Goal: Task Accomplishment & Management: Manage account settings

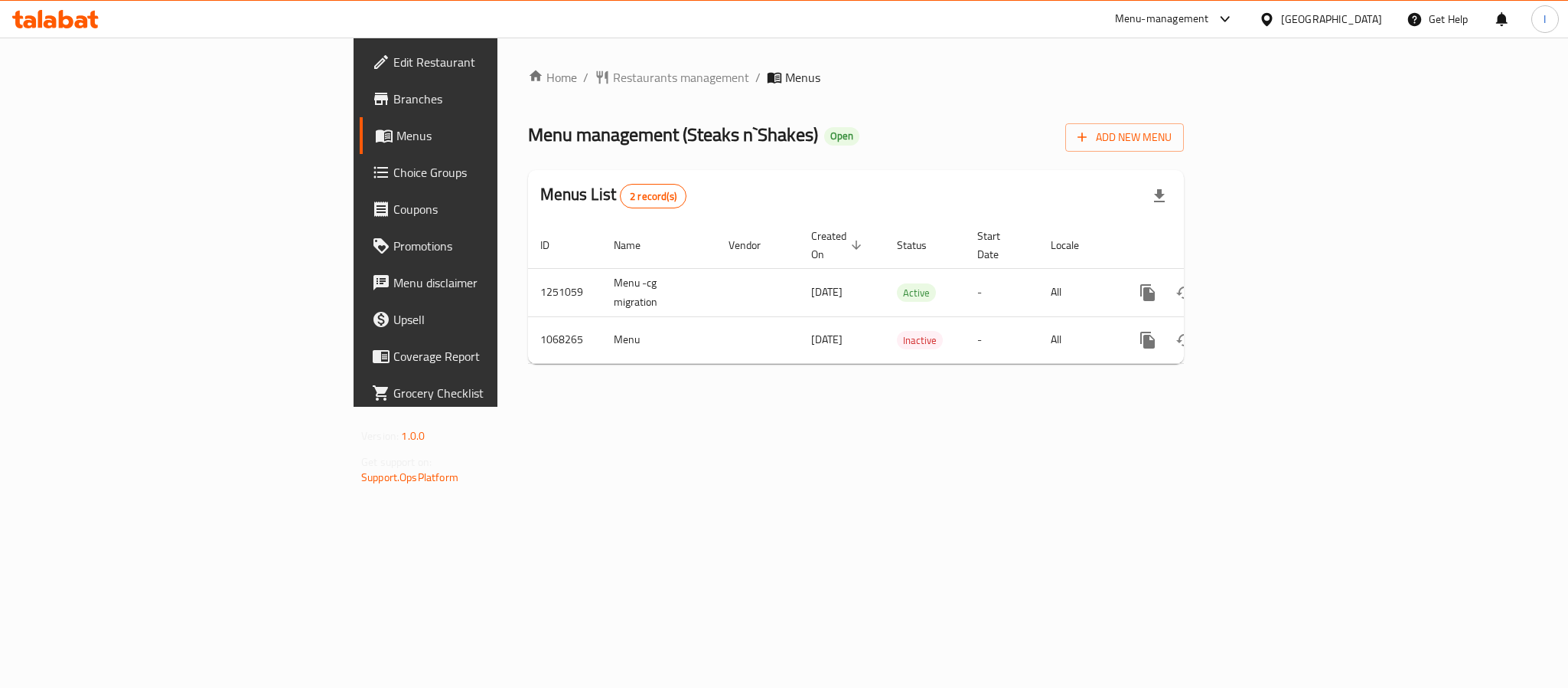
click at [771, 150] on div "Menu management ( Steaks n`Shakes ) Open Add New Menu" at bounding box center [856, 134] width 656 height 35
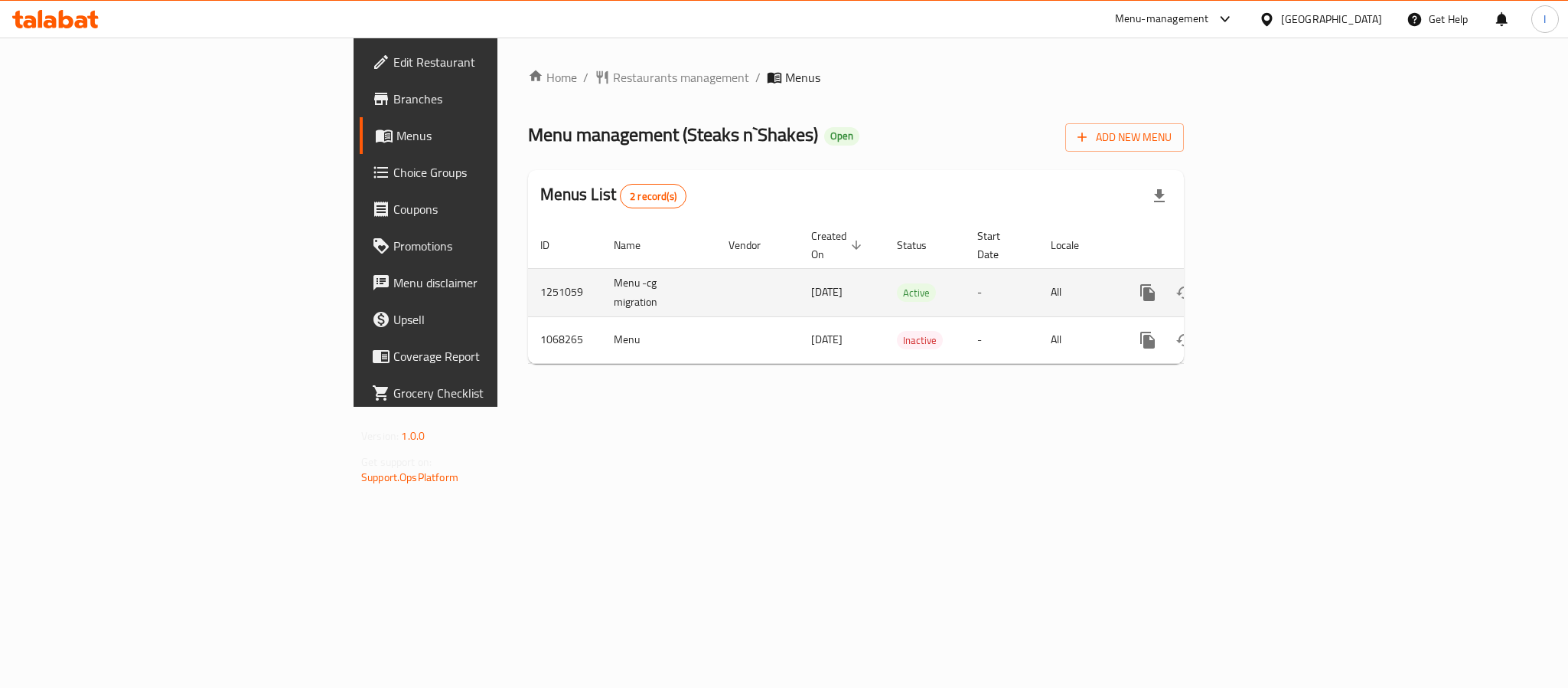
click at [1267, 283] on icon "enhanced table" at bounding box center [1257, 292] width 18 height 18
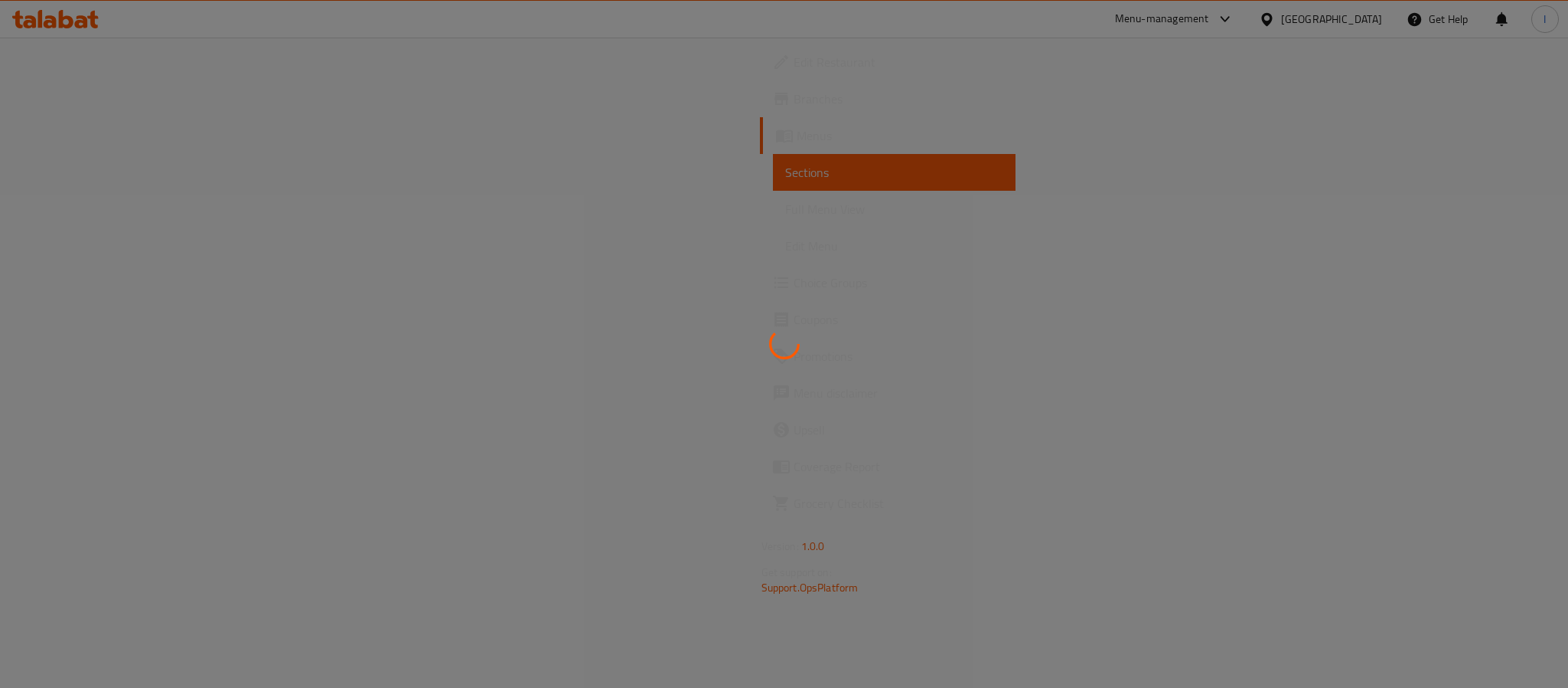
click at [880, 112] on div at bounding box center [784, 344] width 1568 height 688
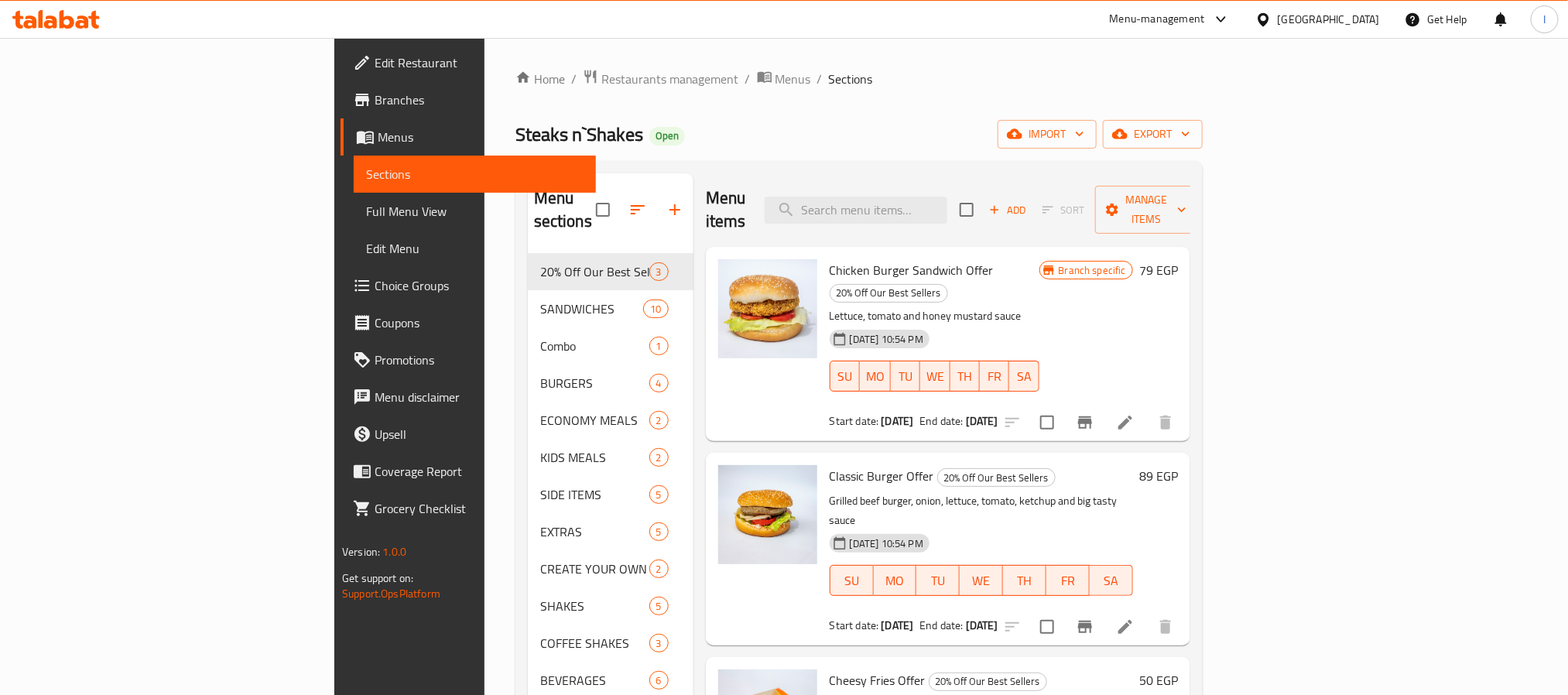
click at [690, 116] on div "Home / Restaurants management / Menus / Sections Steaks n`Shakes Open import ex…" at bounding box center [858, 474] width 688 height 811
click at [755, 151] on div "Home / Restaurants management / Menus / Sections Steaks n`Shakes Open import ex…" at bounding box center [858, 474] width 688 height 811
click at [829, 259] on span "Chicken Burger Sandwich Offer" at bounding box center [911, 270] width 164 height 23
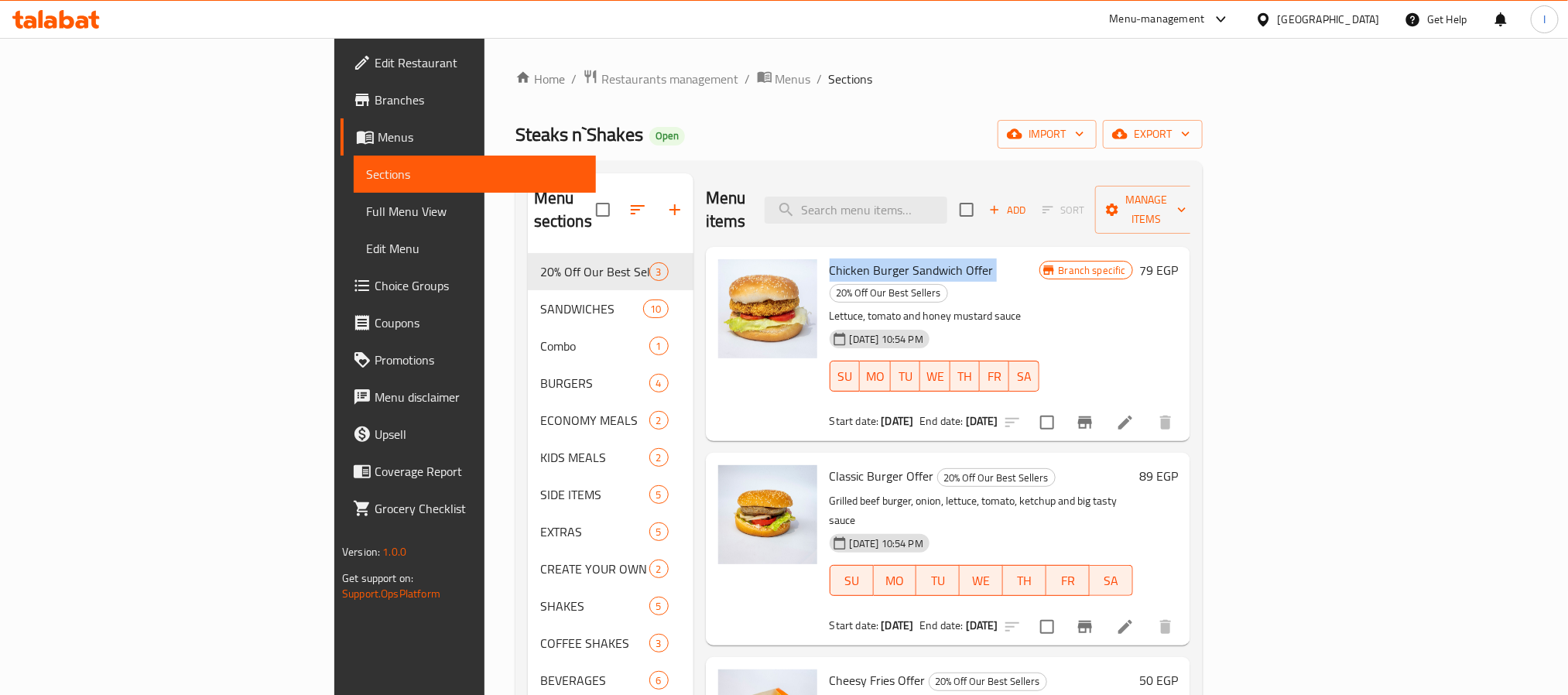
copy h6 "Chicken Burger Sandwich Offer"
click at [811, 178] on div "Menu items Add Sort Manage items" at bounding box center [948, 210] width 485 height 74
click at [1092, 416] on icon "Branch-specific-item" at bounding box center [1085, 422] width 14 height 13
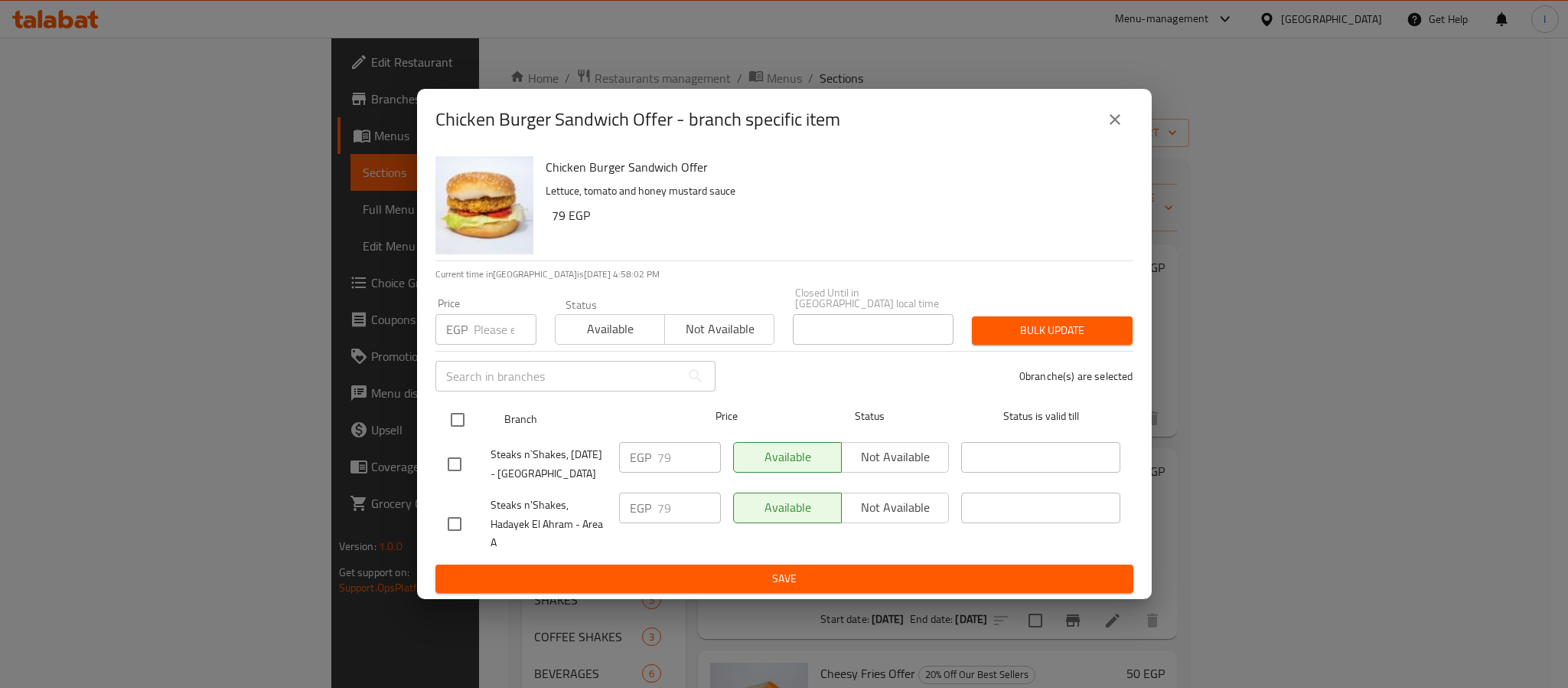
click at [456, 404] on input "checkbox" at bounding box center [457, 420] width 33 height 33
checkbox input "true"
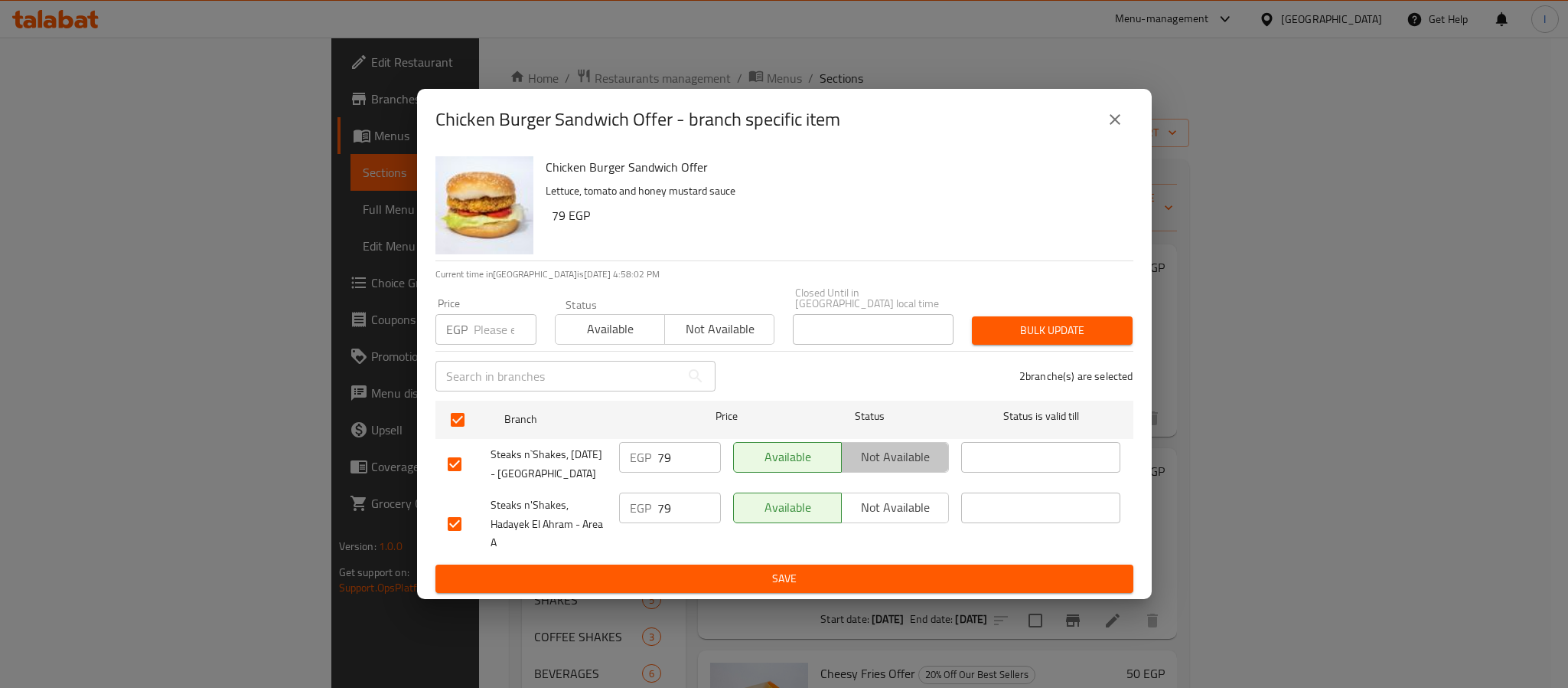
click at [916, 445] on span "Not available" at bounding box center [896, 456] width 96 height 22
click at [900, 509] on span "Not available" at bounding box center [896, 507] width 96 height 22
click at [915, 578] on span "Save" at bounding box center [784, 579] width 673 height 19
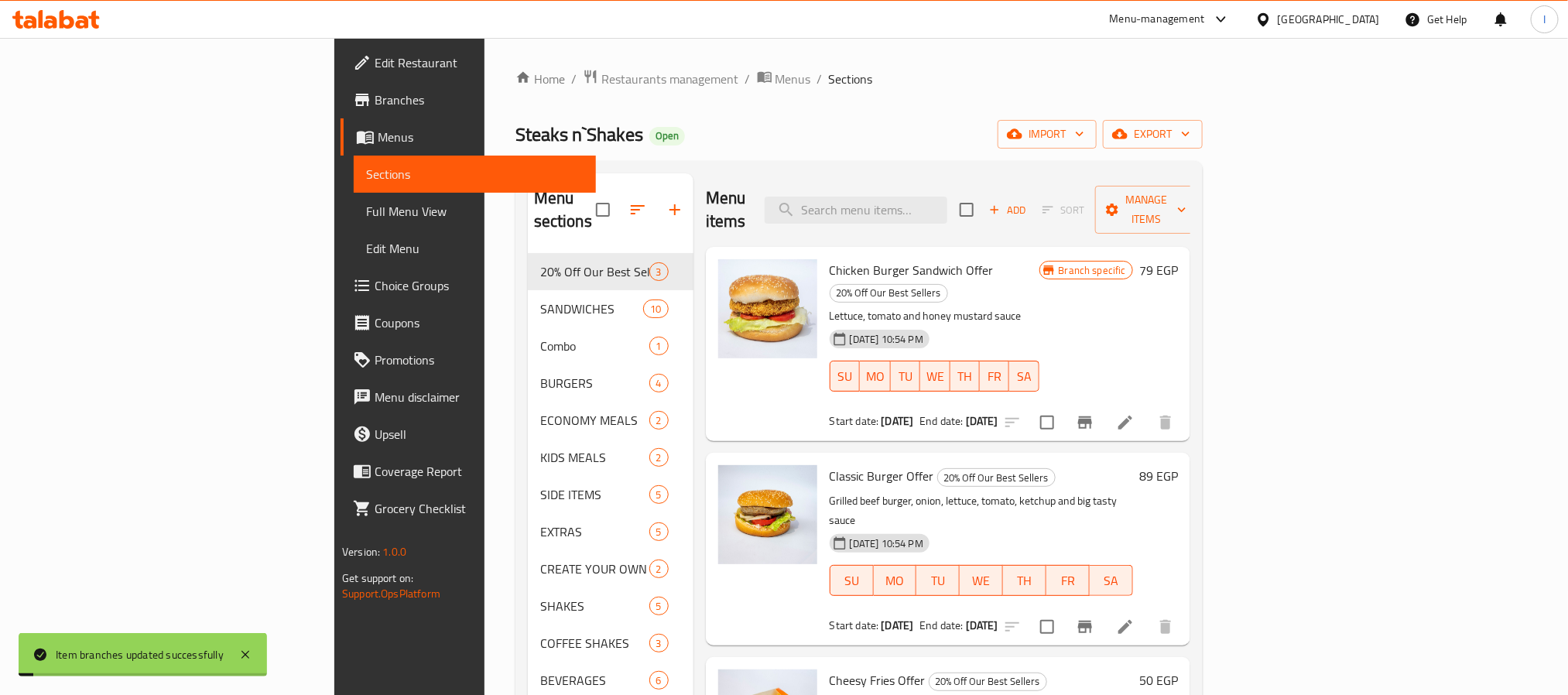
click at [1071, 179] on div "Menu items Add Sort Manage items" at bounding box center [948, 210] width 485 height 74
click at [1094, 617] on icon "Branch-specific-item" at bounding box center [1084, 626] width 18 height 18
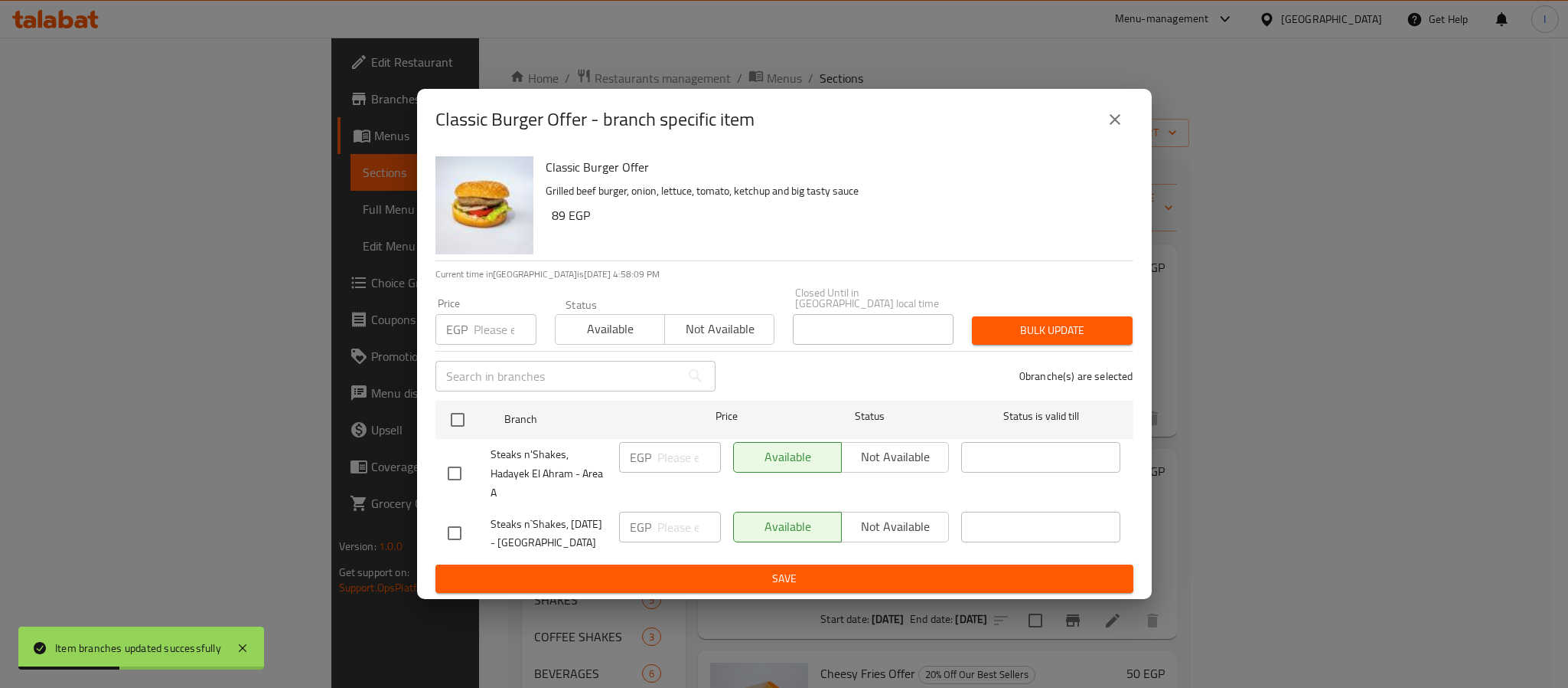
click at [1118, 115] on icon "close" at bounding box center [1114, 119] width 18 height 18
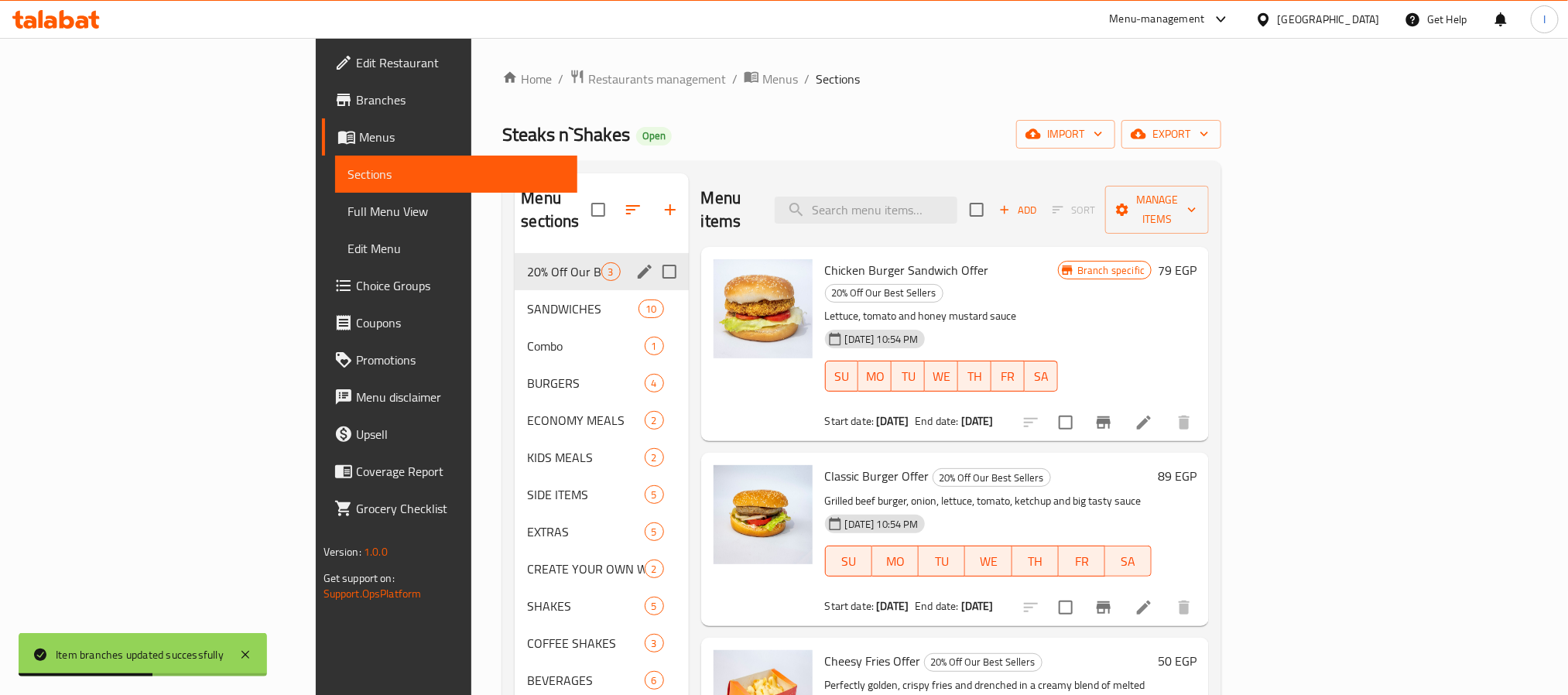
click at [637, 265] on icon "edit" at bounding box center [644, 271] width 14 height 14
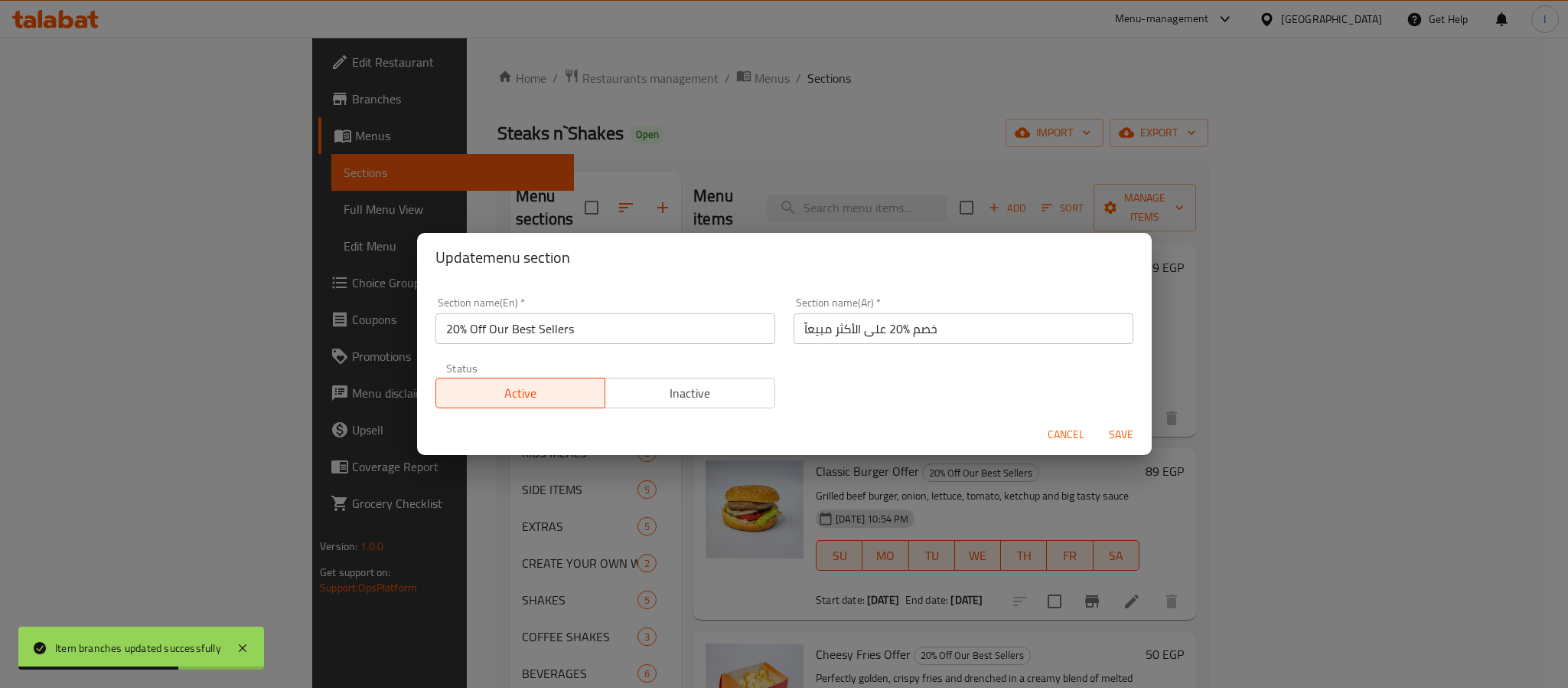
click at [660, 391] on span "Inactive" at bounding box center [690, 392] width 157 height 22
click at [1118, 430] on span "Save" at bounding box center [1121, 435] width 36 height 19
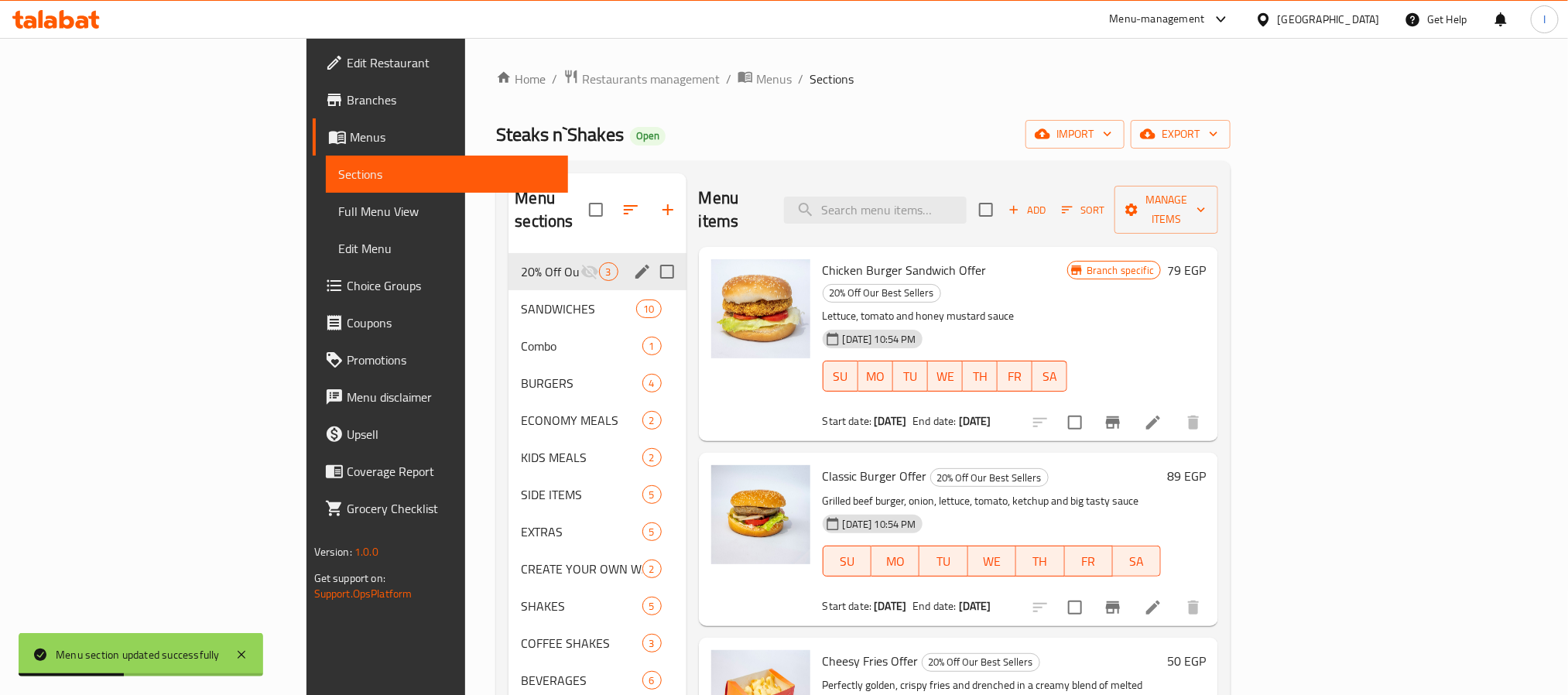
click at [734, 123] on div "Steaks n`Shakes Open import export" at bounding box center [862, 135] width 734 height 29
click at [736, 125] on div "Steaks n`Shakes Open import export" at bounding box center [862, 135] width 734 height 29
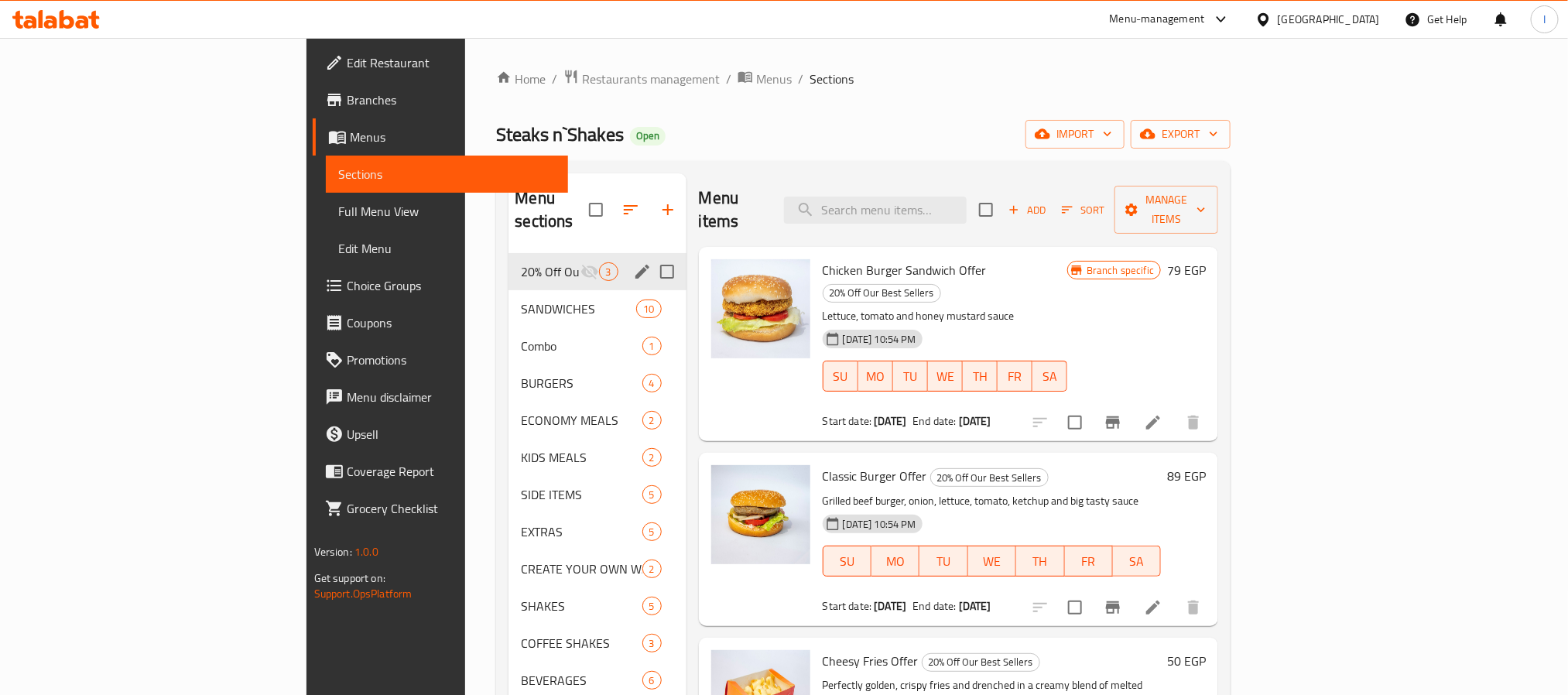
click at [734, 116] on div "Home / Restaurants management / Menus / Sections Steaks n`Shakes Open import ex…" at bounding box center [862, 474] width 734 height 811
click at [783, 110] on div "Home / Restaurants management / Menus / Sections Steaks n`Shakes Open import ex…" at bounding box center [862, 474] width 734 height 811
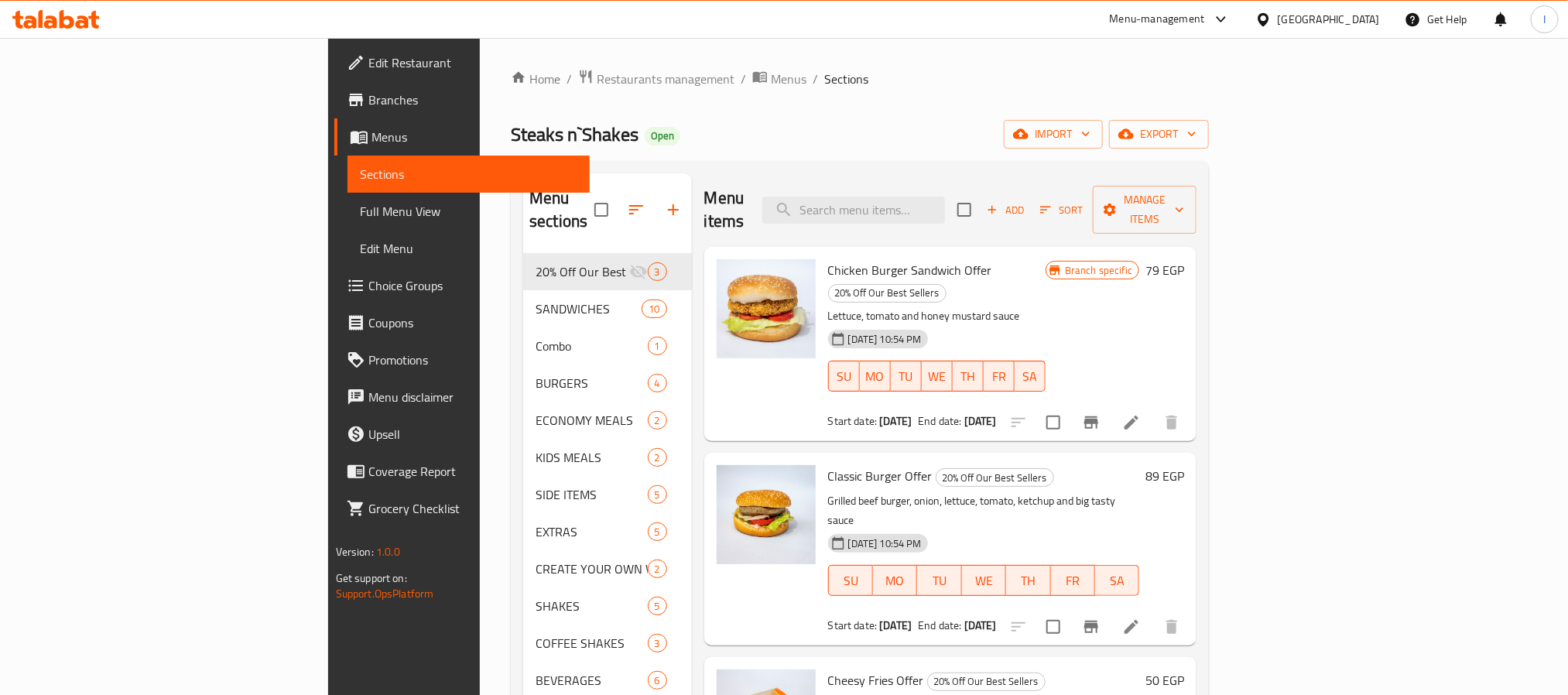
click at [729, 171] on div "Menu sections 20% Off Our Best Sellers 3 SANDWICHES 10 Combo 1 BURGERS 4 ECONOM…" at bounding box center [860, 521] width 698 height 719
click at [1091, 114] on div "Home / Restaurants management / Menus / Sections Steaks n`Shakes Open import ex…" at bounding box center [860, 474] width 698 height 811
click at [768, 148] on div "Steaks n`Shakes Open import export" at bounding box center [860, 135] width 698 height 29
click at [368, 286] on span "Choice Groups" at bounding box center [472, 285] width 208 height 18
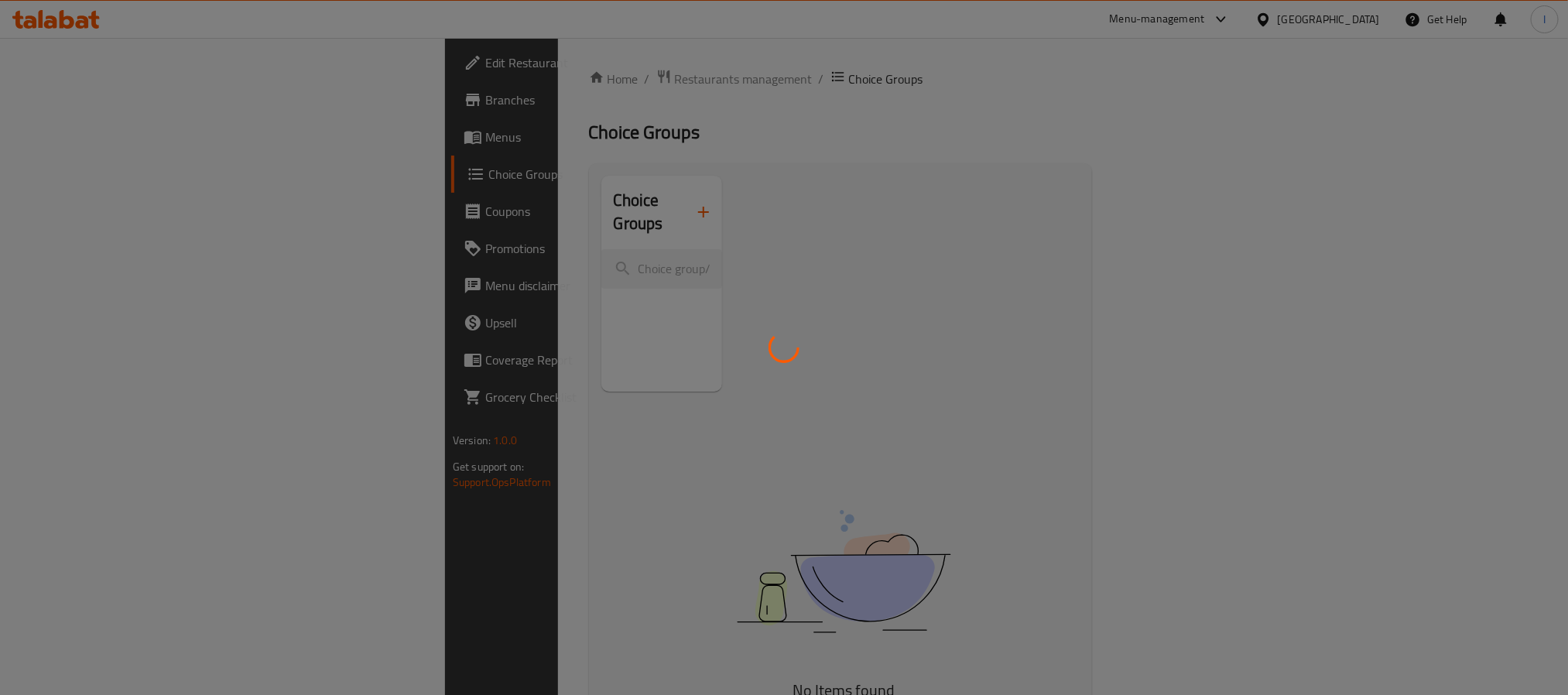
click at [790, 121] on div at bounding box center [784, 347] width 1568 height 695
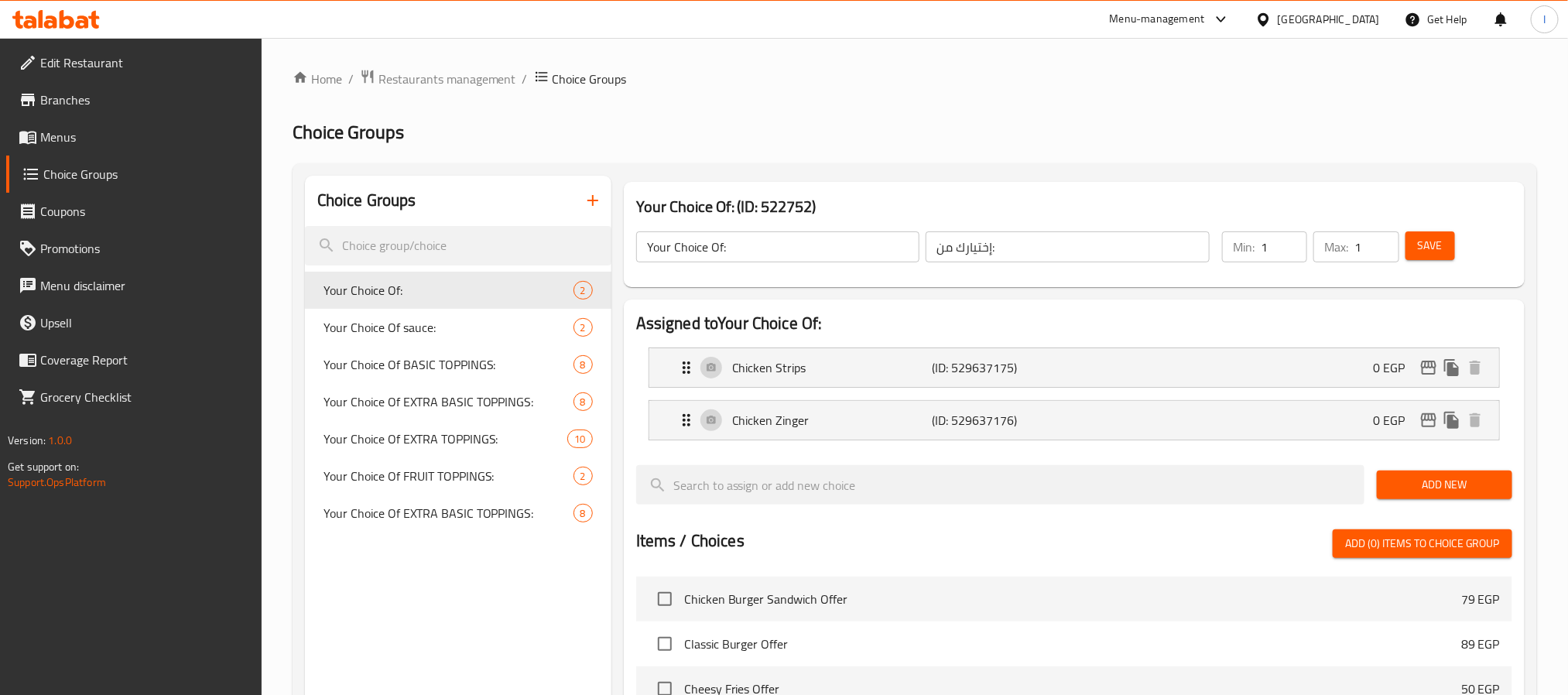
click at [867, 140] on h2 "Choice Groups" at bounding box center [914, 133] width 1244 height 25
drag, startPoint x: 564, startPoint y: 148, endPoint x: 588, endPoint y: 184, distance: 43.3
click at [564, 148] on div "Home / Restaurants management / Choice Groups Choice Groups Choice Groups Your …" at bounding box center [914, 597] width 1244 height 1058
click at [594, 206] on icon "button" at bounding box center [592, 200] width 18 height 18
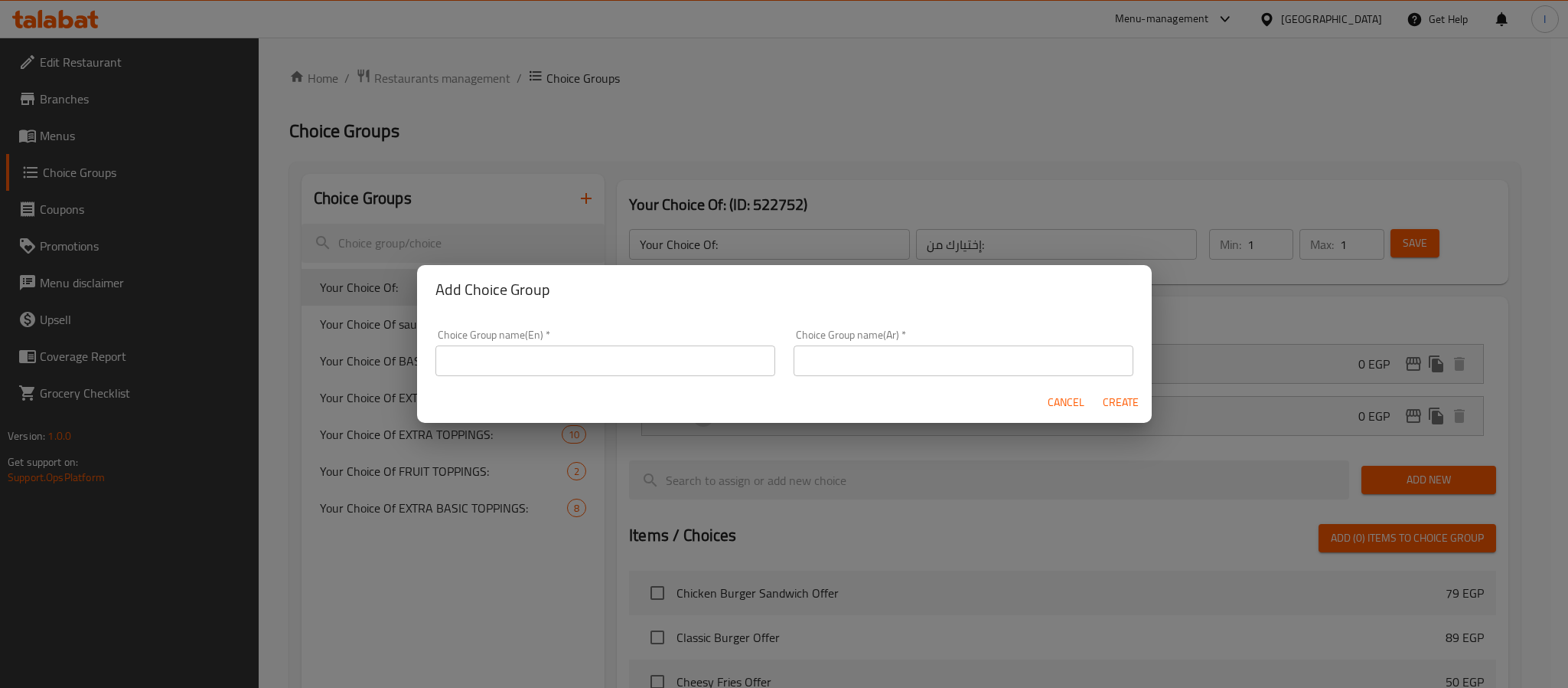
click at [659, 361] on input "text" at bounding box center [605, 361] width 339 height 31
click at [853, 140] on div "Add Choice Group Choice Group name(En)   * Choice Group name(En) * Choice Group…" at bounding box center [784, 344] width 1568 height 688
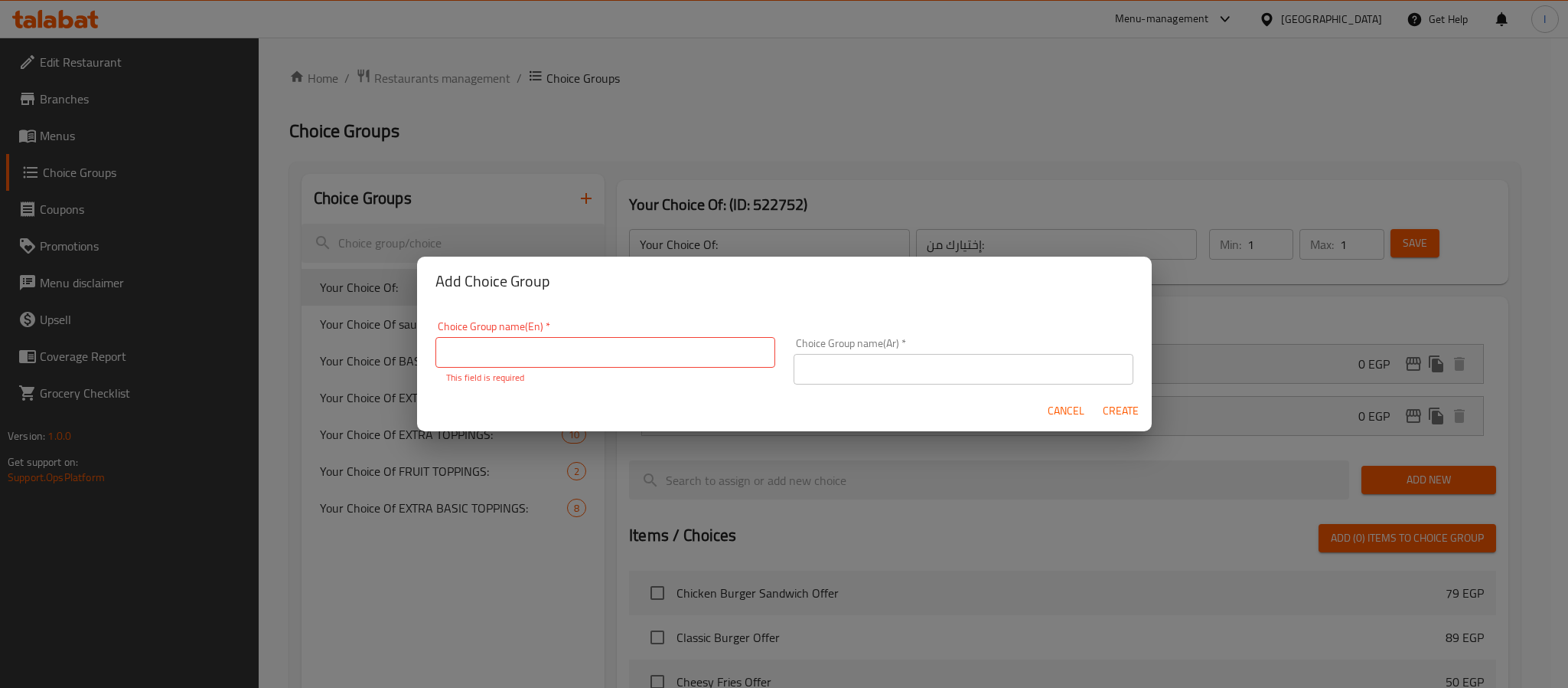
click at [540, 386] on div "Choice Group name(En)   * Choice Group name(En) * This field is required" at bounding box center [604, 352] width 358 height 82
click at [1073, 405] on span "Cancel" at bounding box center [1065, 411] width 36 height 19
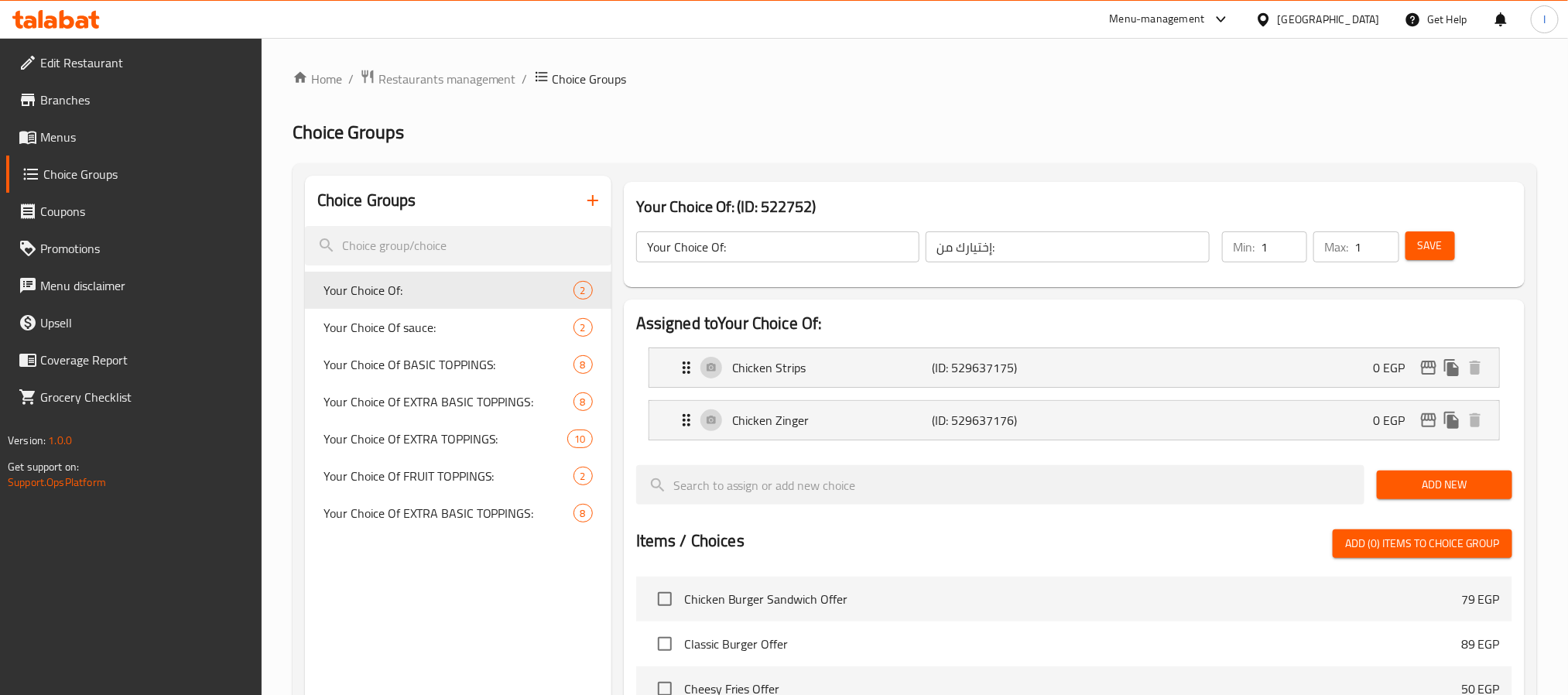
click at [726, 114] on div "Home / Restaurants management / Choice Groups Choice Groups Choice Groups Your …" at bounding box center [914, 597] width 1244 height 1058
click at [586, 198] on icon "button" at bounding box center [592, 200] width 18 height 18
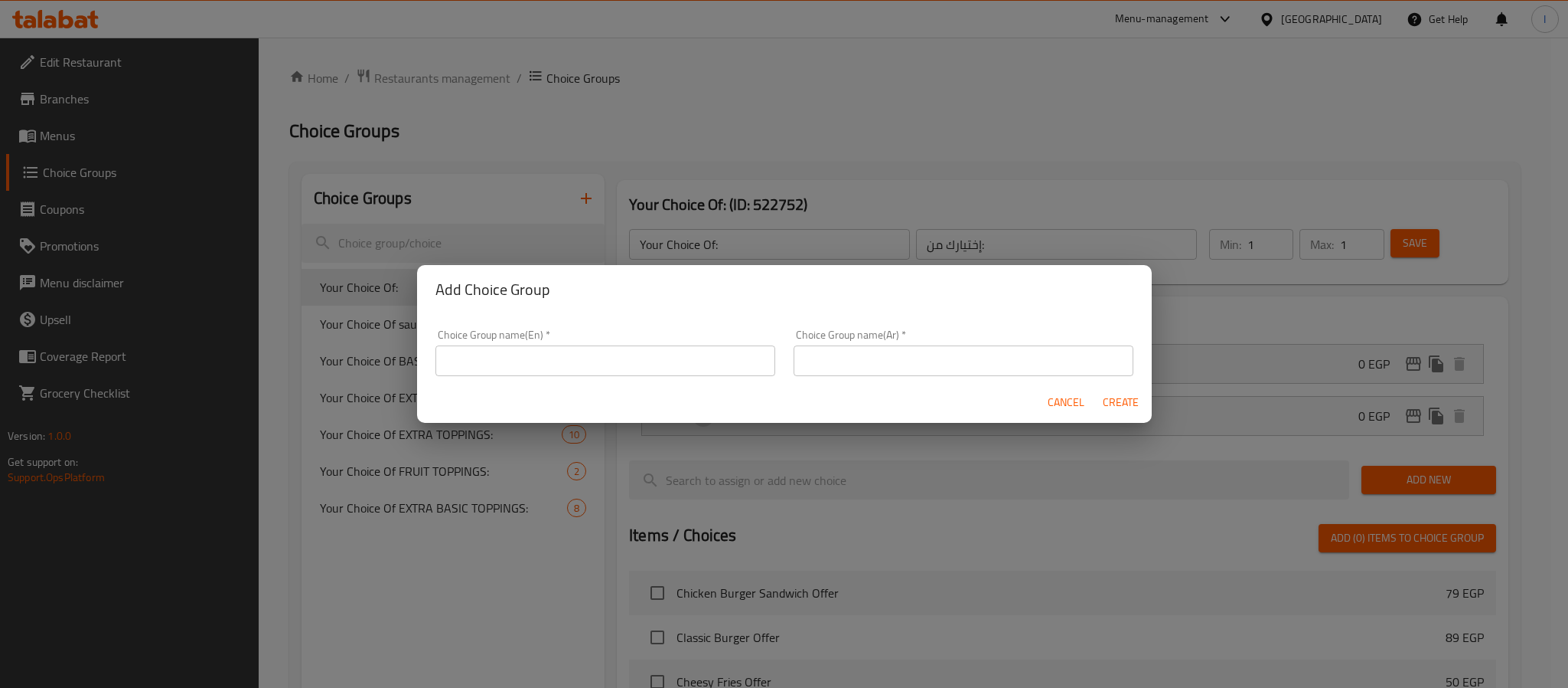
click at [907, 373] on input "text" at bounding box center [963, 361] width 339 height 31
paste input "اختيار الإضافات الأساسية"
type input "اختيار الإضافات الأساسية"
click at [642, 358] on input "text" at bounding box center [605, 361] width 339 height 31
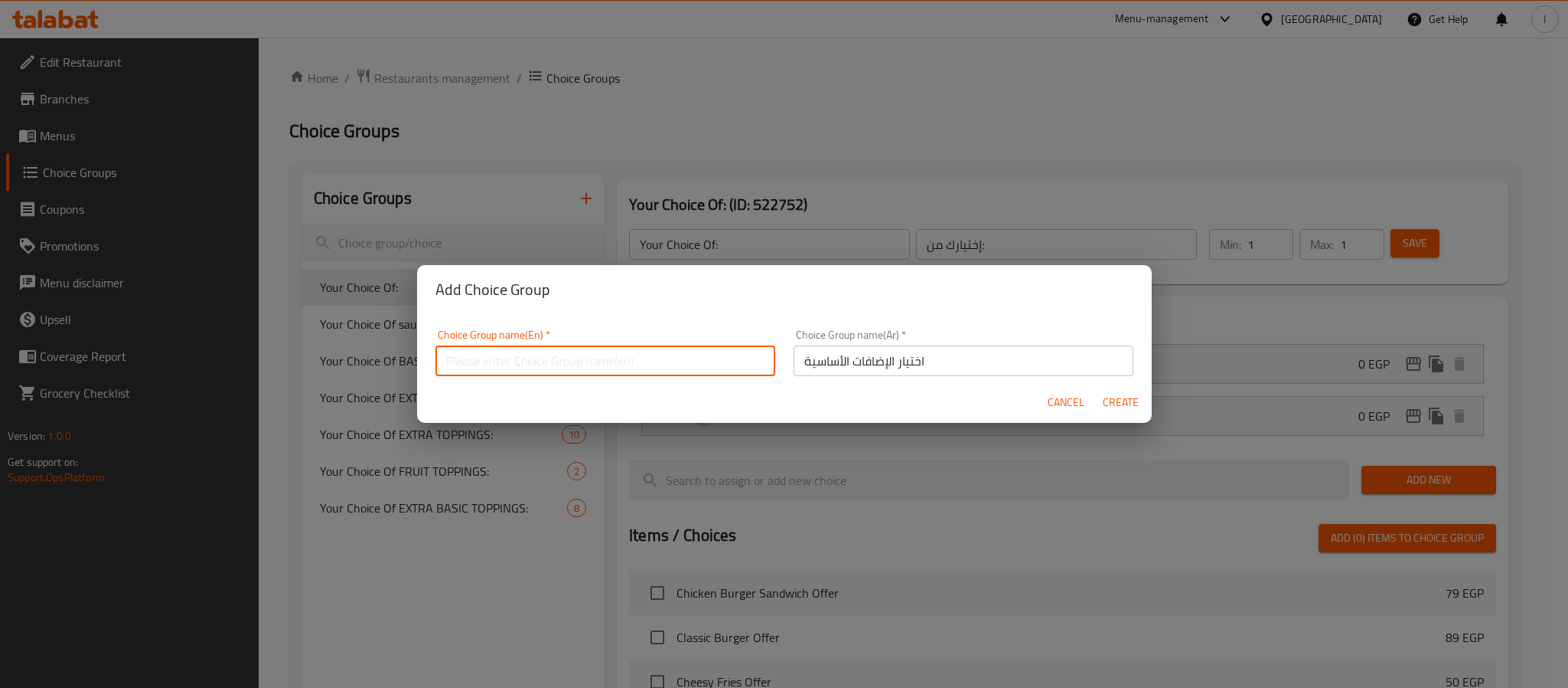
paste input "Choice of Basic Toppings"
type input "Choice of Basic Toppings"
click at [1131, 404] on span "Create" at bounding box center [1121, 402] width 36 height 19
type input "Choice of Basic Toppings"
type input "اختيار الإضافات الأساسية"
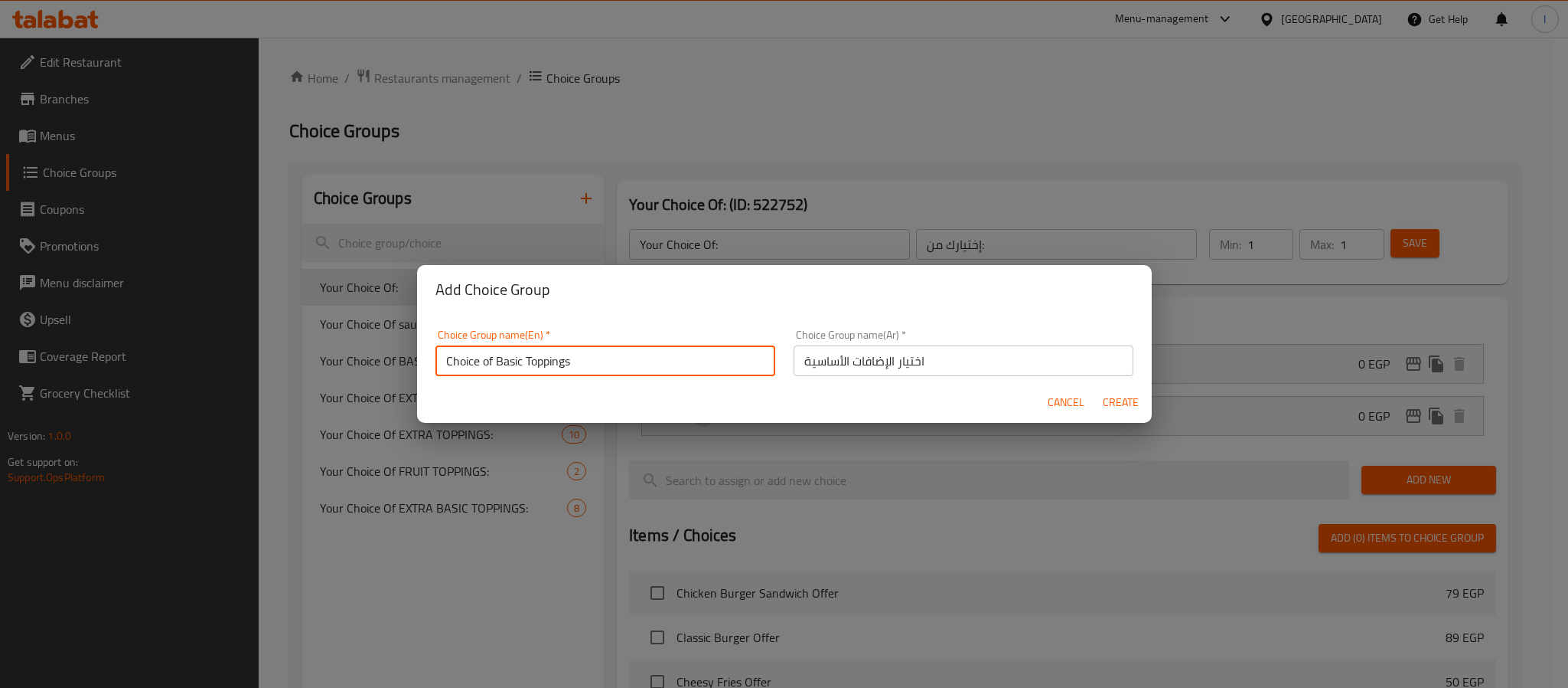
type input "0"
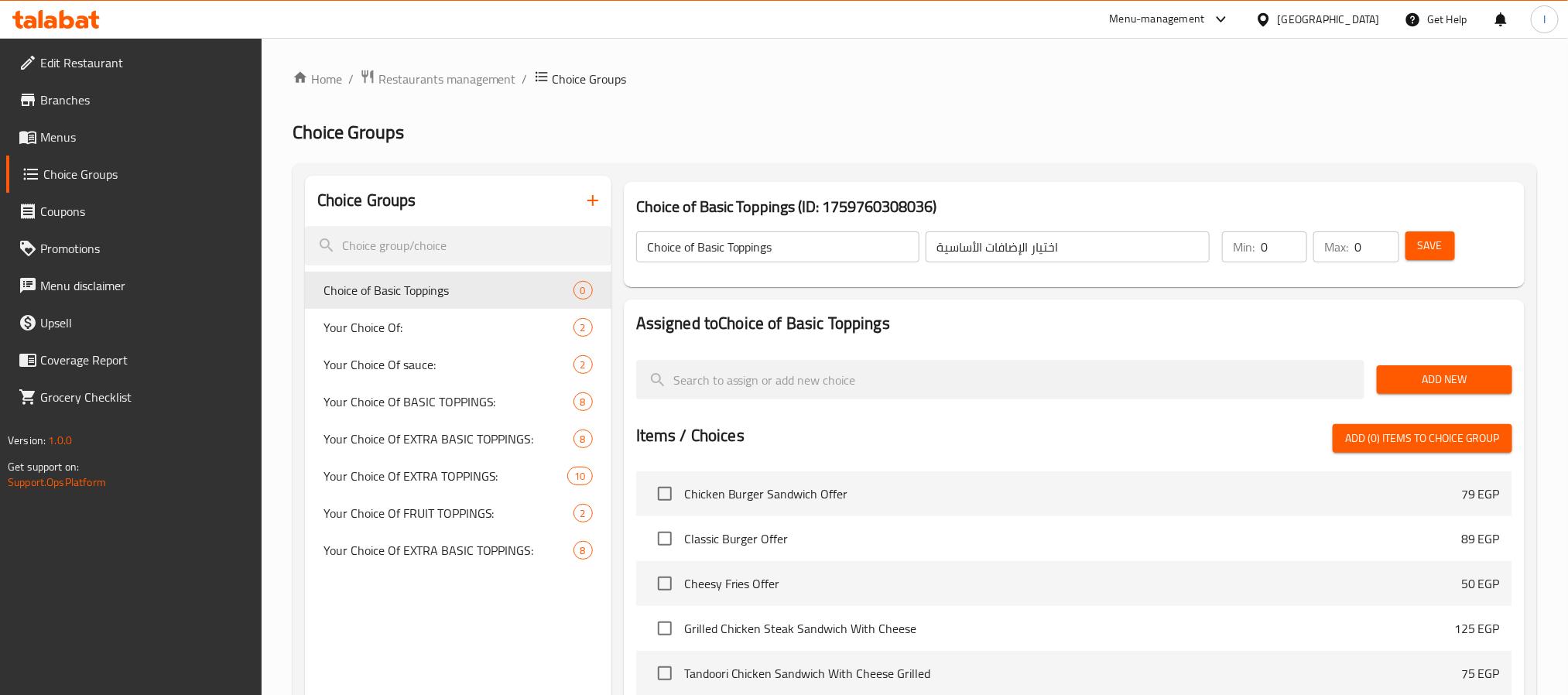
click at [977, 176] on div "Choice of Basic Toppings (ID: 1759760308036) Choice of Basic Toppings ​ اختيار …" at bounding box center [1074, 234] width 913 height 117
click at [1275, 247] on input "0" at bounding box center [1284, 247] width 47 height 31
type input "2"
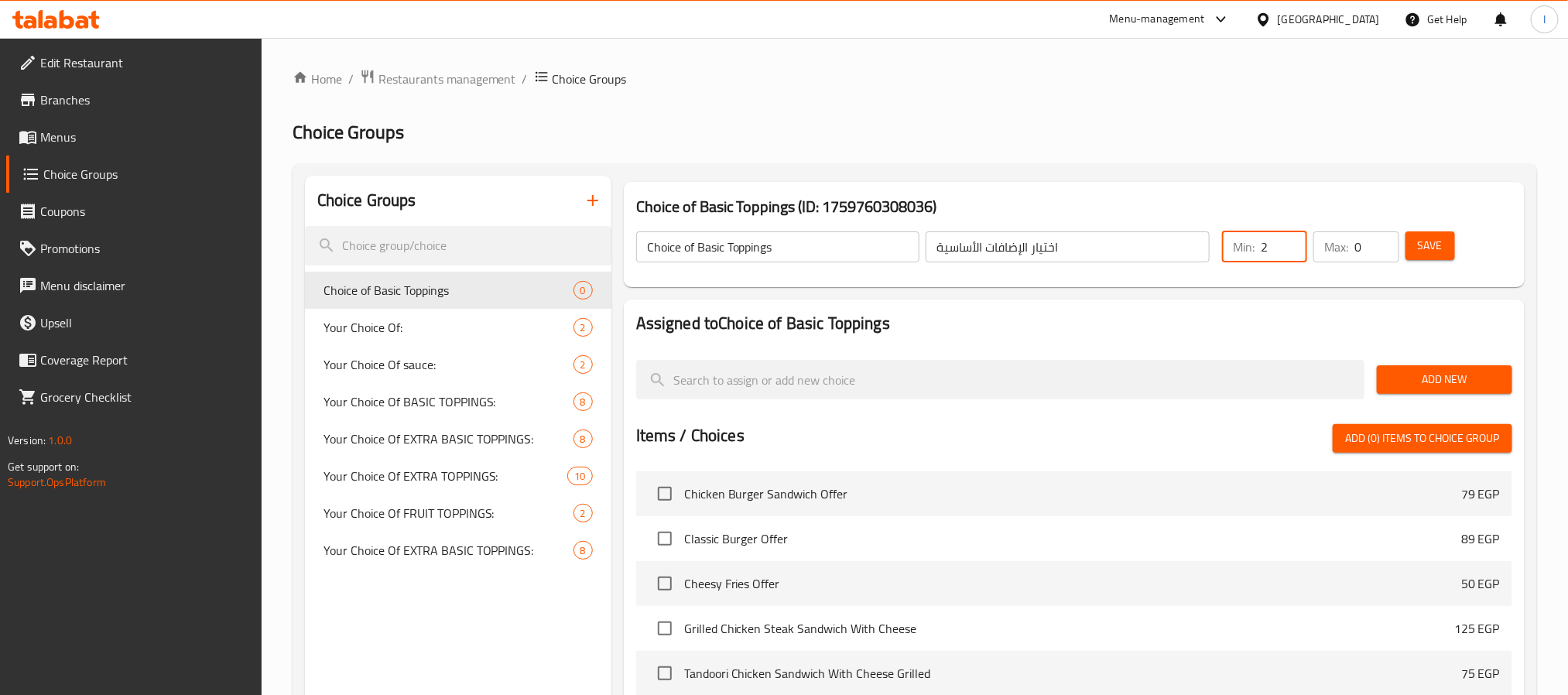
click at [1365, 247] on input "0" at bounding box center [1375, 247] width 44 height 31
type input "2"
click at [1345, 163] on div "Choice Groups Choice of Basic Toppings 0 Your Choice Of: 2 Your Choice Of sauce…" at bounding box center [914, 591] width 1244 height 858
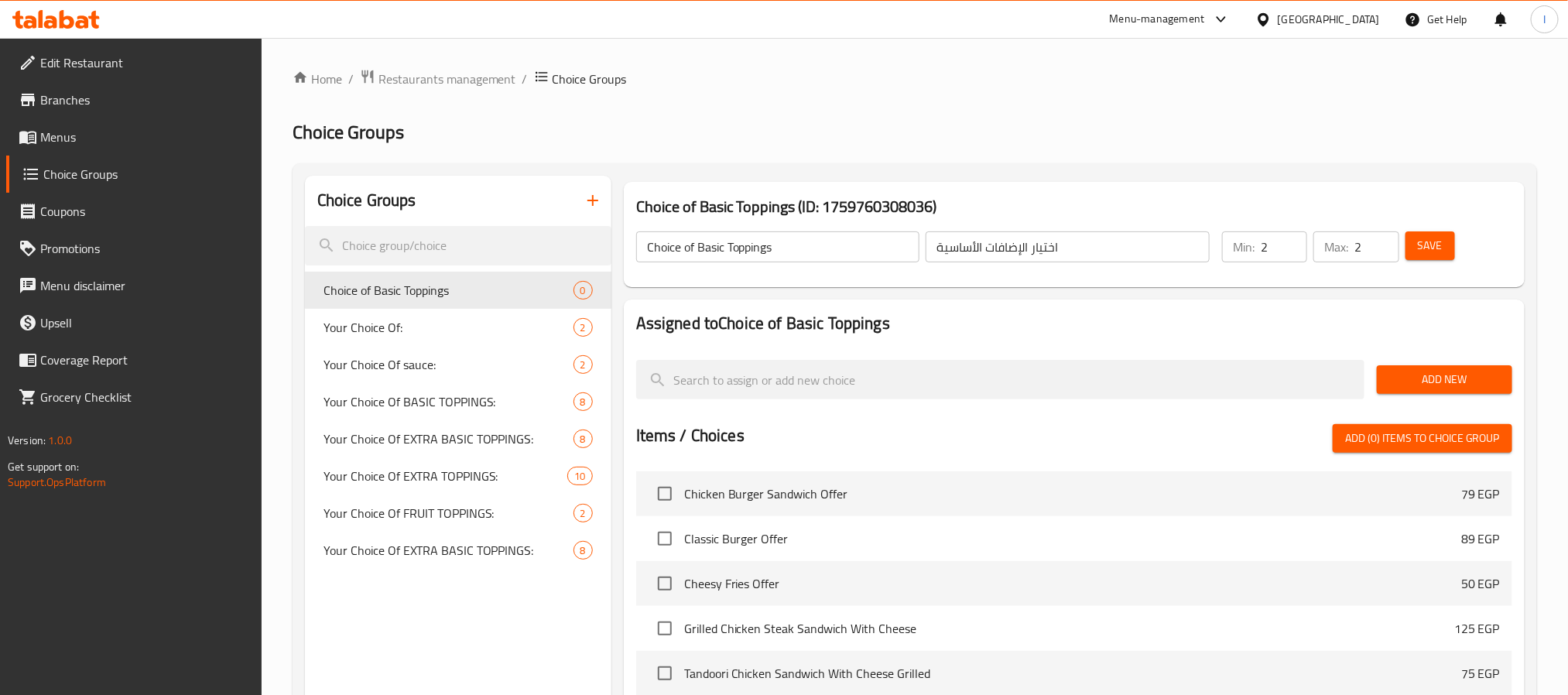
click at [1425, 379] on span "Add New" at bounding box center [1444, 379] width 111 height 19
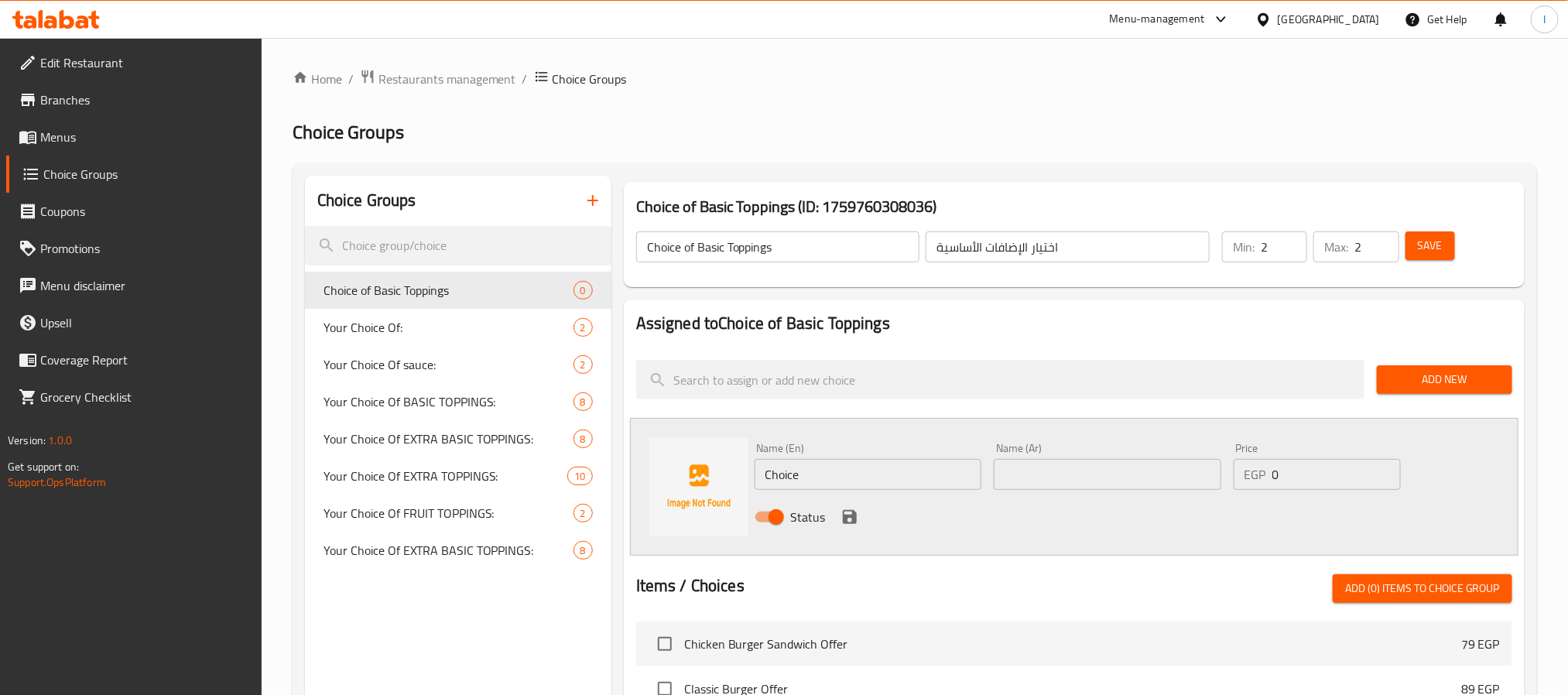
click at [1421, 379] on span "Add New" at bounding box center [1444, 379] width 111 height 19
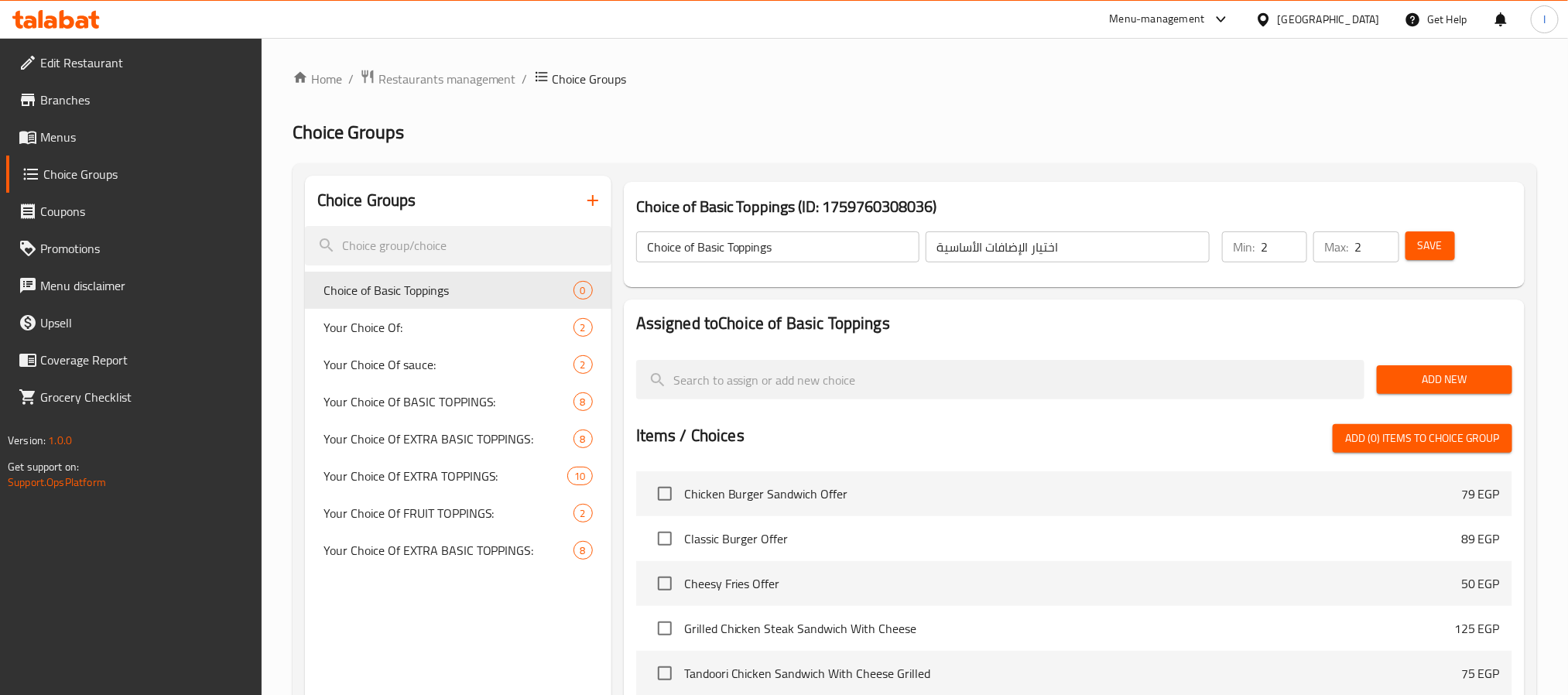
click at [1421, 379] on span "Add New" at bounding box center [1444, 379] width 111 height 19
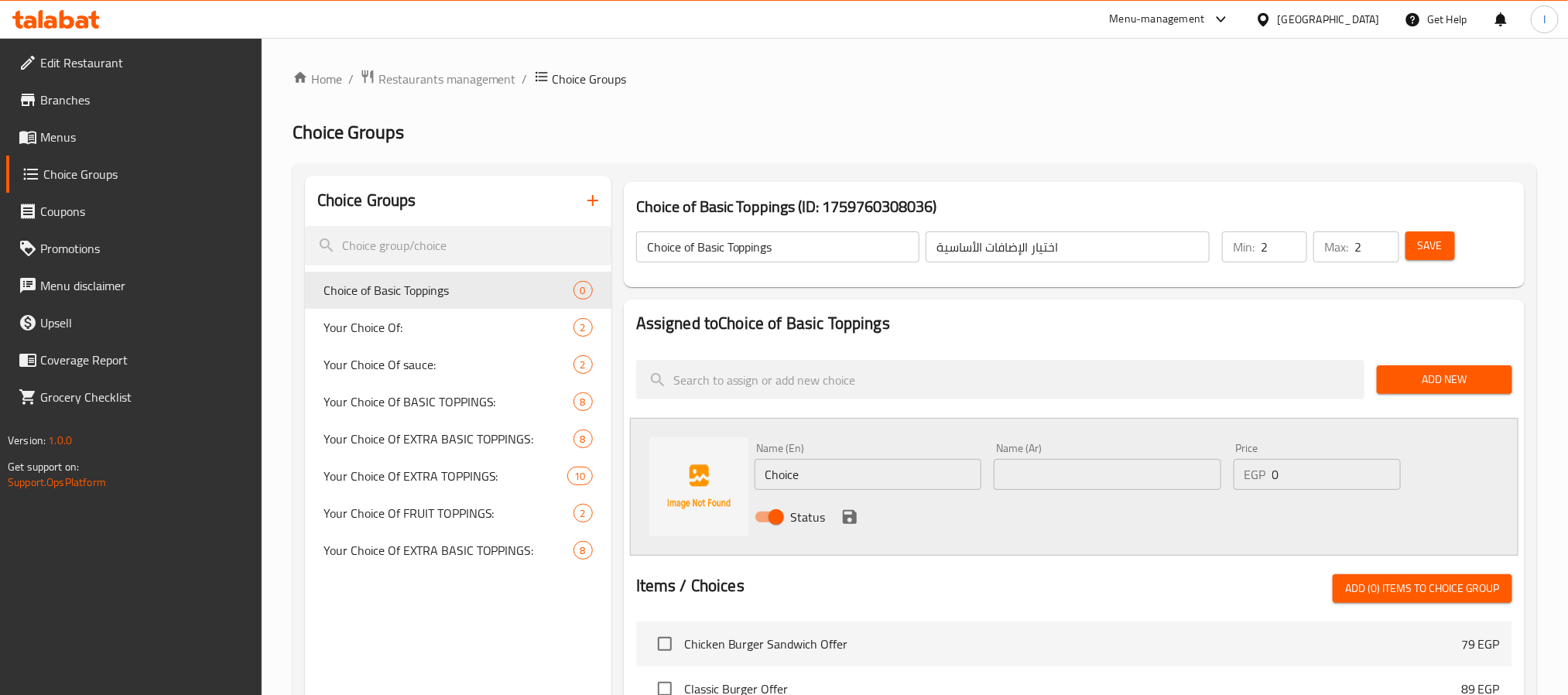
click at [1282, 332] on h2 "Assigned to Choice of Basic Toppings" at bounding box center [1073, 324] width 876 height 23
click at [925, 343] on nav at bounding box center [1073, 341] width 876 height 13
click at [1159, 476] on input "text" at bounding box center [1107, 474] width 228 height 31
paste input "صوص شوكولاتة"
type input "صوص شوكولاتة"
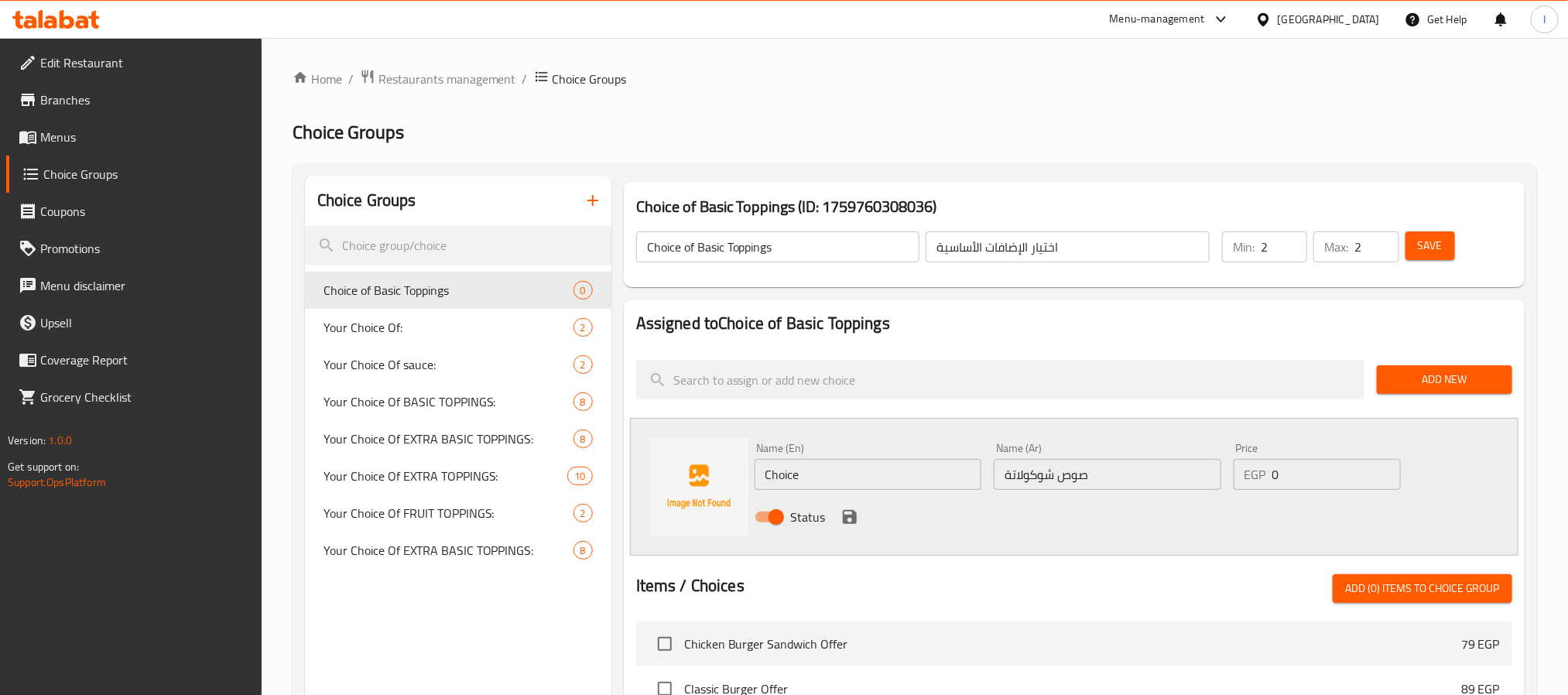
click at [912, 467] on input "Choice" at bounding box center [868, 474] width 228 height 31
paste input "colate Sauce"
type input "Chocolate Sauce"
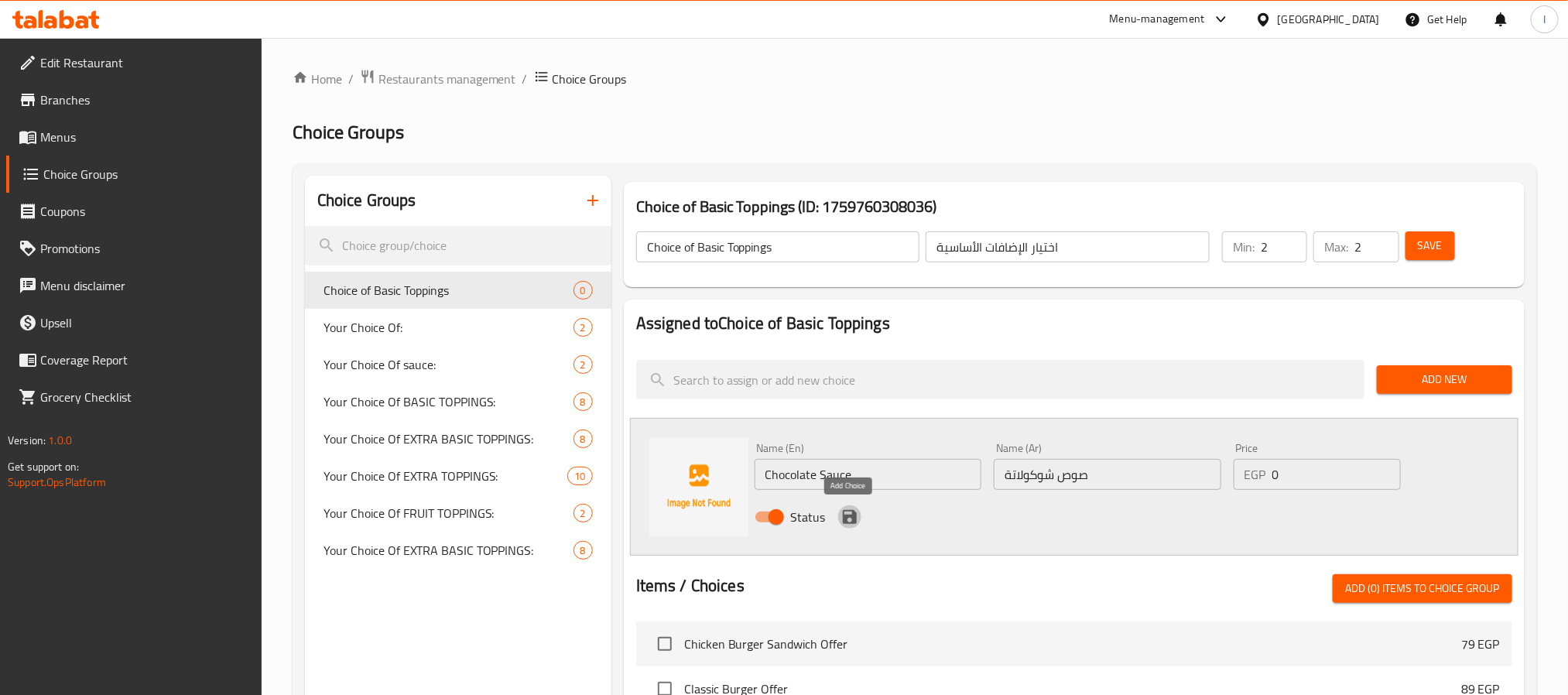
click at [841, 513] on icon "save" at bounding box center [849, 516] width 18 height 18
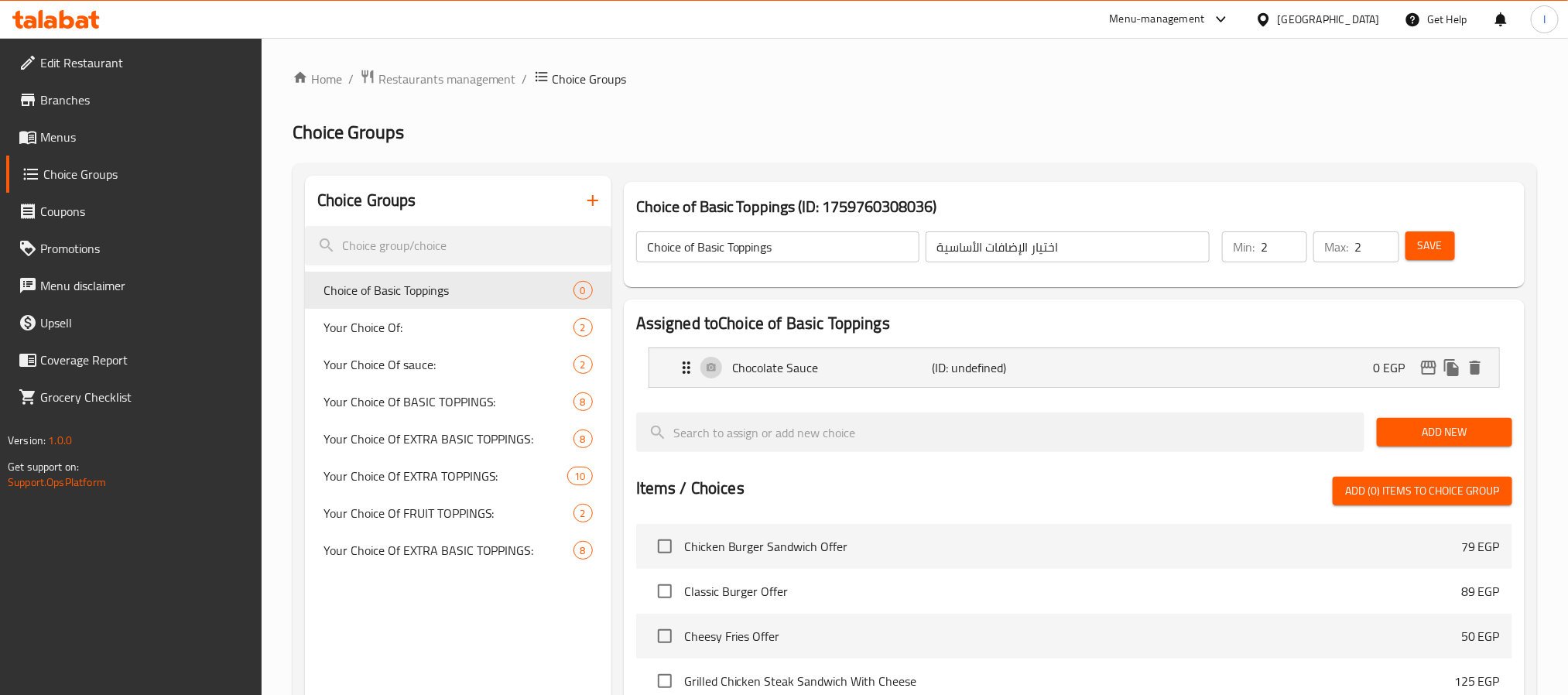
click at [1421, 430] on span "Add New" at bounding box center [1444, 432] width 111 height 19
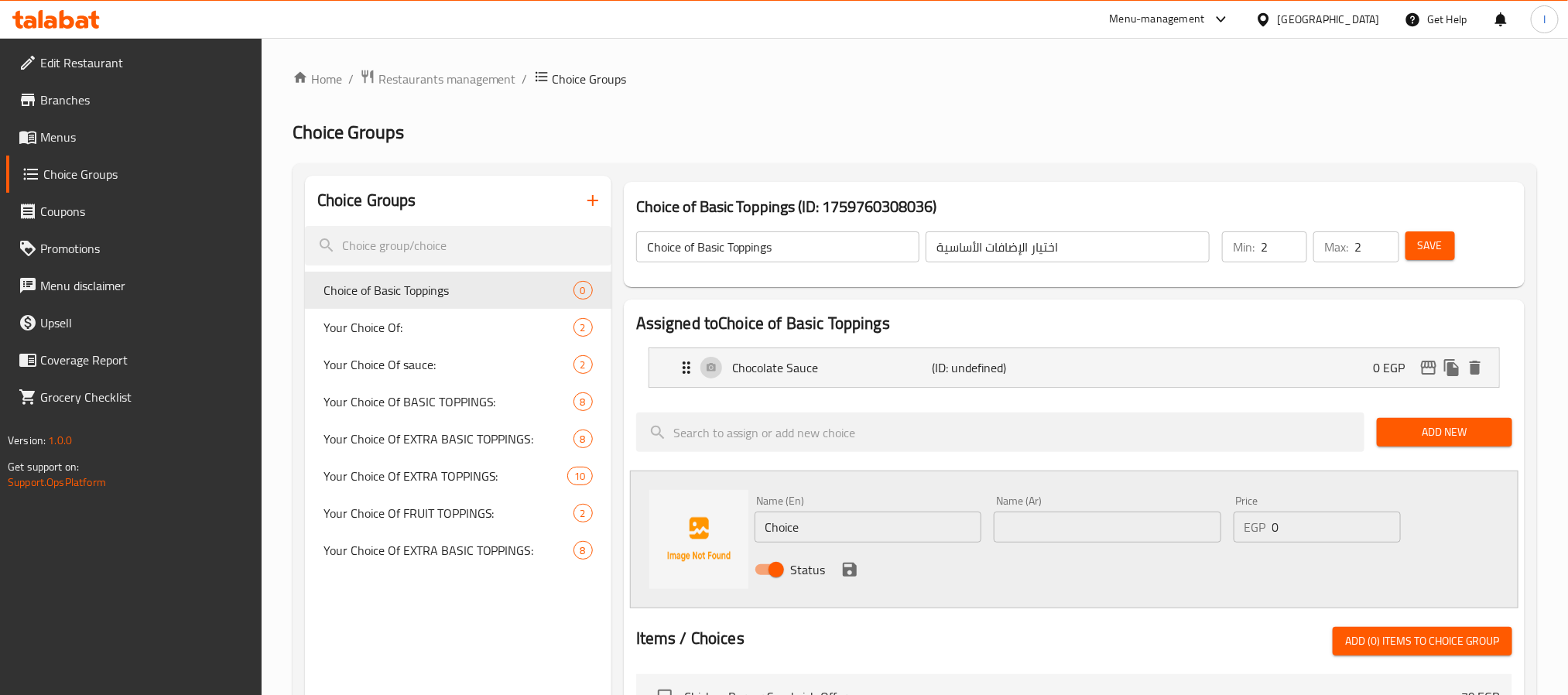
click at [889, 526] on input "Choice" at bounding box center [868, 526] width 228 height 31
paste input "White Chocolate"
type input "White Chocolate"
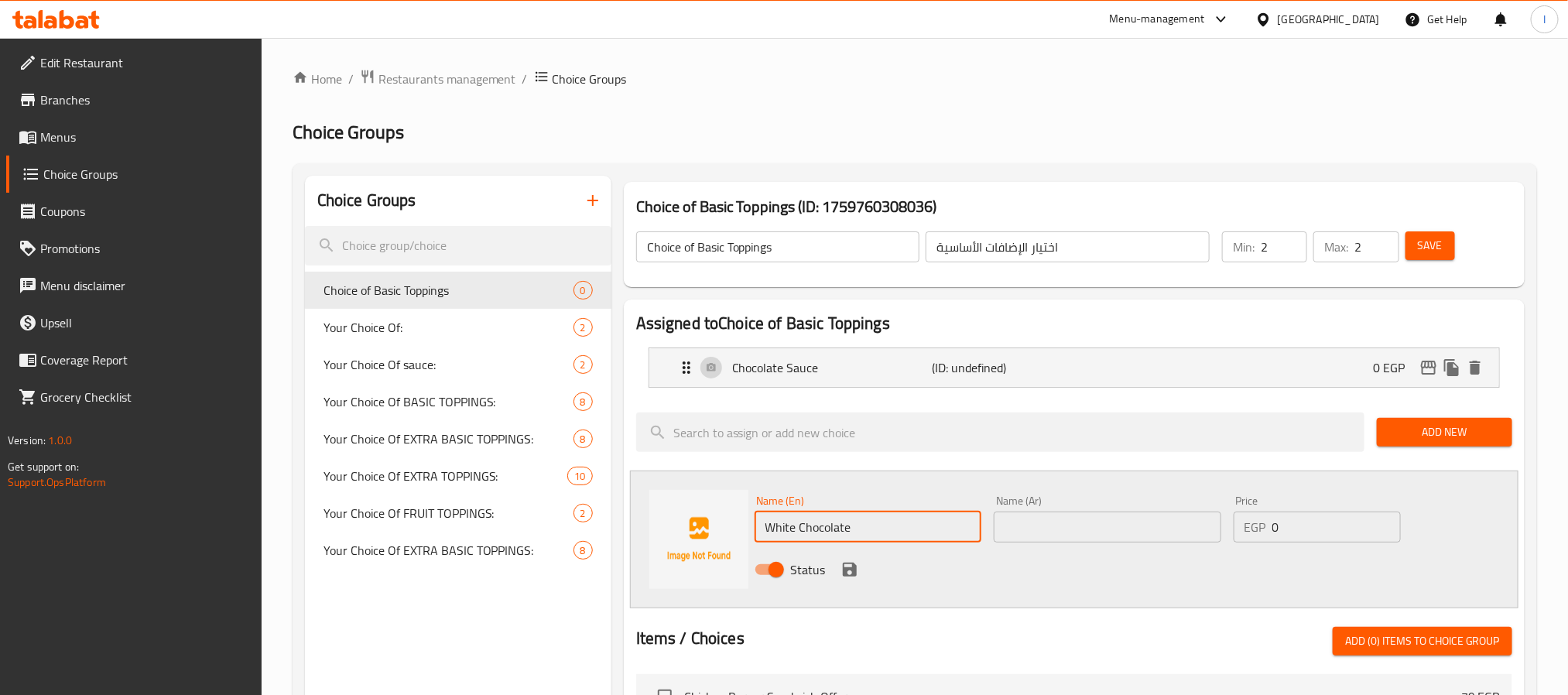
click at [1107, 522] on input "text" at bounding box center [1107, 526] width 228 height 31
paste input "شوكولاتة بيضاء"
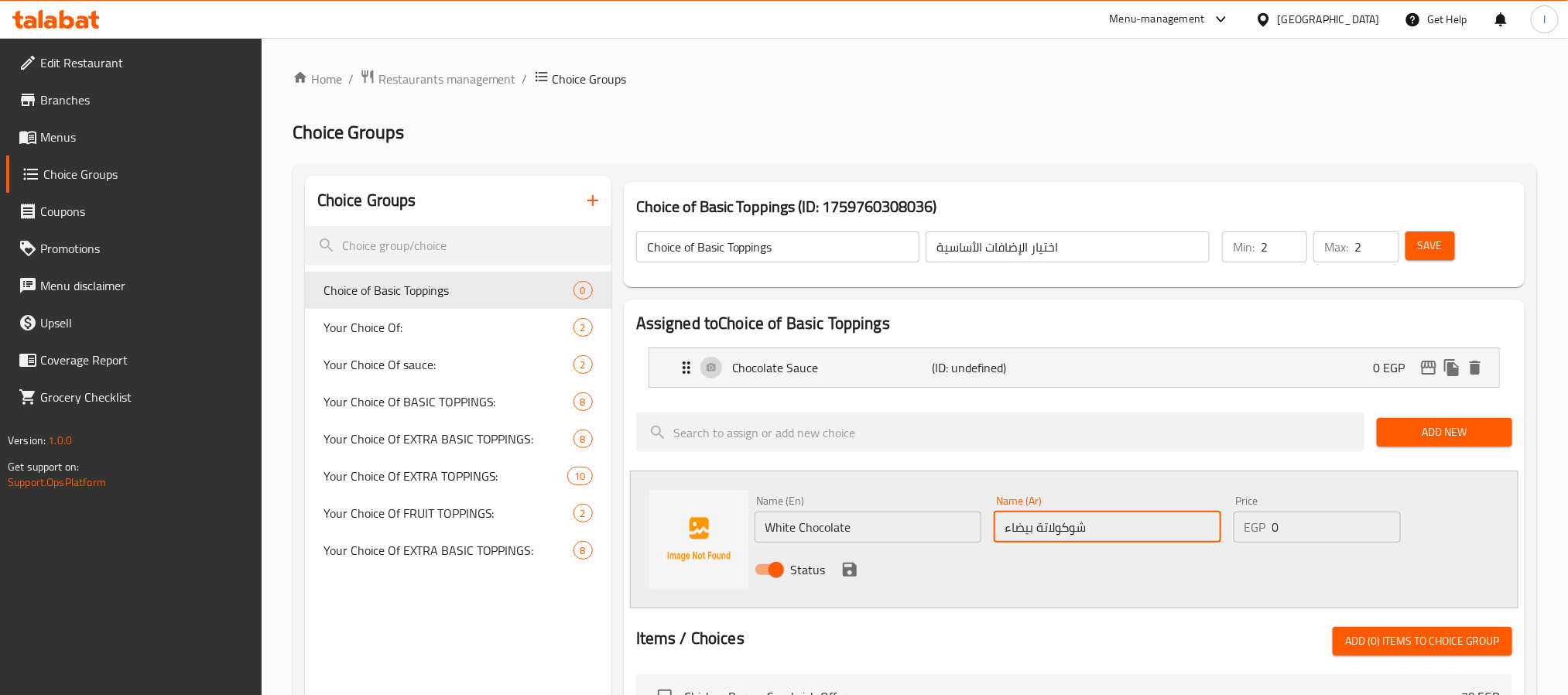
type input "شوكولاتة بيضاء"
click at [1404, 432] on span "Add New" at bounding box center [1444, 432] width 111 height 19
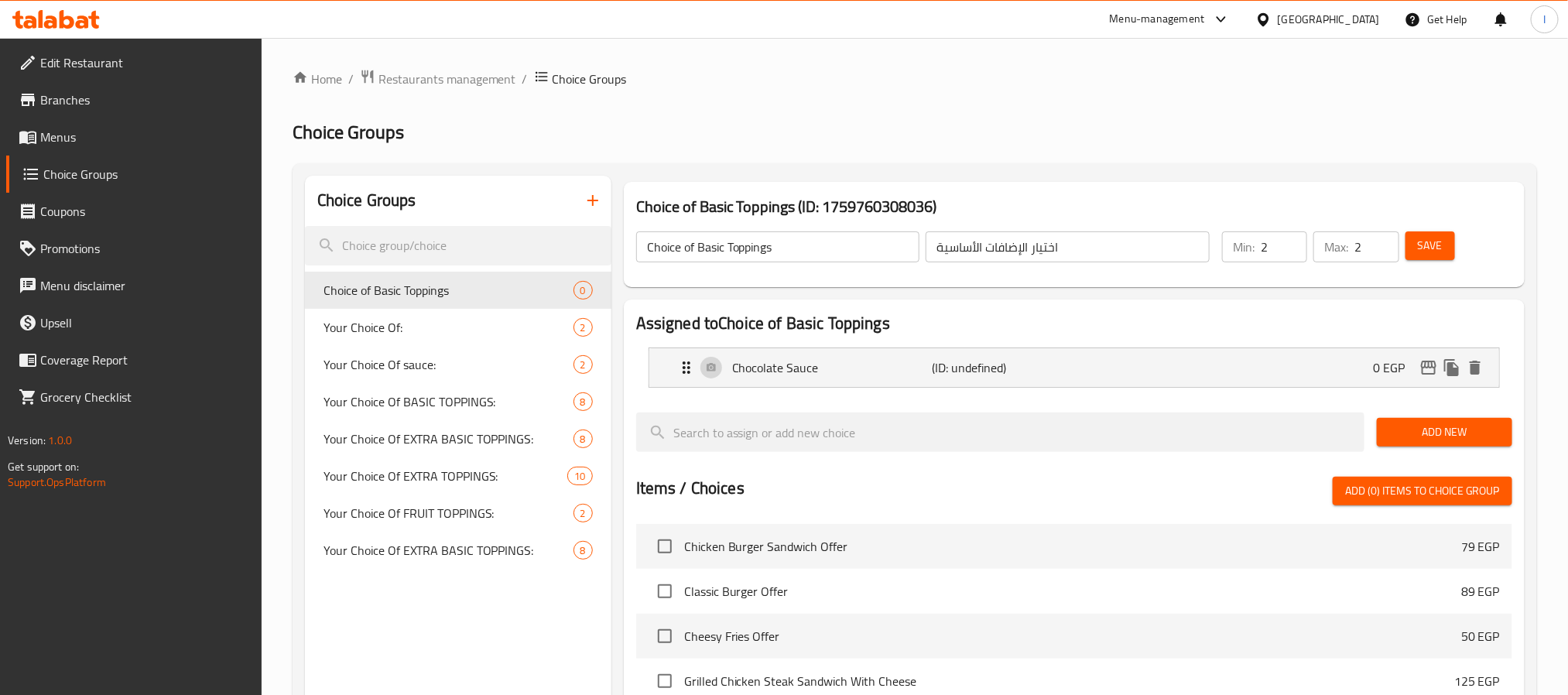
click at [1442, 426] on span "Add New" at bounding box center [1444, 432] width 111 height 19
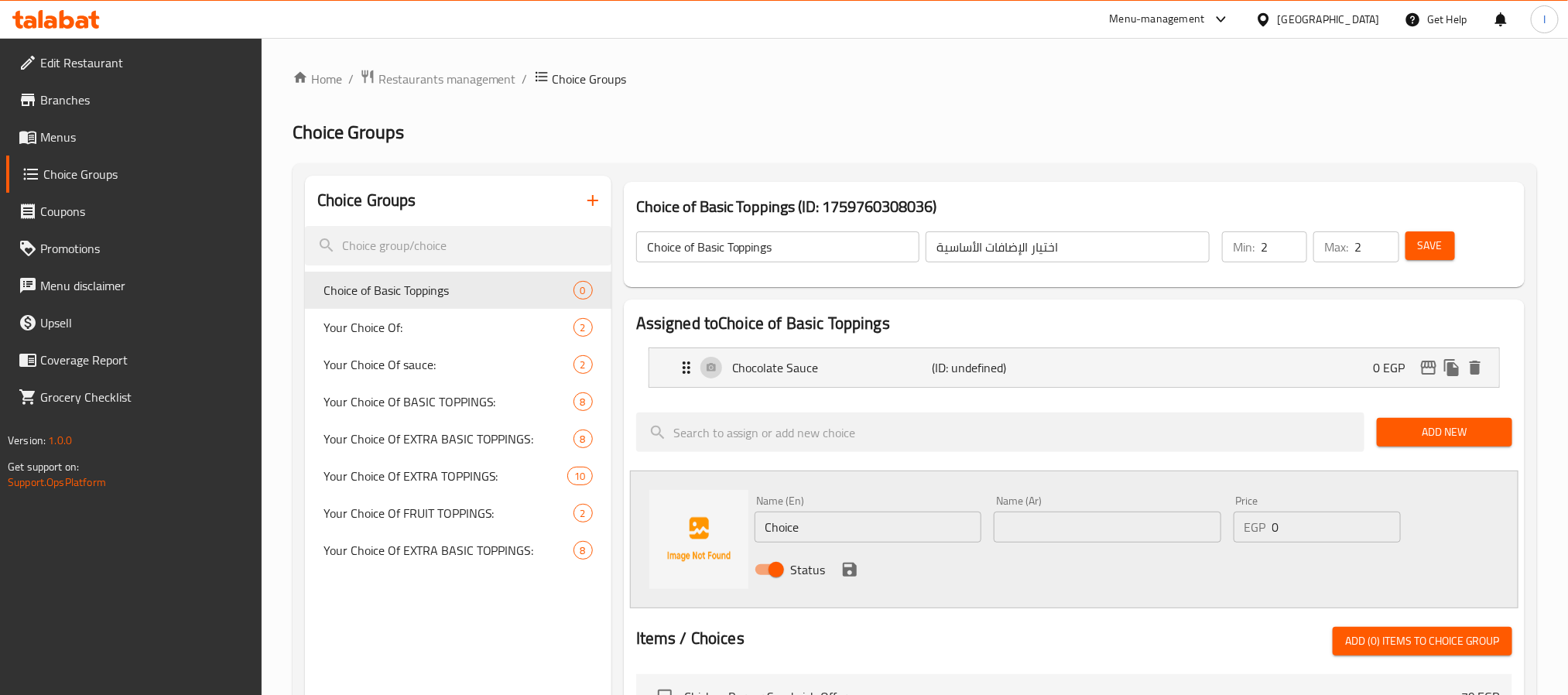
drag, startPoint x: 1050, startPoint y: 525, endPoint x: 1063, endPoint y: 531, distance: 14.3
click at [1050, 525] on input "text" at bounding box center [1107, 526] width 228 height 31
paste input "شوكولاتة بيضاء"
type input "شوكولاتة بيضاء"
click at [874, 531] on input "Choice" at bounding box center [868, 526] width 228 height 31
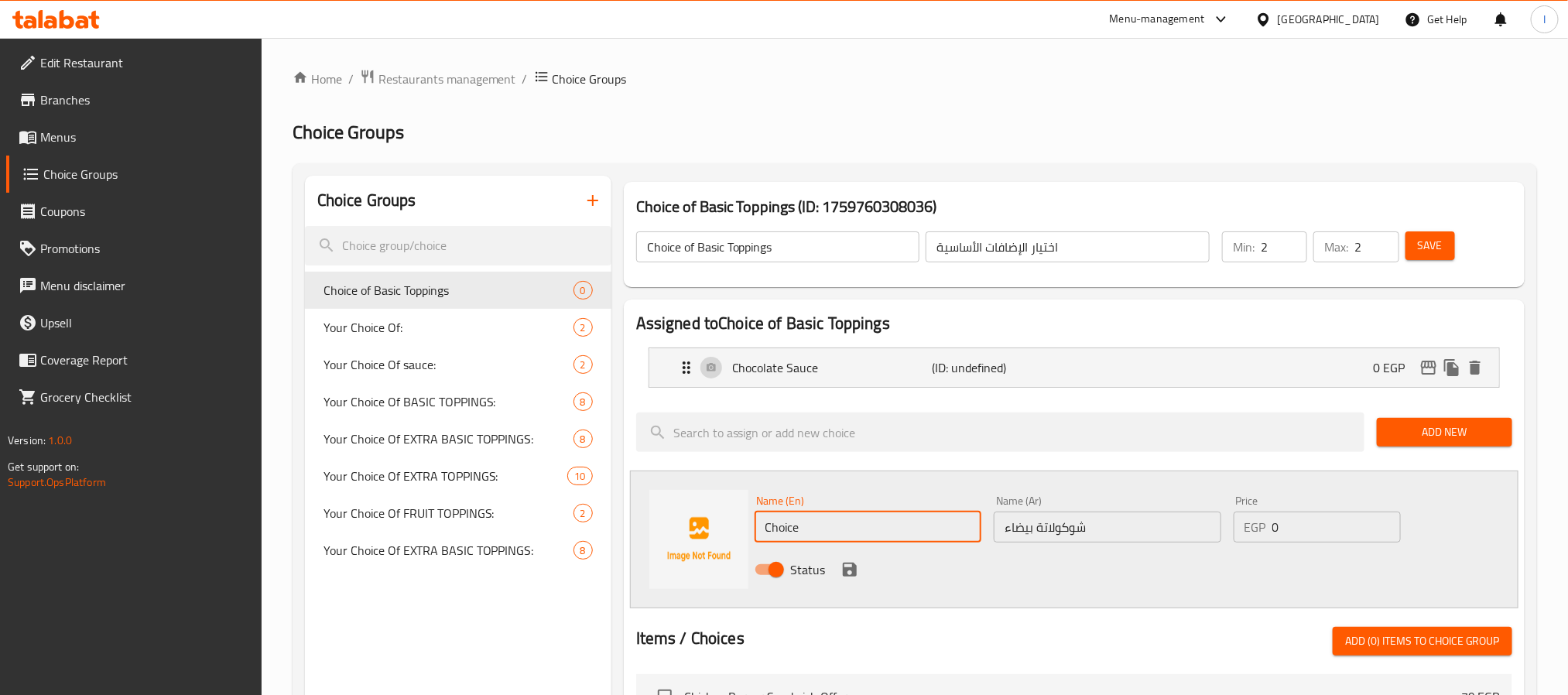
click at [874, 530] on input "Choice" at bounding box center [868, 526] width 228 height 31
click at [829, 531] on input "Choice" at bounding box center [868, 526] width 228 height 31
paste input "White Chocolate"
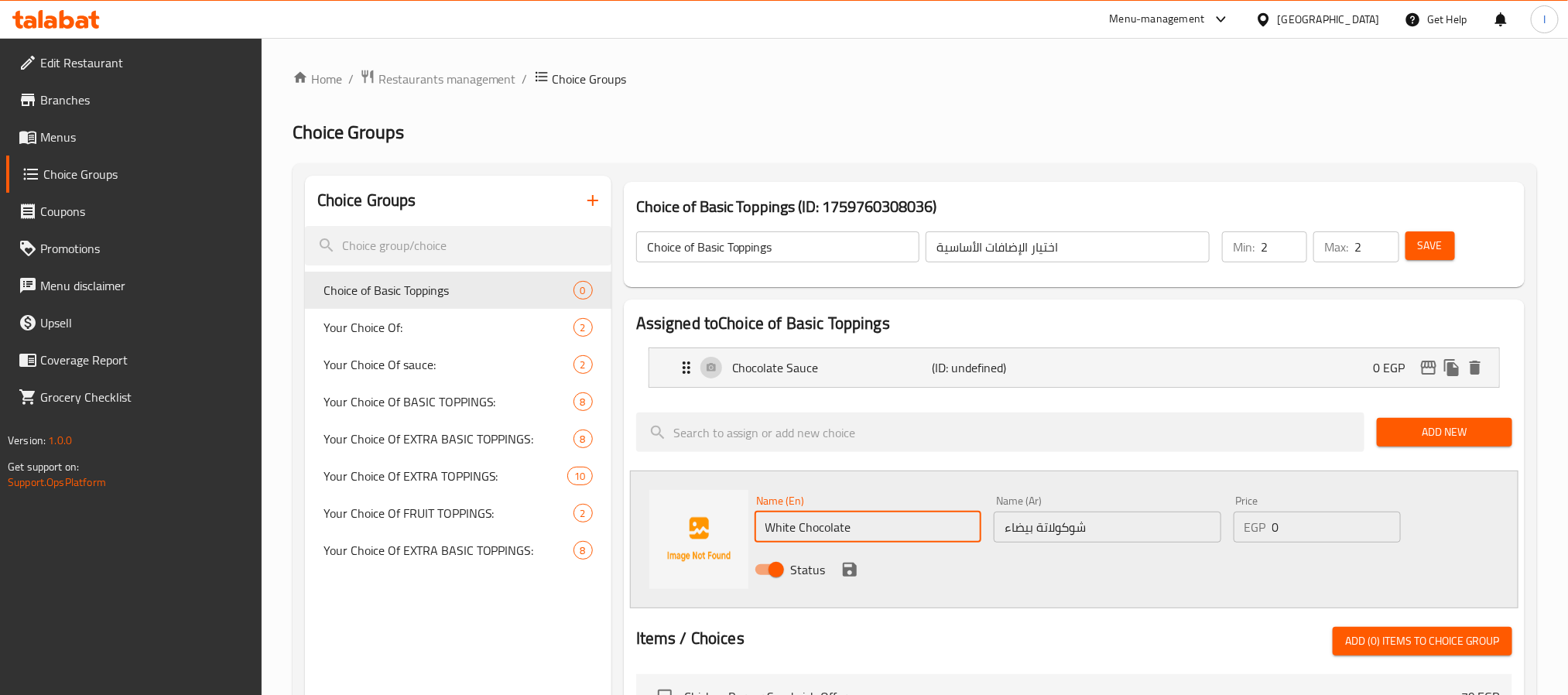
type input "White Chocolate"
click at [1289, 530] on input "0" at bounding box center [1336, 526] width 128 height 31
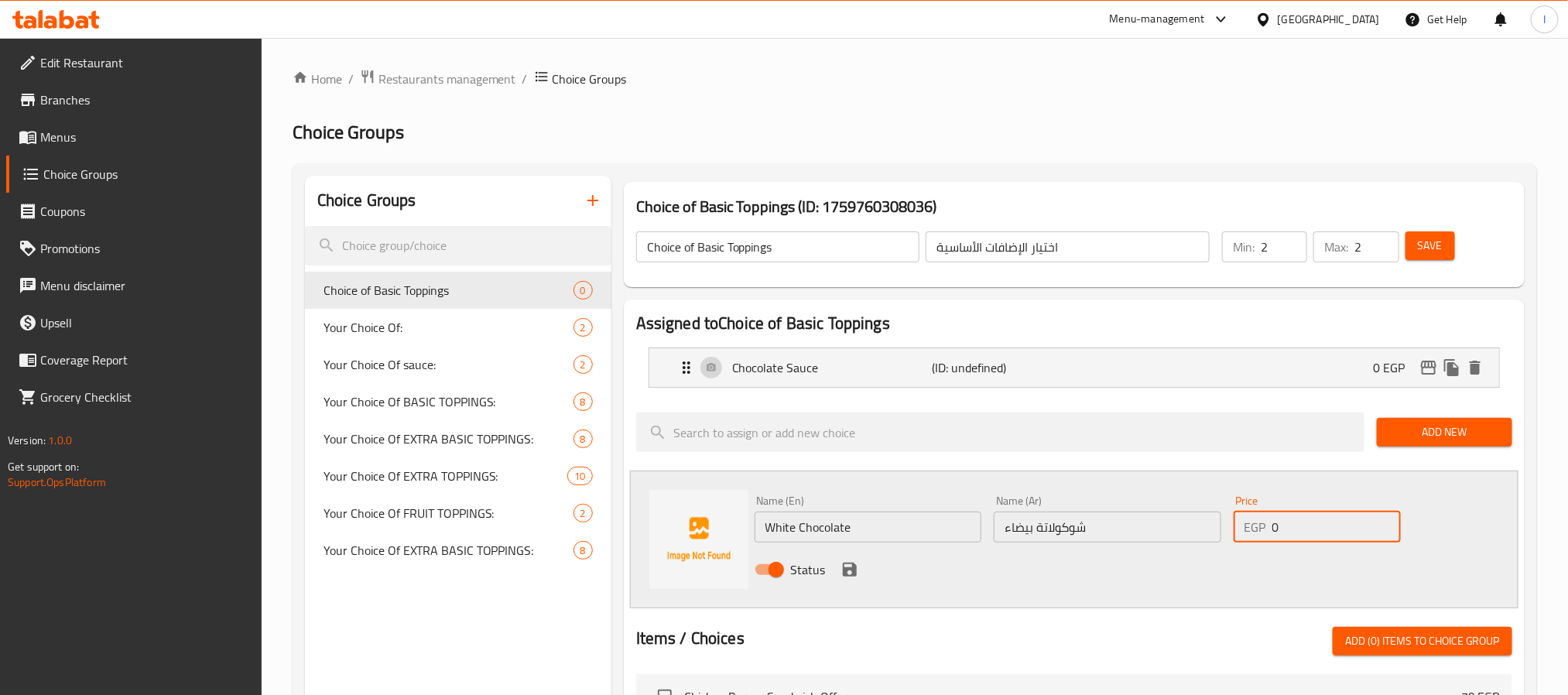
click at [1289, 530] on input "0" at bounding box center [1336, 526] width 128 height 31
click at [850, 564] on icon "save" at bounding box center [849, 569] width 18 height 18
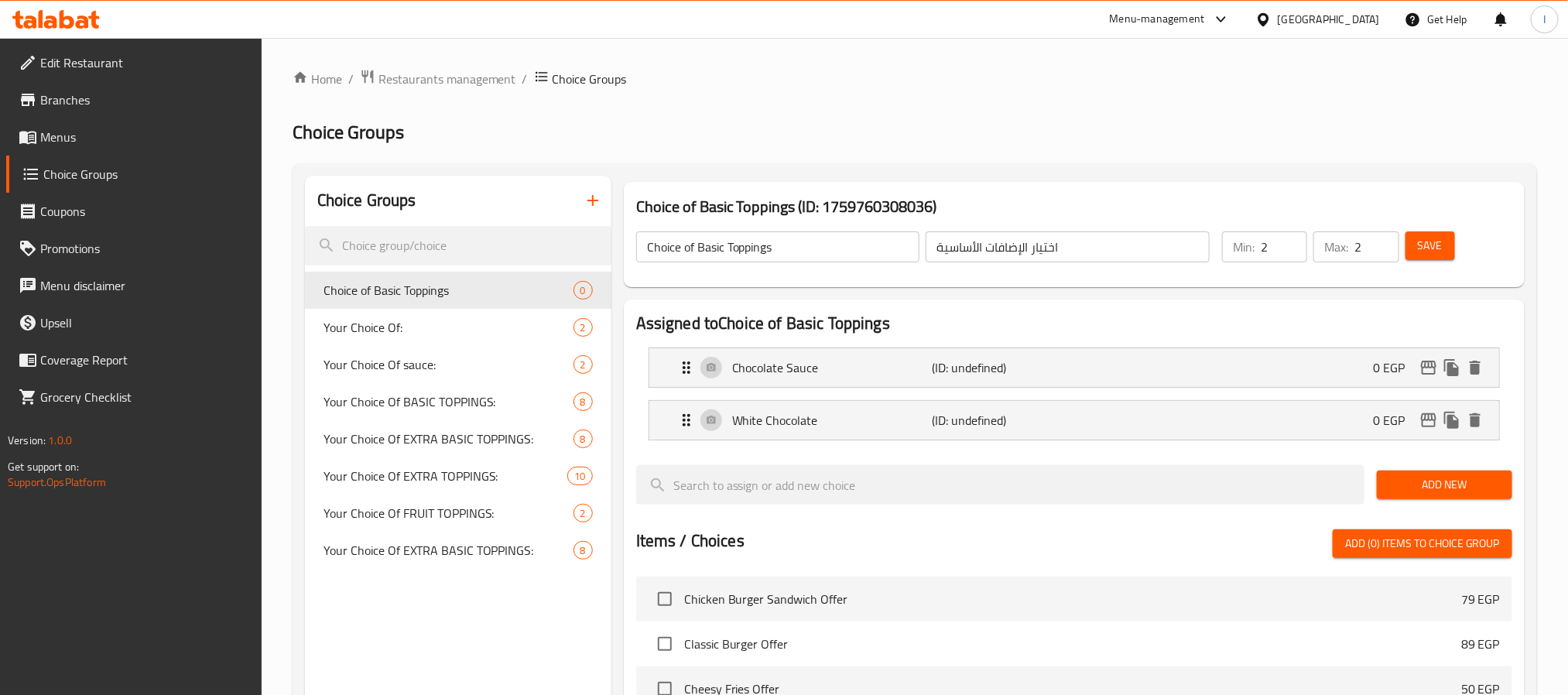
click at [1442, 483] on span "Add New" at bounding box center [1444, 485] width 111 height 19
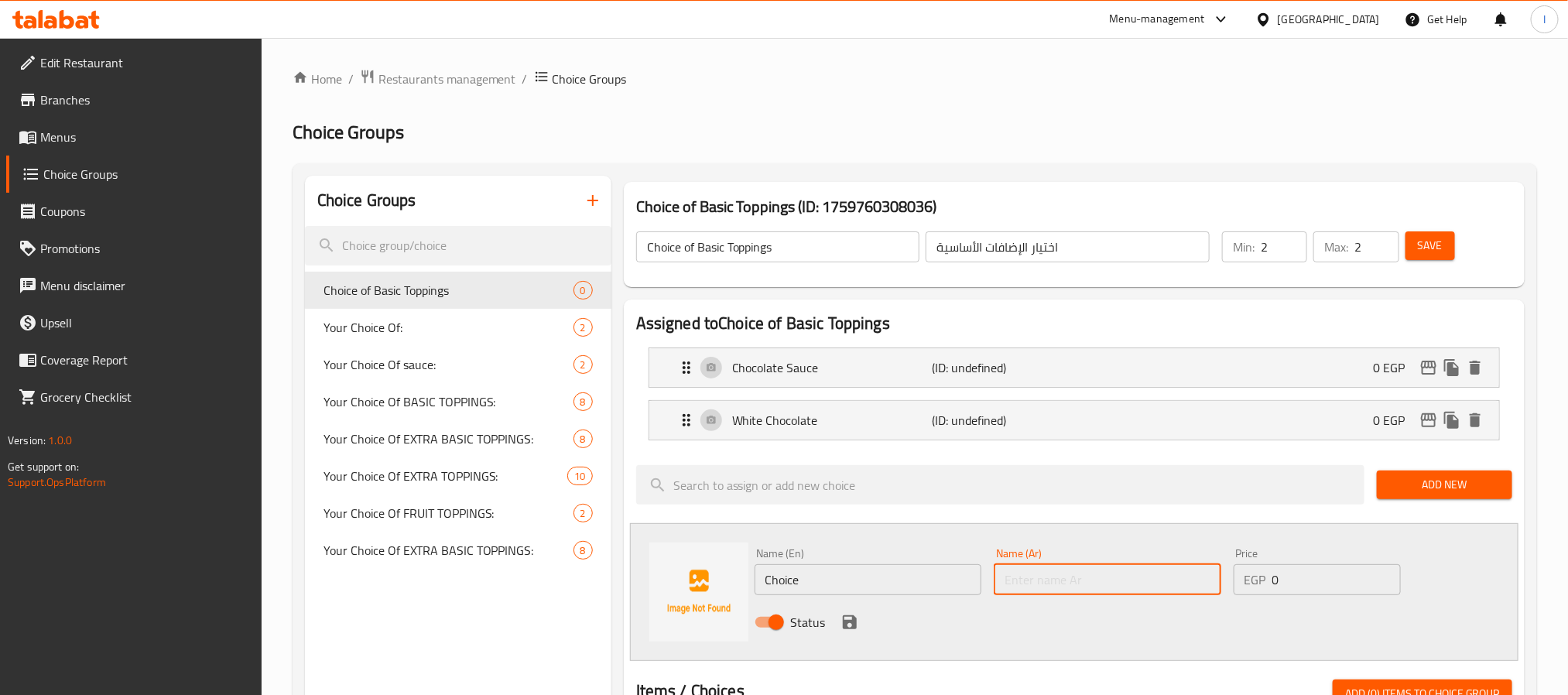
click at [1134, 576] on input "text" at bounding box center [1107, 580] width 228 height 31
paste input "صوص كراميل"
type input "صوص كراميل"
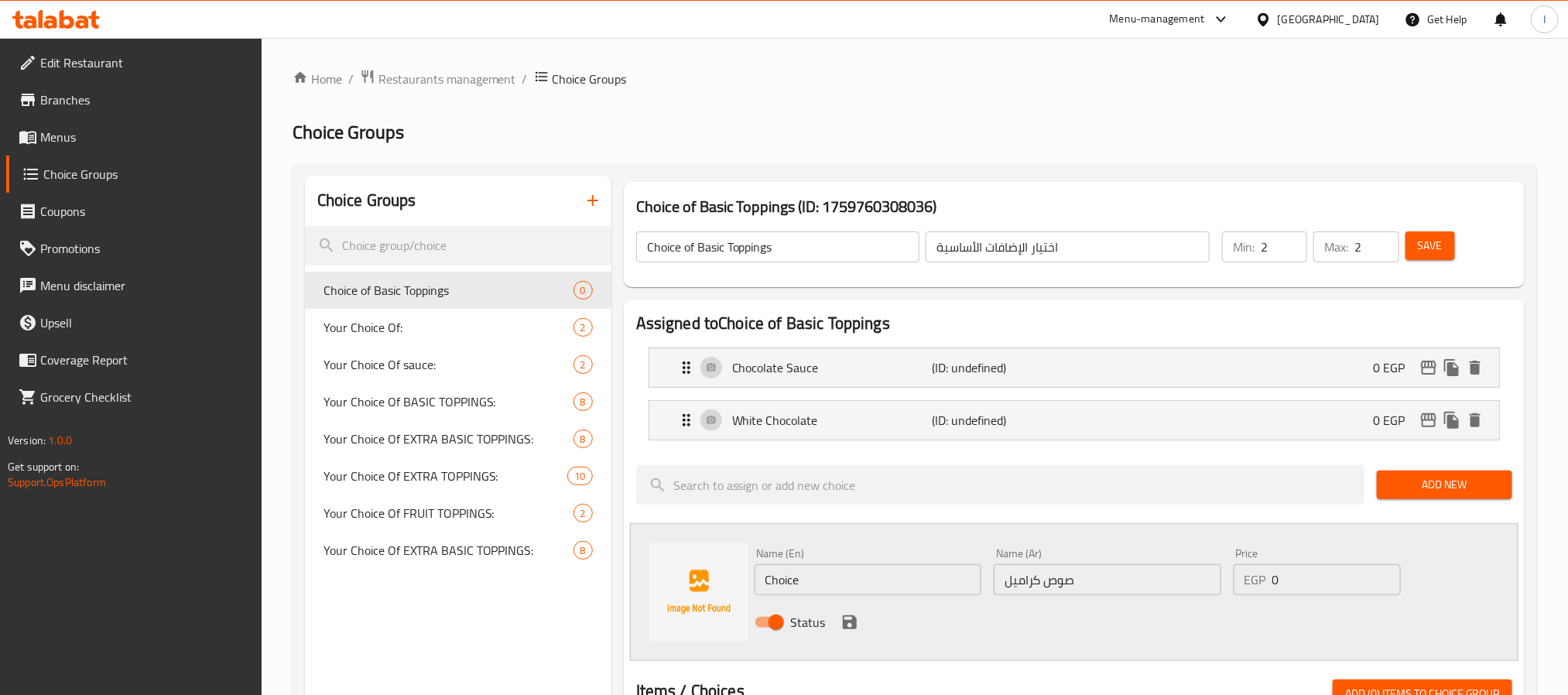
click at [860, 587] on input "Choice" at bounding box center [868, 580] width 228 height 31
paste input "aramel Sauce"
type input "Caramel Sauce"
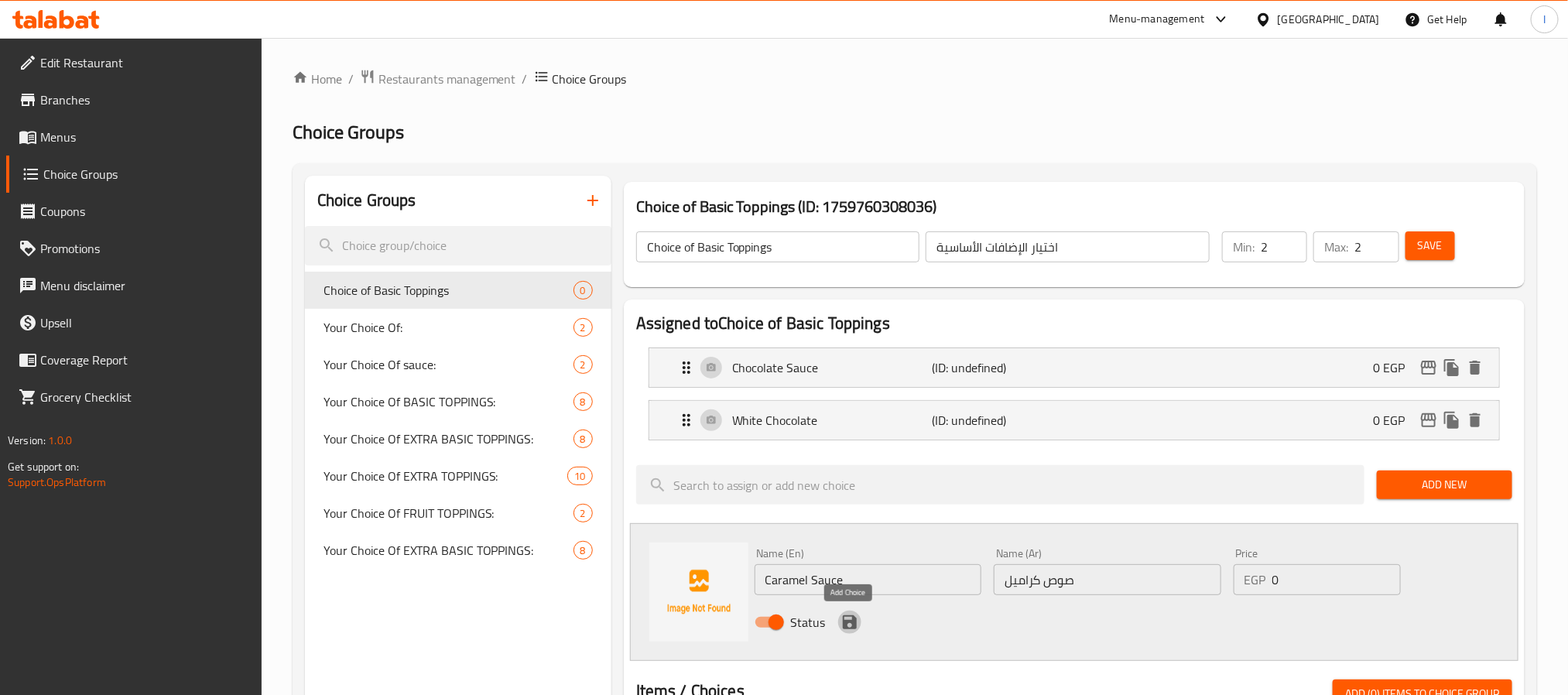
click at [848, 616] on icon "save" at bounding box center [849, 621] width 18 height 18
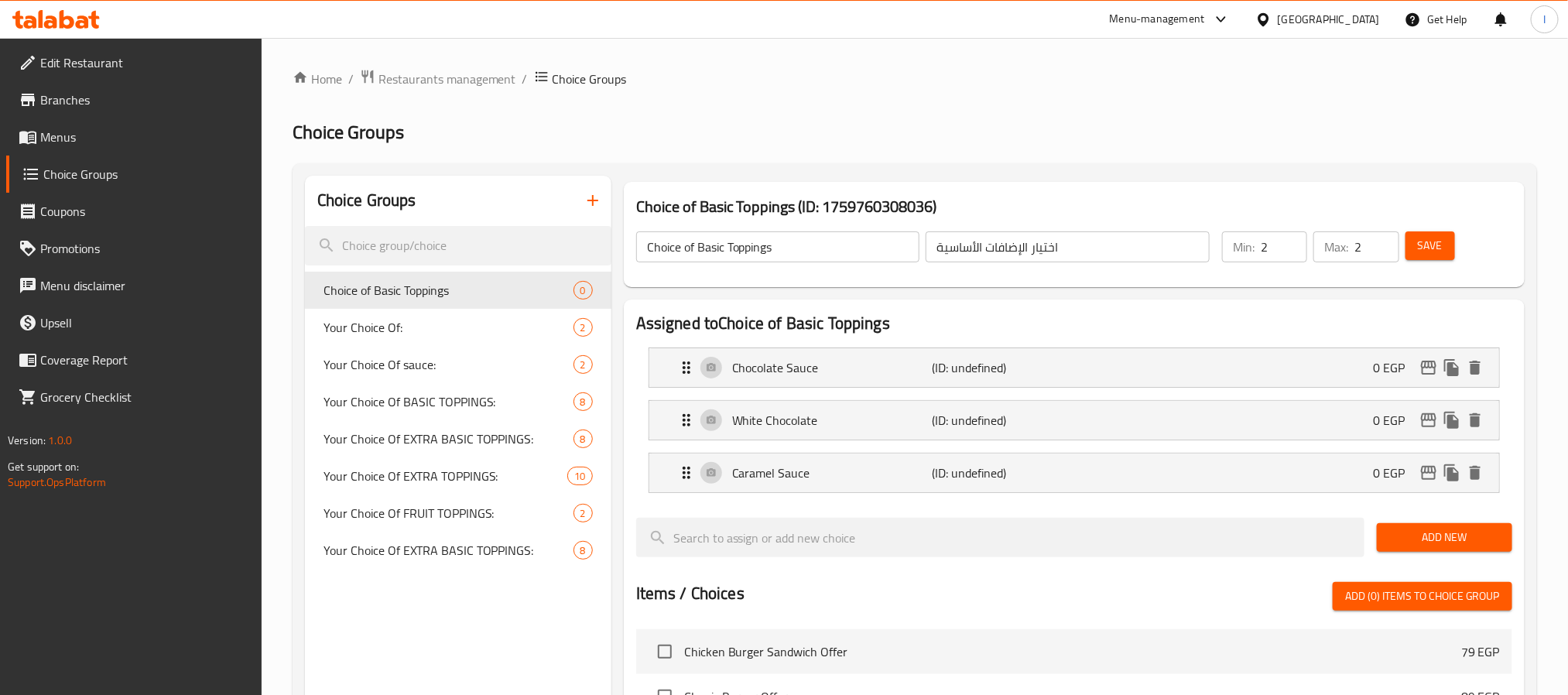
click at [1528, 466] on div "Assigned to Choice of Basic Toppings Chocolate Sauce (ID: undefined) 0 EGP Name…" at bounding box center [1074, 675] width 913 height 765
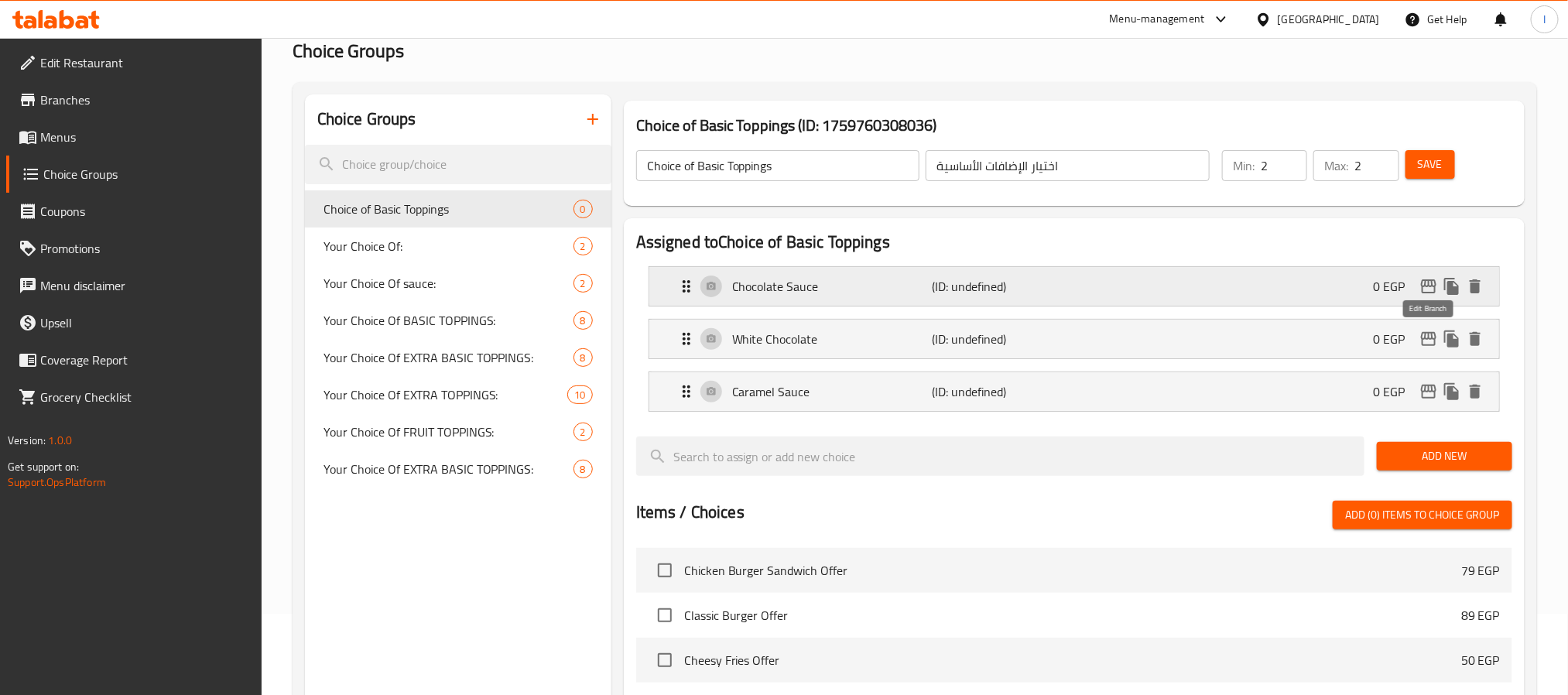
scroll to position [116, 0]
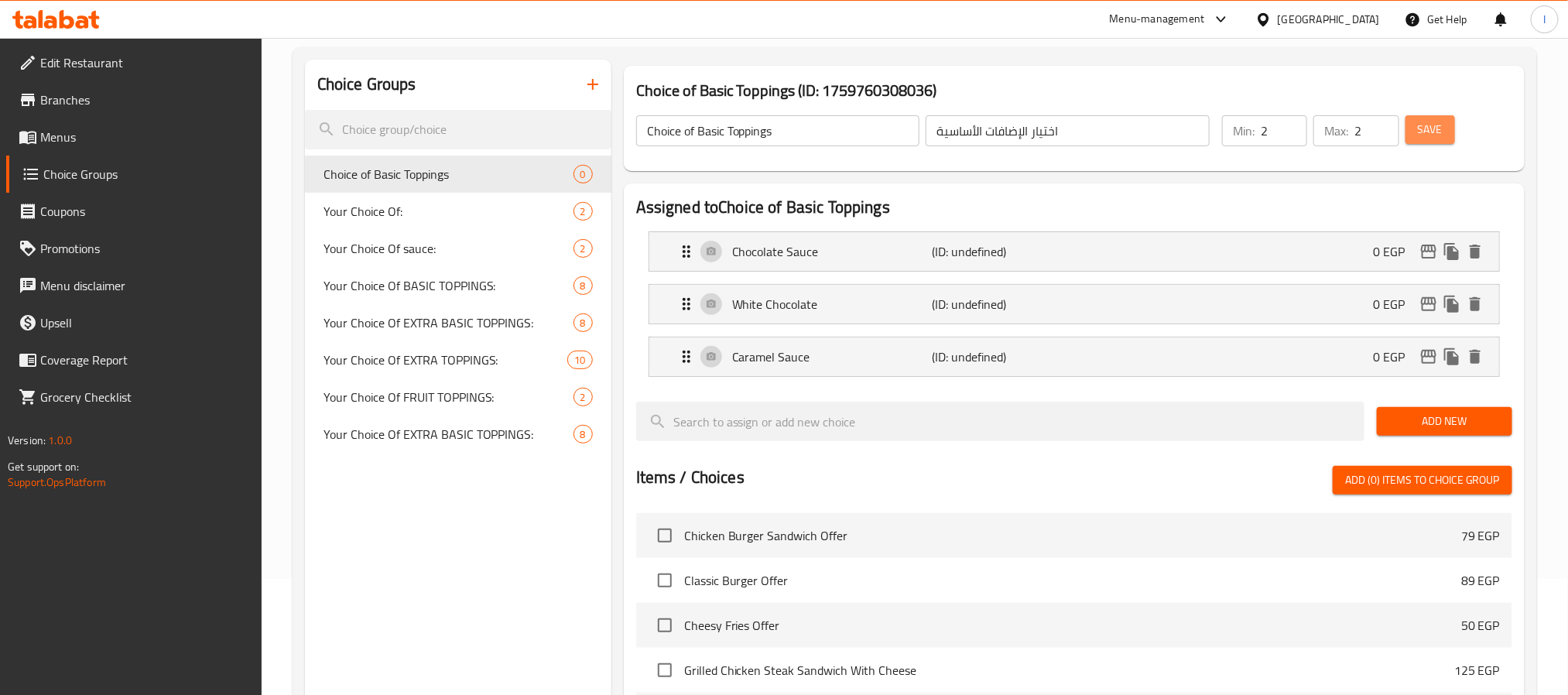
click at [1427, 125] on span "Save" at bounding box center [1430, 130] width 25 height 19
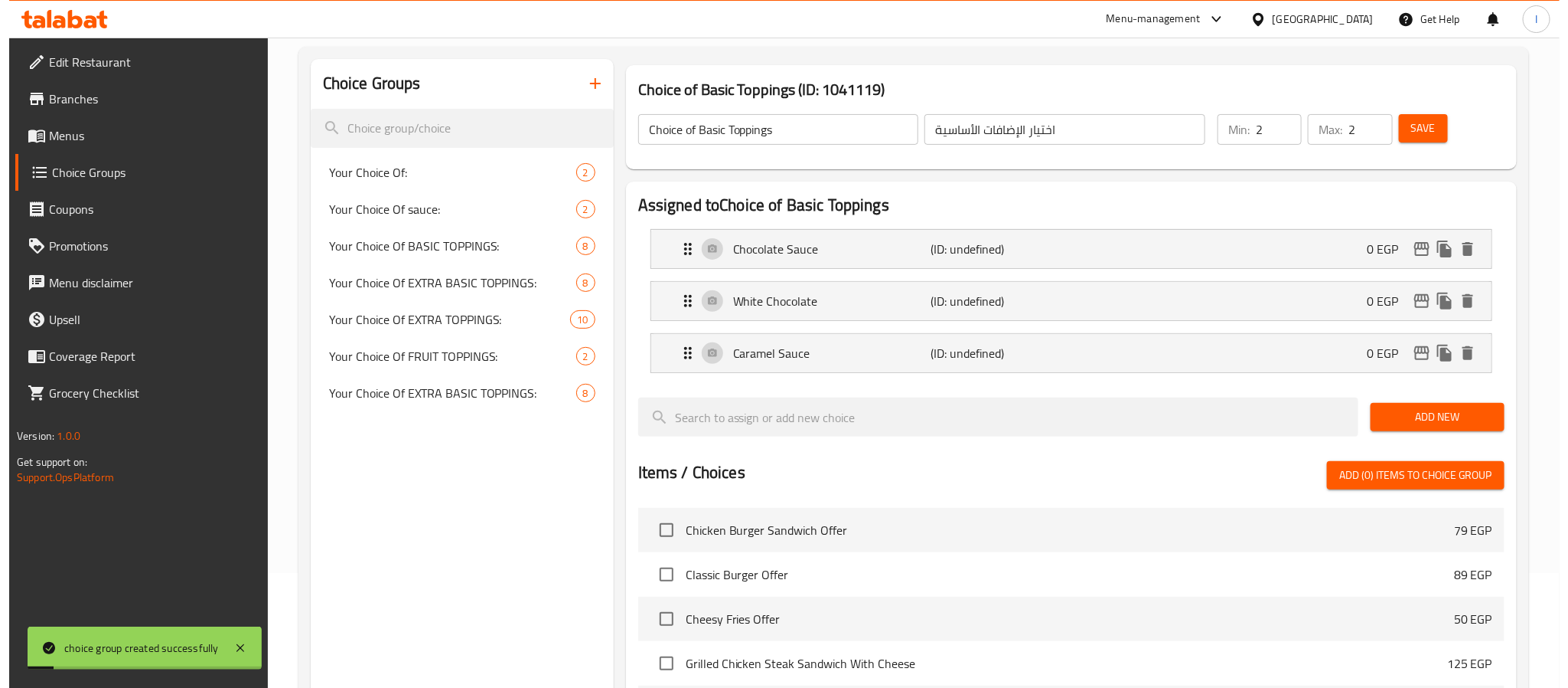
scroll to position [510, 0]
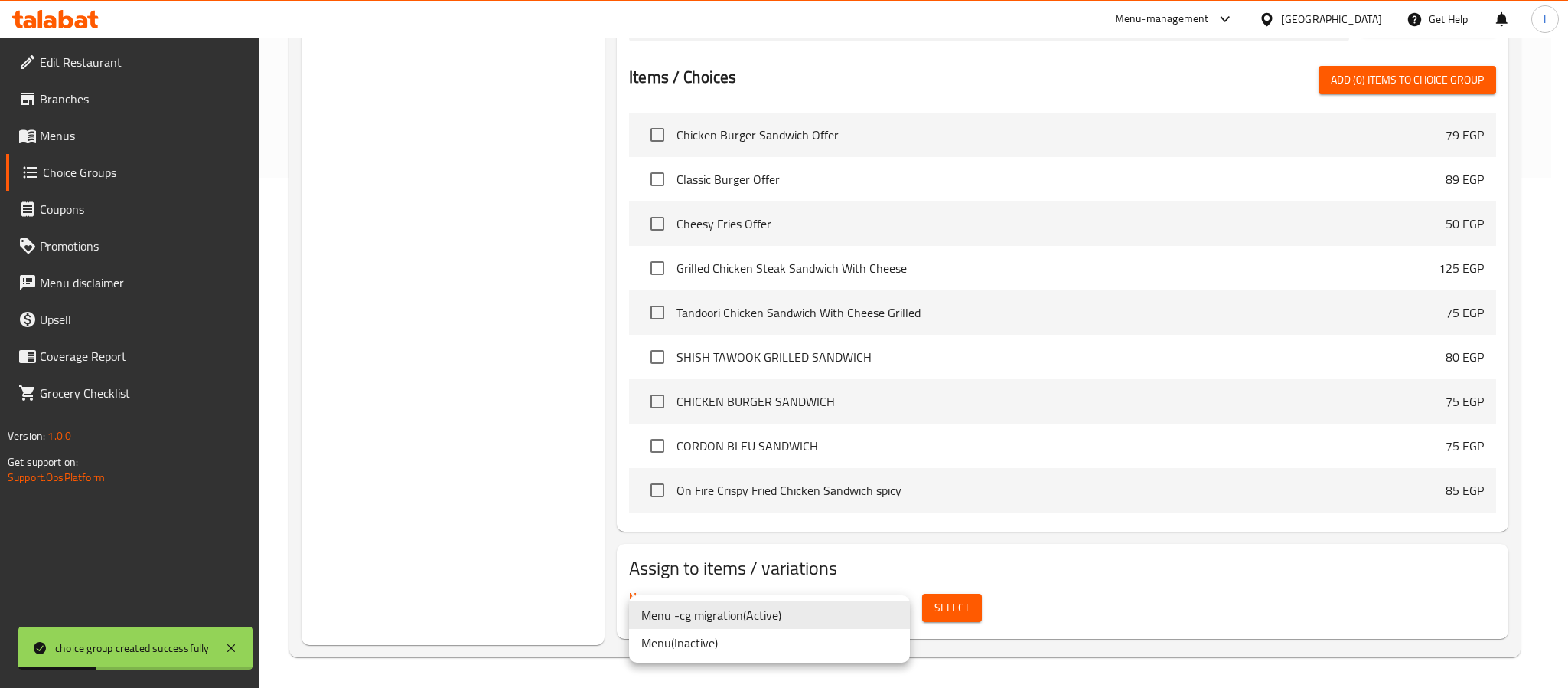
click at [804, 618] on li "Menu -cg migration ( Active )" at bounding box center [769, 614] width 281 height 28
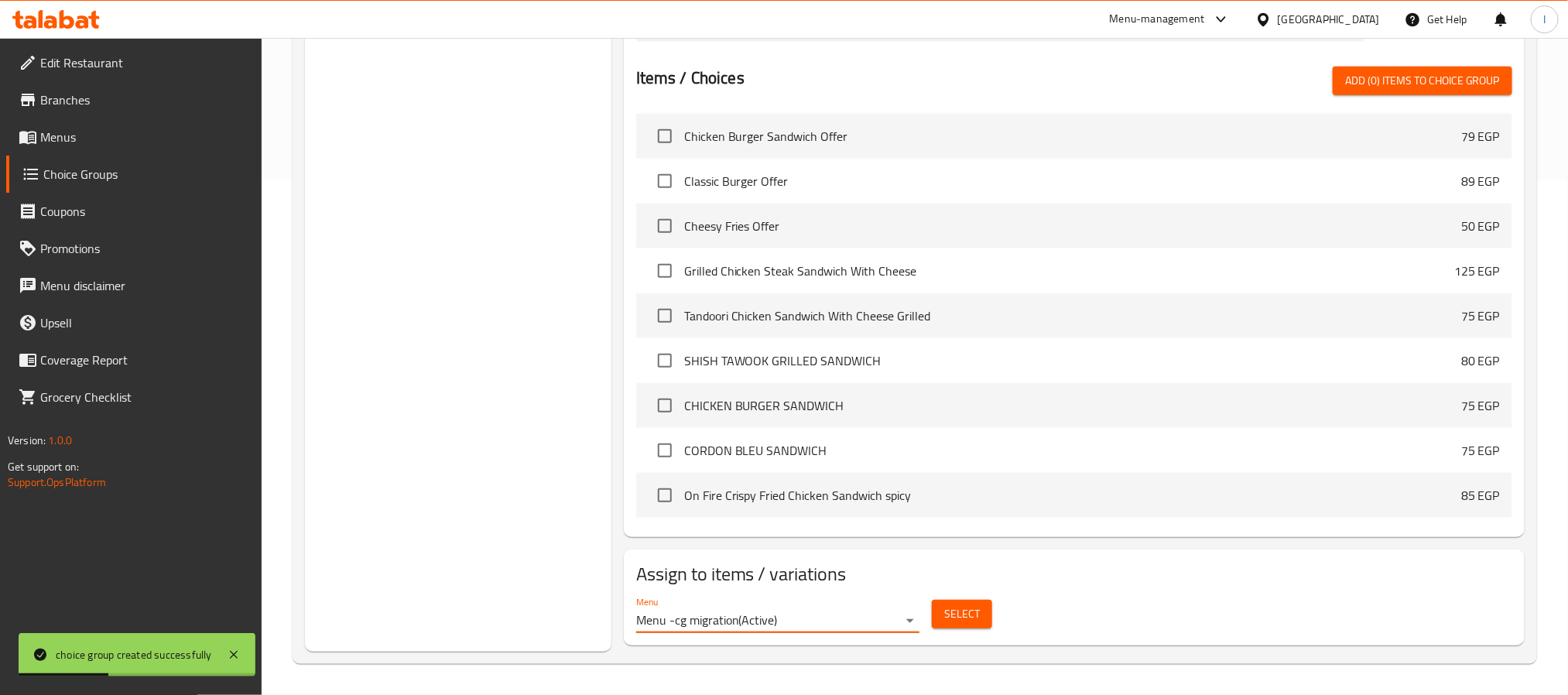
click at [954, 617] on span "Select" at bounding box center [961, 614] width 36 height 19
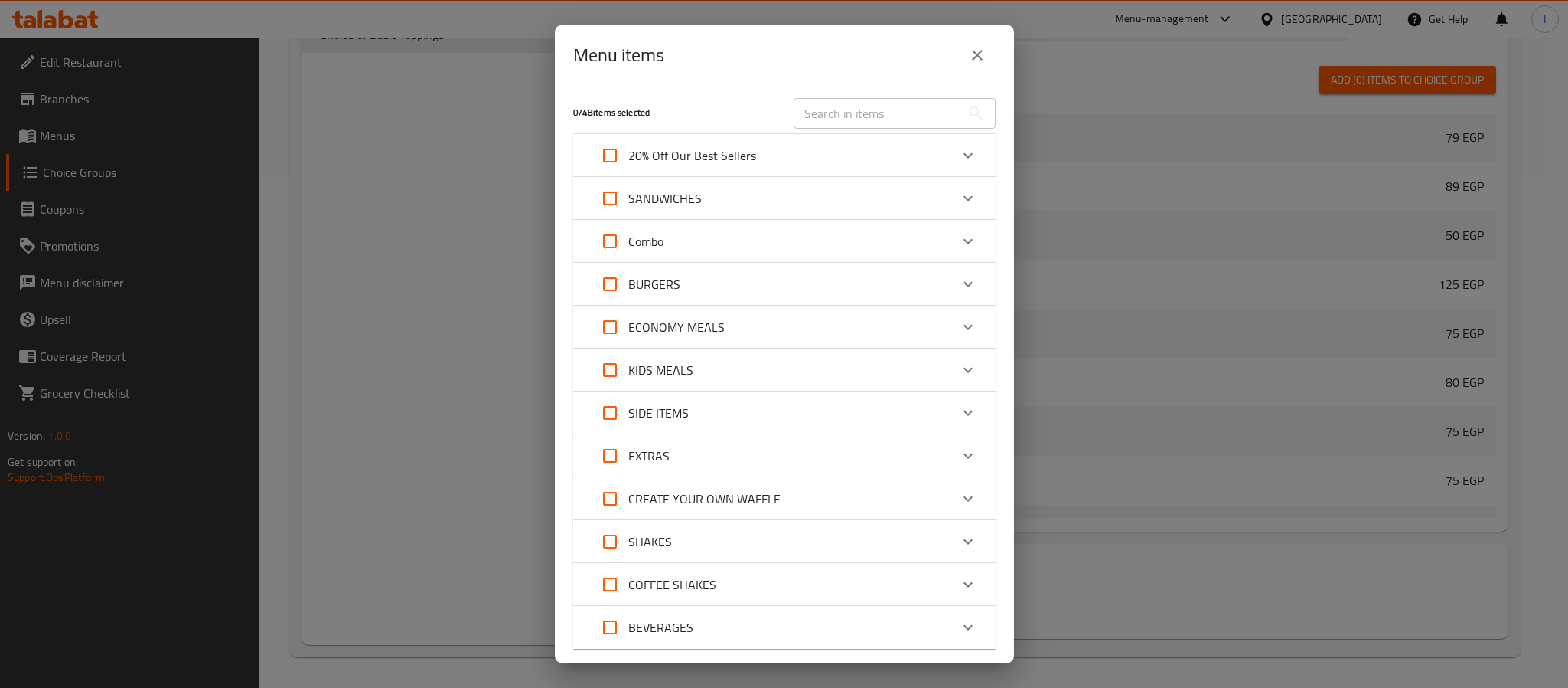
click at [959, 494] on icon "Expand" at bounding box center [968, 498] width 18 height 18
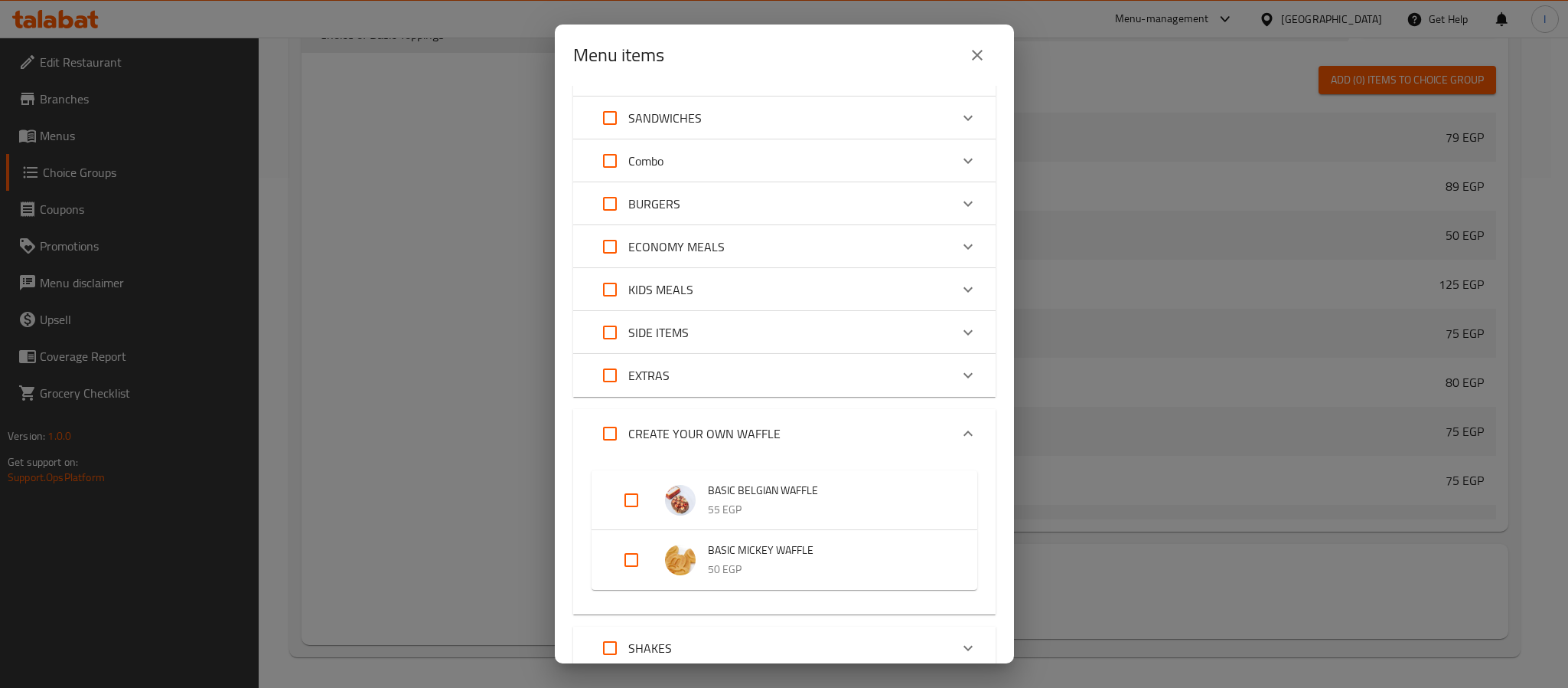
scroll to position [115, 0]
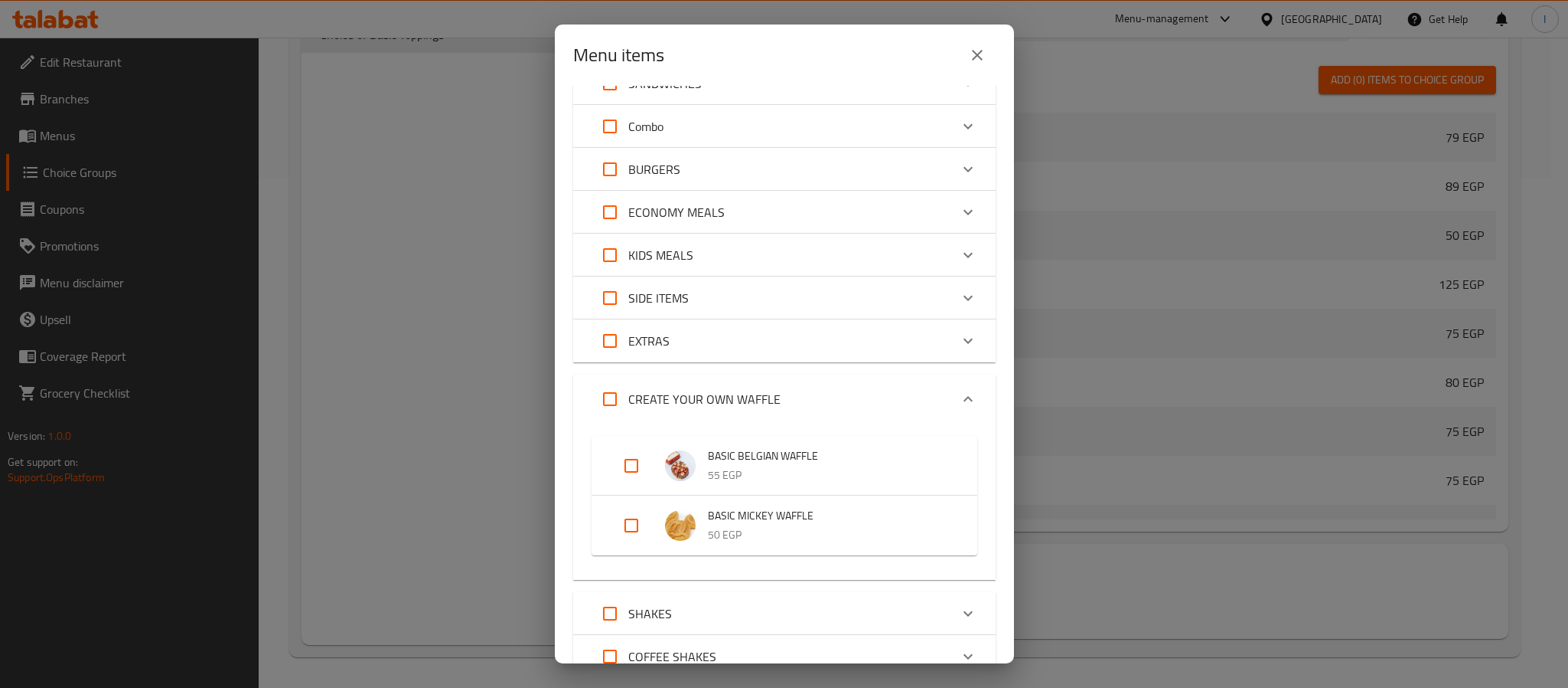
click at [627, 464] on input "Expand" at bounding box center [631, 465] width 36 height 36
checkbox input "true"
click at [625, 535] on input "Expand" at bounding box center [631, 537] width 36 height 36
checkbox input "true"
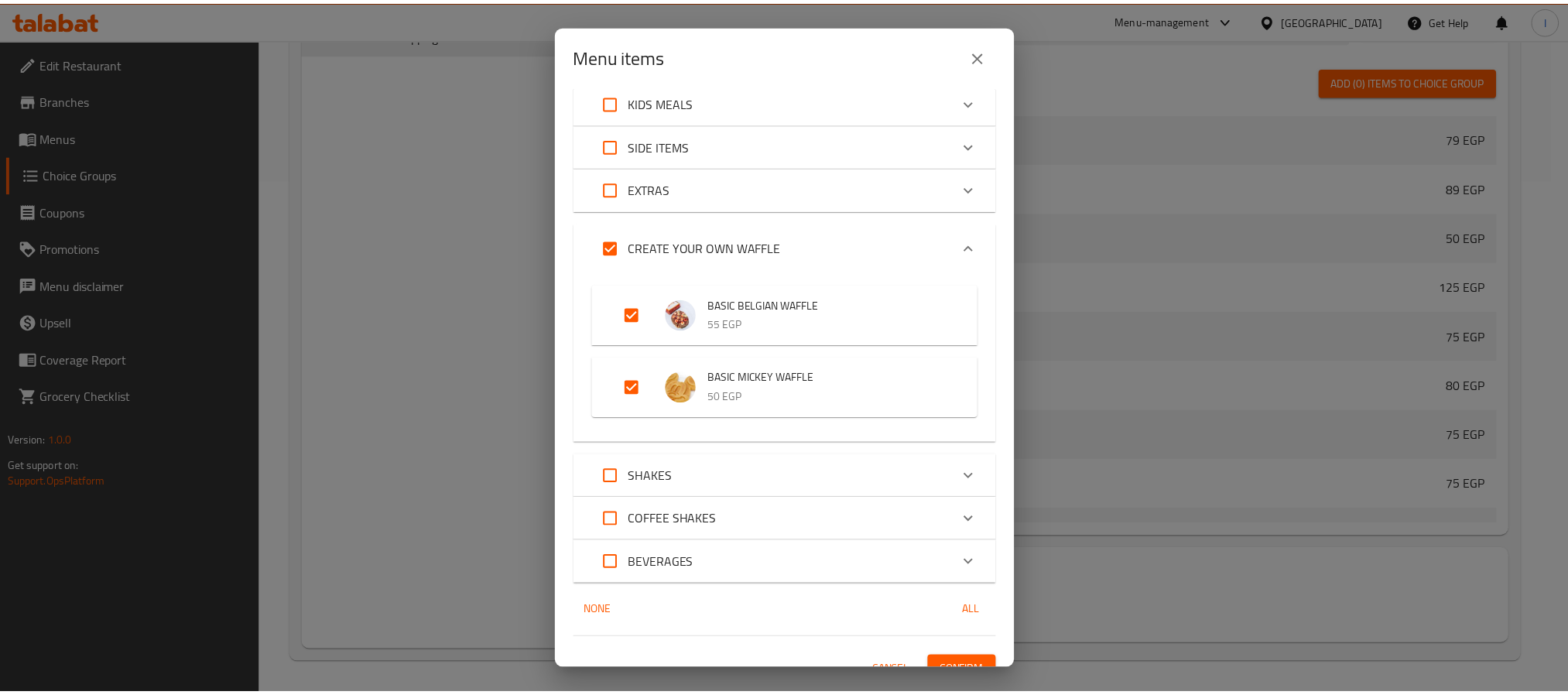
scroll to position [293, 0]
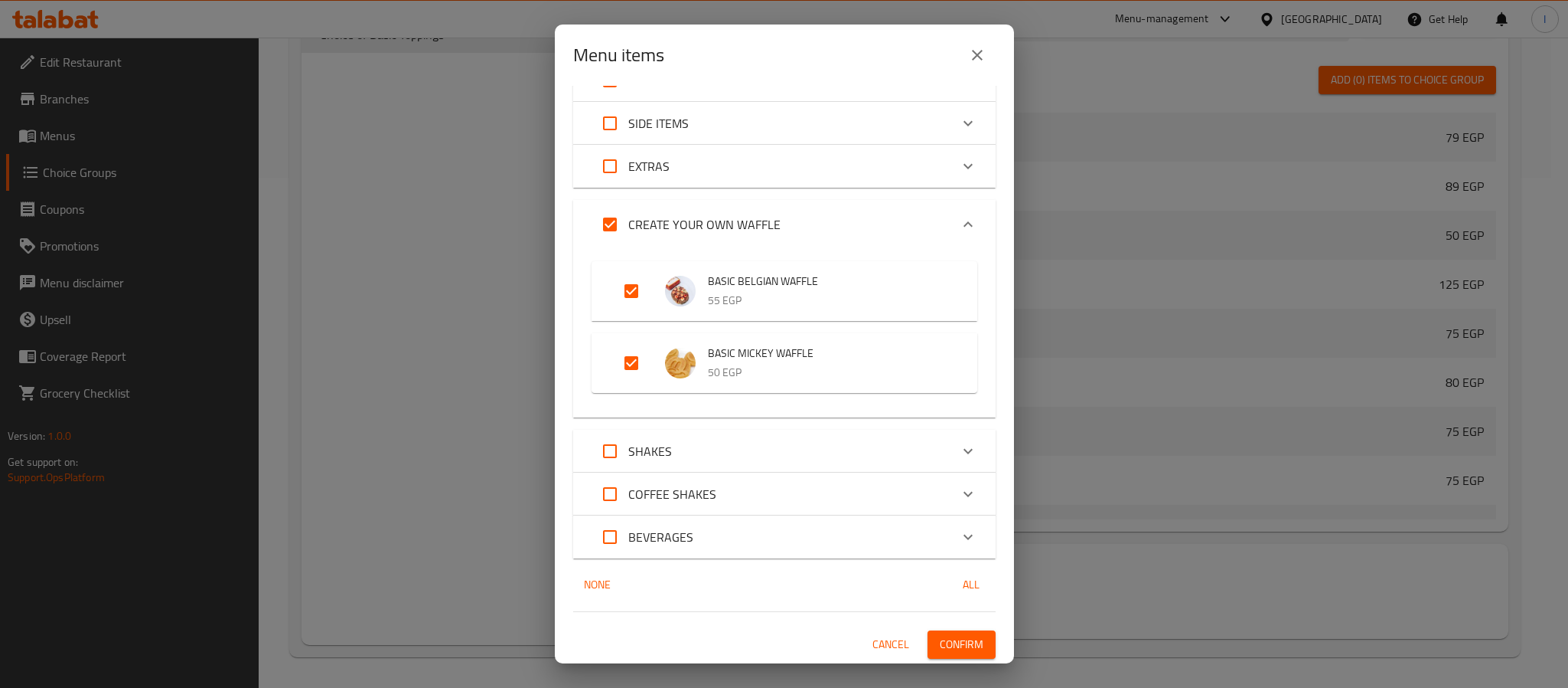
click at [941, 643] on span "Confirm" at bounding box center [961, 644] width 43 height 19
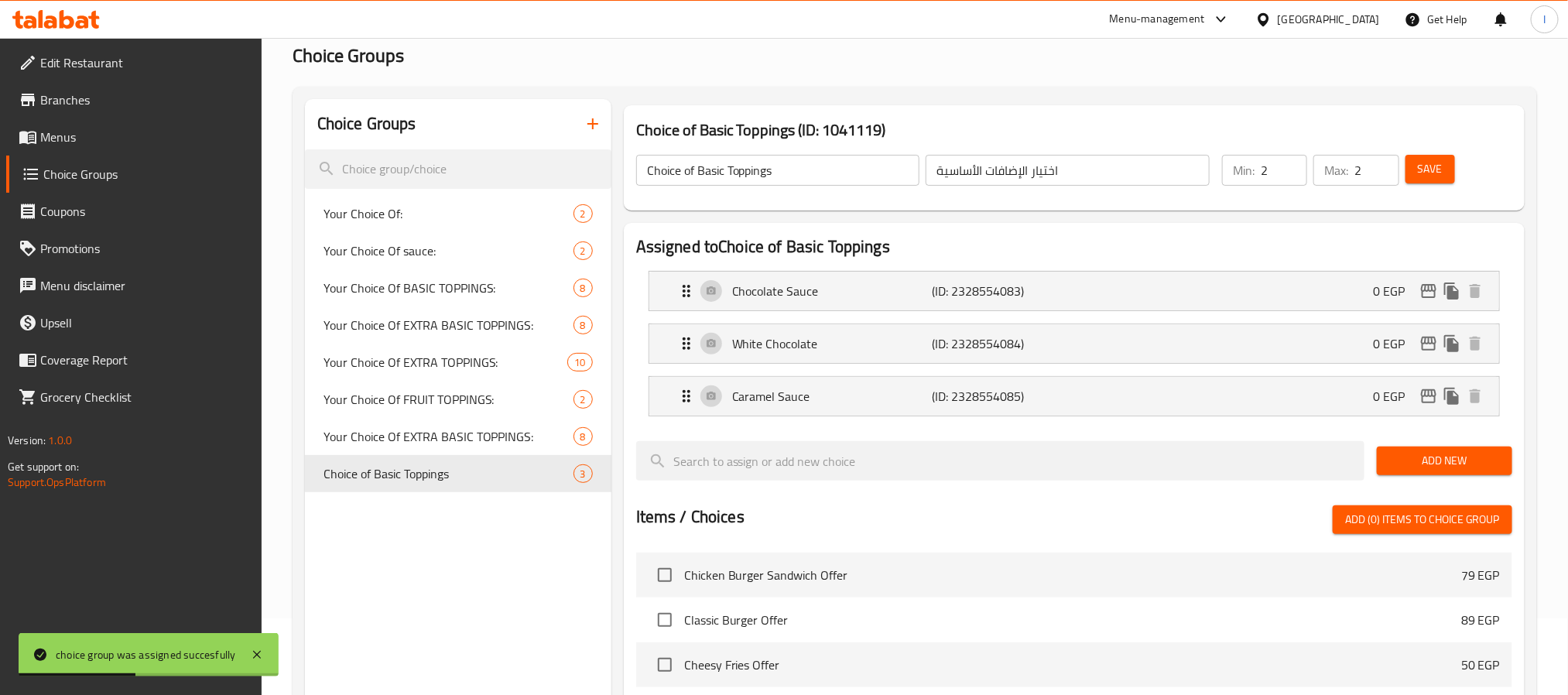
scroll to position [51, 0]
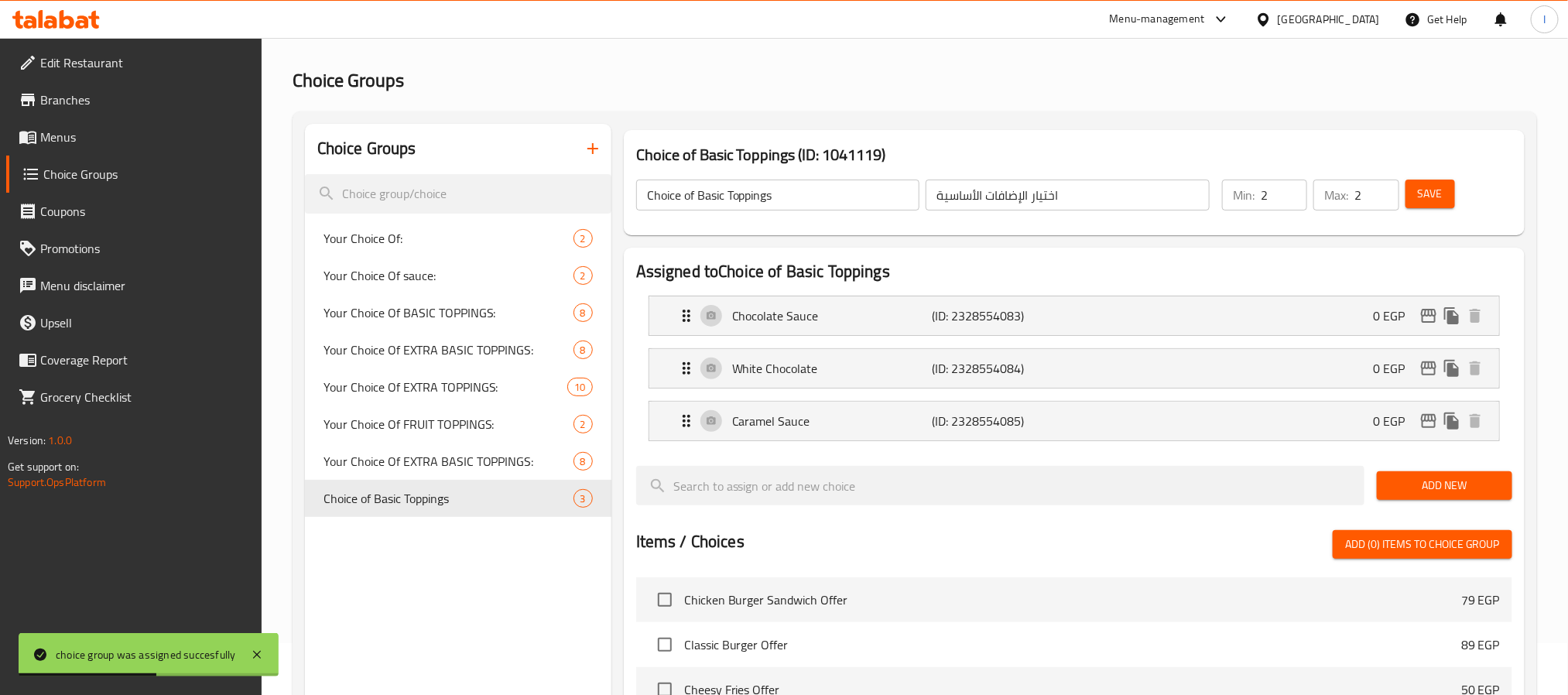
click at [891, 105] on div "Home / Restaurants management / Choice Groups Choice Groups Choice Groups Your …" at bounding box center [914, 572] width 1244 height 1110
click at [741, 203] on input "Choice of Basic Toppings" at bounding box center [778, 195] width 284 height 31
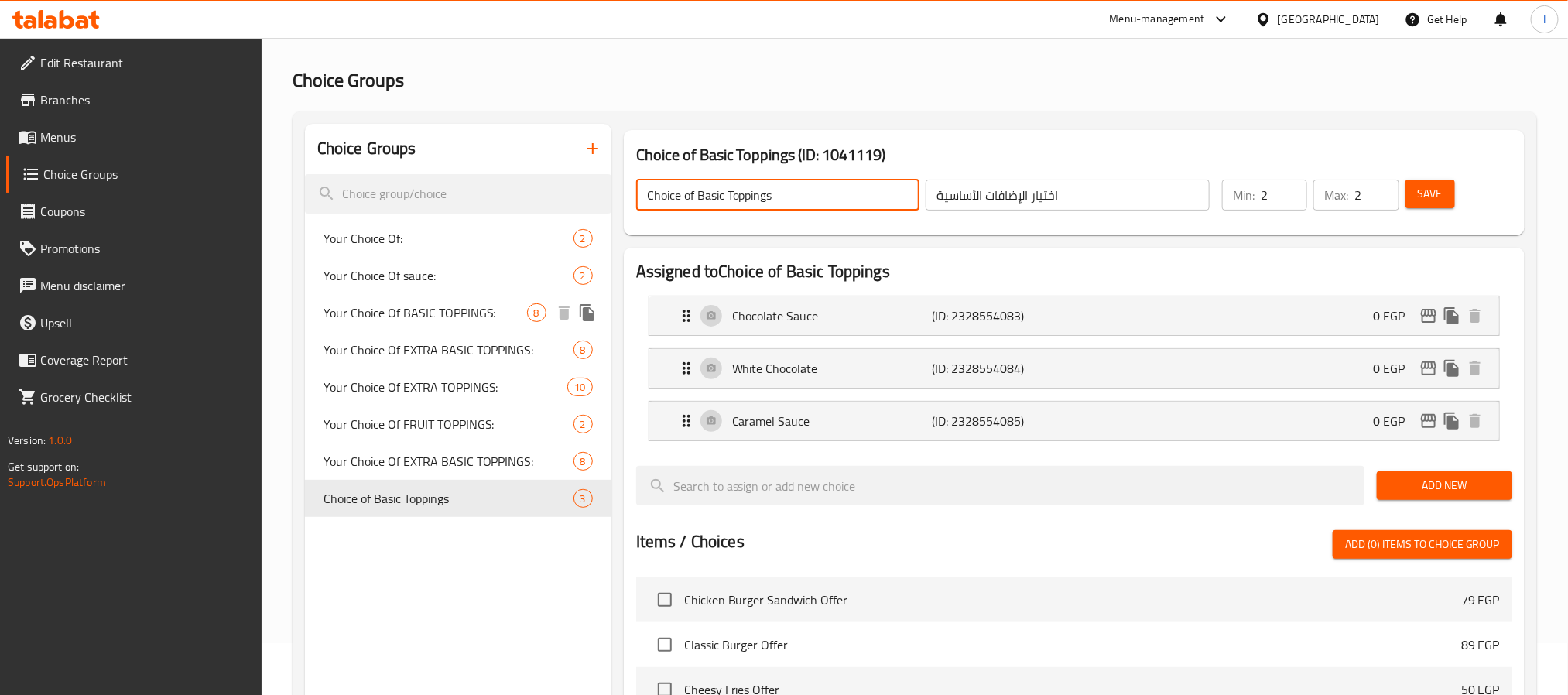
click at [485, 304] on span "Your Choice Of BASIC TOPPINGS:" at bounding box center [426, 312] width 204 height 18
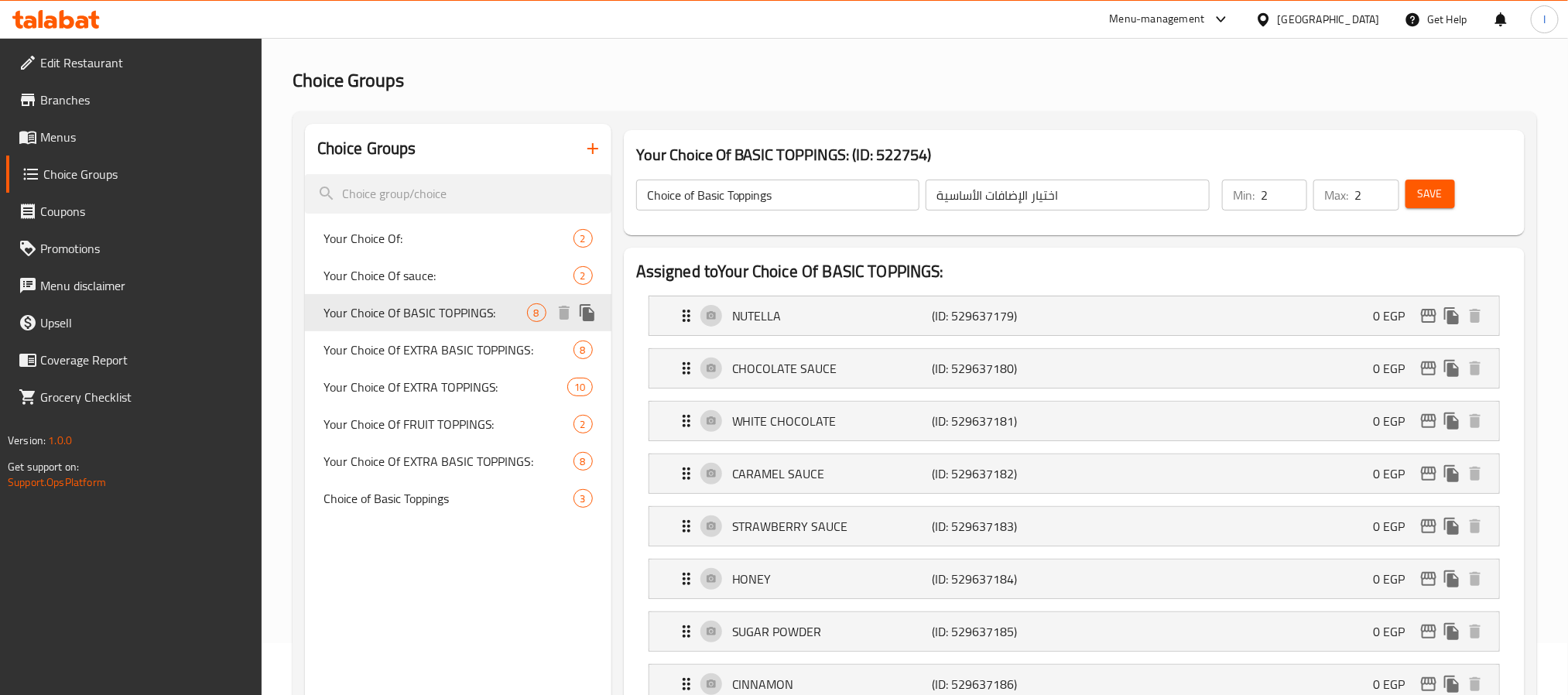
type input "Your Choice Of BASIC TOPPINGS:"
type input "إختيارك من توبينج أساسية:"
type input "1"
click at [759, 98] on div "Home / Restaurants management / Choice Groups Choice Groups Choice Groups Your …" at bounding box center [914, 704] width 1244 height 1373
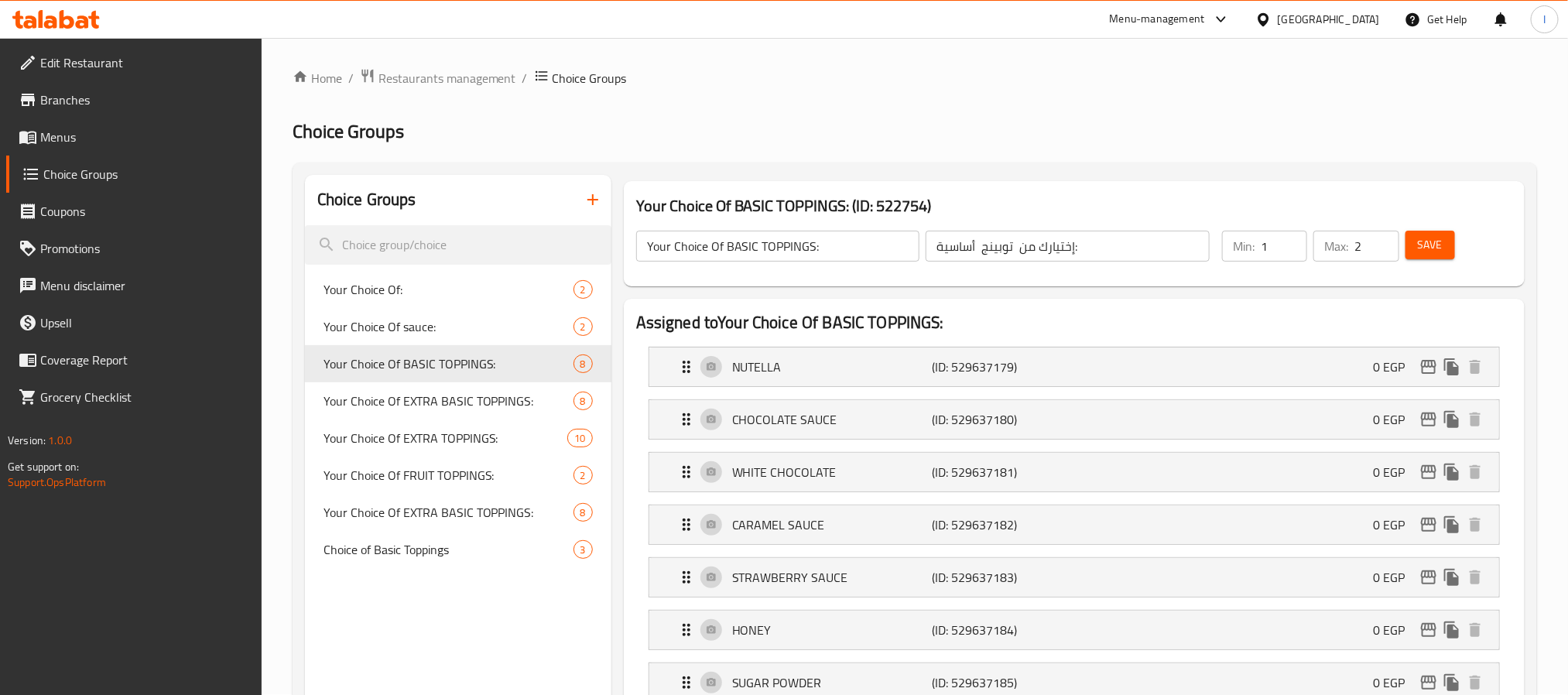
scroll to position [0, 0]
click at [817, 120] on h2 "Choice Groups" at bounding box center [914, 133] width 1244 height 25
click at [451, 557] on span "Choice of Basic Toppings" at bounding box center [426, 550] width 204 height 18
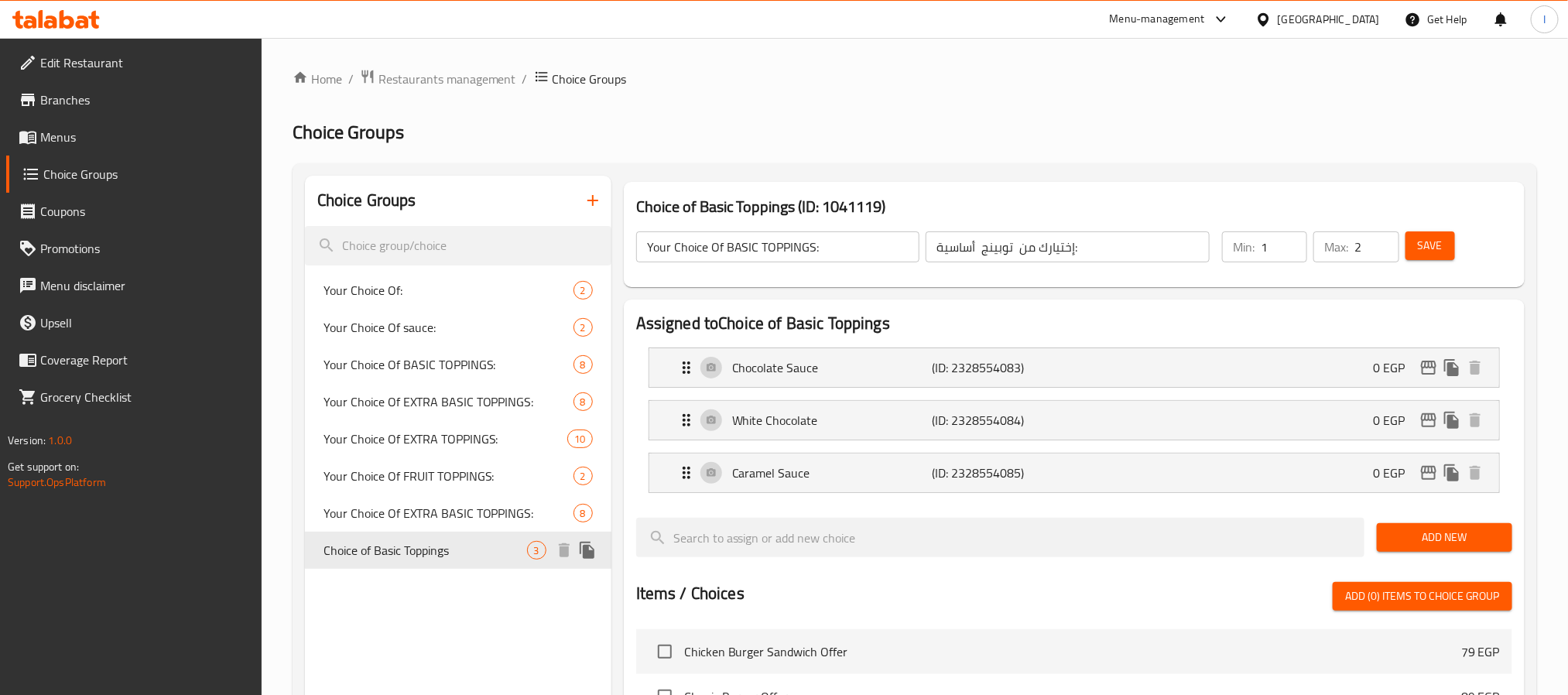
type input "Choice of Basic Toppings"
type input "اختيار الإضافات الأساسية"
type input "2"
click at [894, 60] on div "Home / Restaurants management / Choice Groups Choice Groups Choice Groups Your …" at bounding box center [914, 623] width 1306 height 1172
click at [825, 81] on ol "Home / Restaurants management / Choice Groups" at bounding box center [914, 79] width 1244 height 20
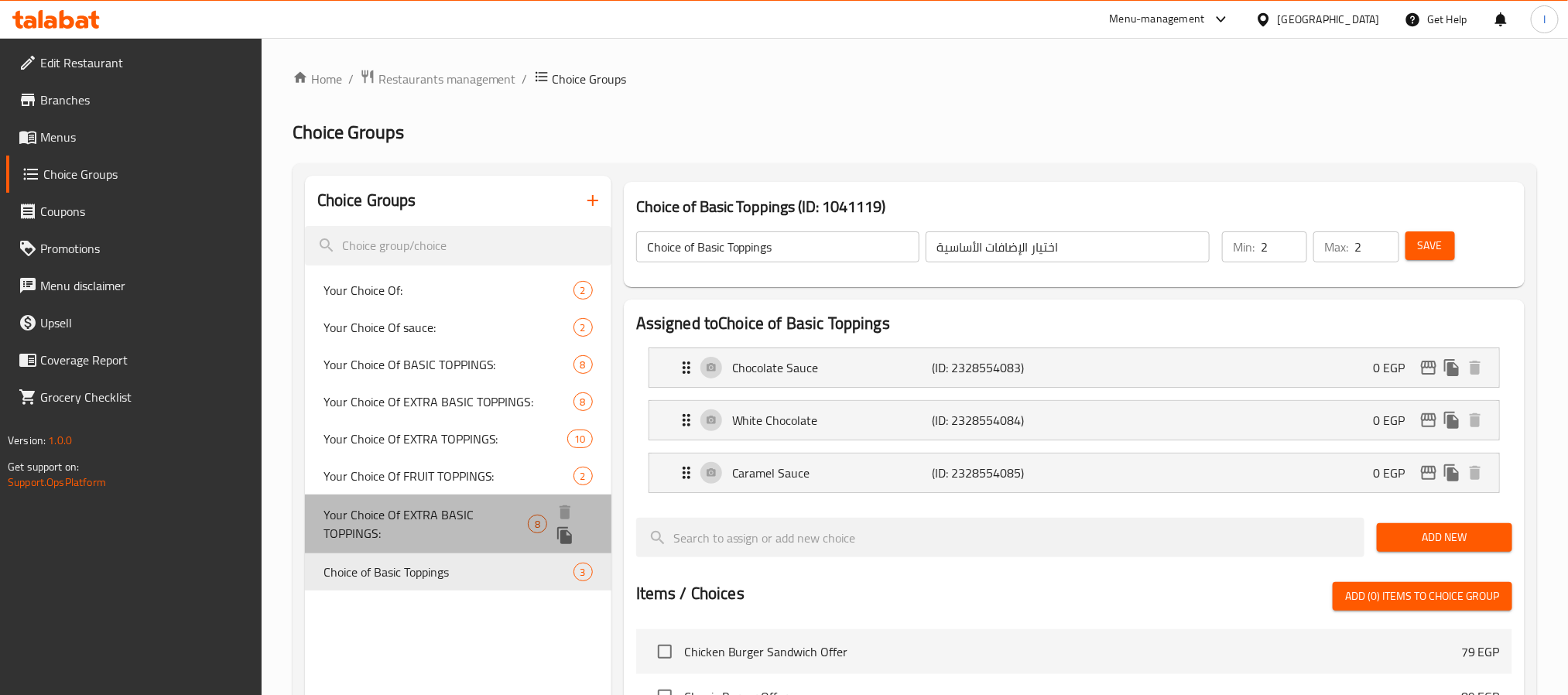
click at [474, 521] on span "Your Choice Of EXTRA BASIC TOPPINGS:" at bounding box center [426, 523] width 205 height 37
type input "Your Choice Of EXTRA BASIC TOPPINGS:"
type input "إختيارك من إكسترا توبينج أساسية:"
type input "0"
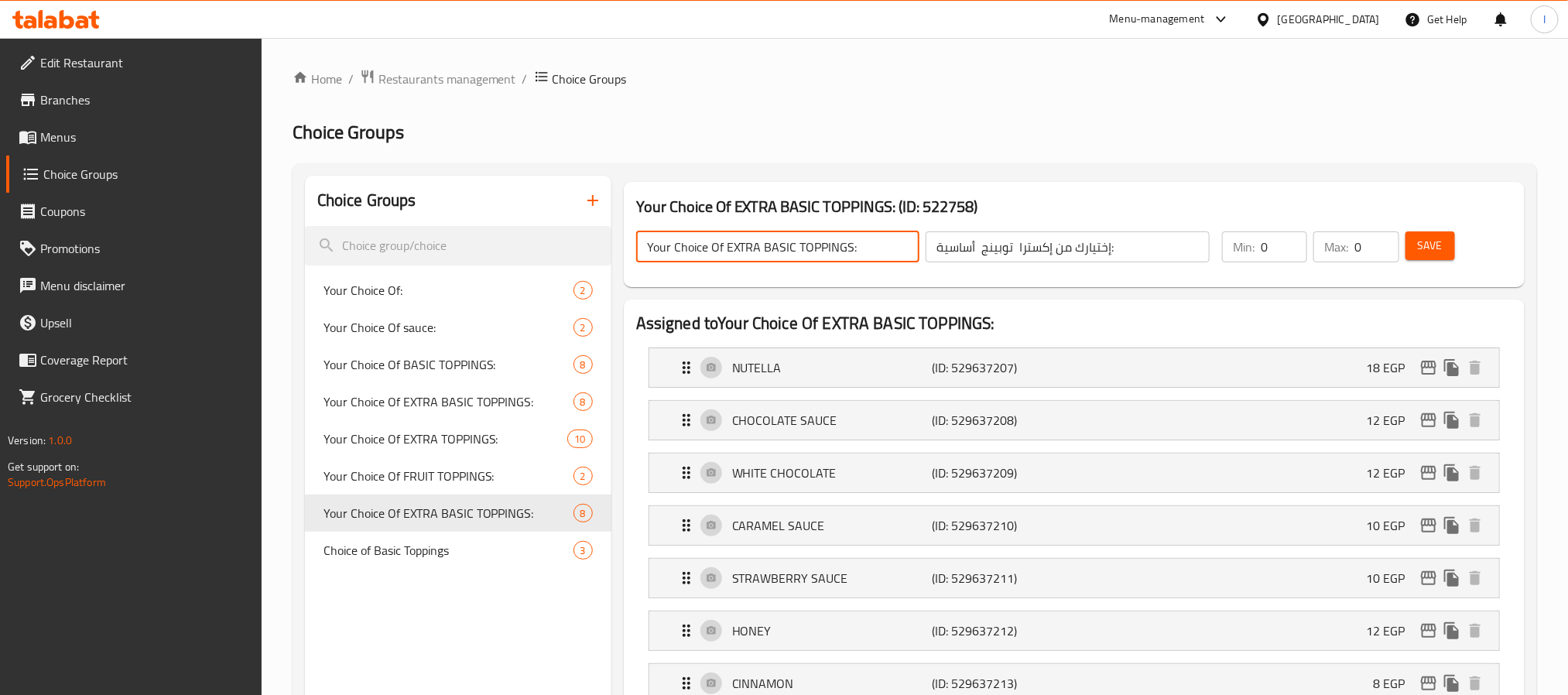
drag, startPoint x: 859, startPoint y: 248, endPoint x: 814, endPoint y: 2, distance: 250.1
click at [641, 247] on input "Your Choice Of EXTRA BASIC TOPPINGS:" at bounding box center [778, 247] width 284 height 31
click at [588, 193] on icon "button" at bounding box center [592, 200] width 18 height 18
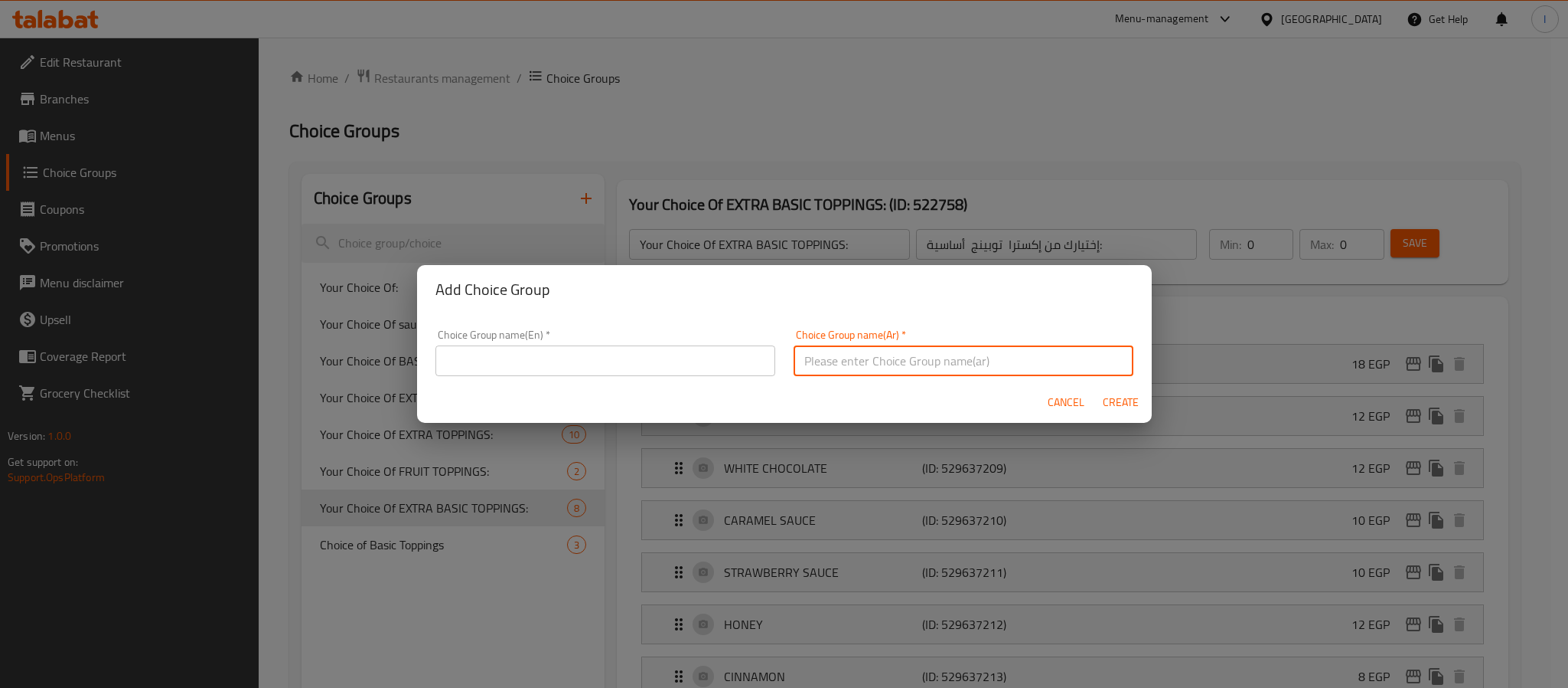
click at [850, 364] on input "text" at bounding box center [963, 361] width 339 height 31
paste input "اختيار الإضافات الإضافية"
type input "اختيار الإضافات الإضافية"
click at [616, 358] on input "text" at bounding box center [605, 361] width 339 height 31
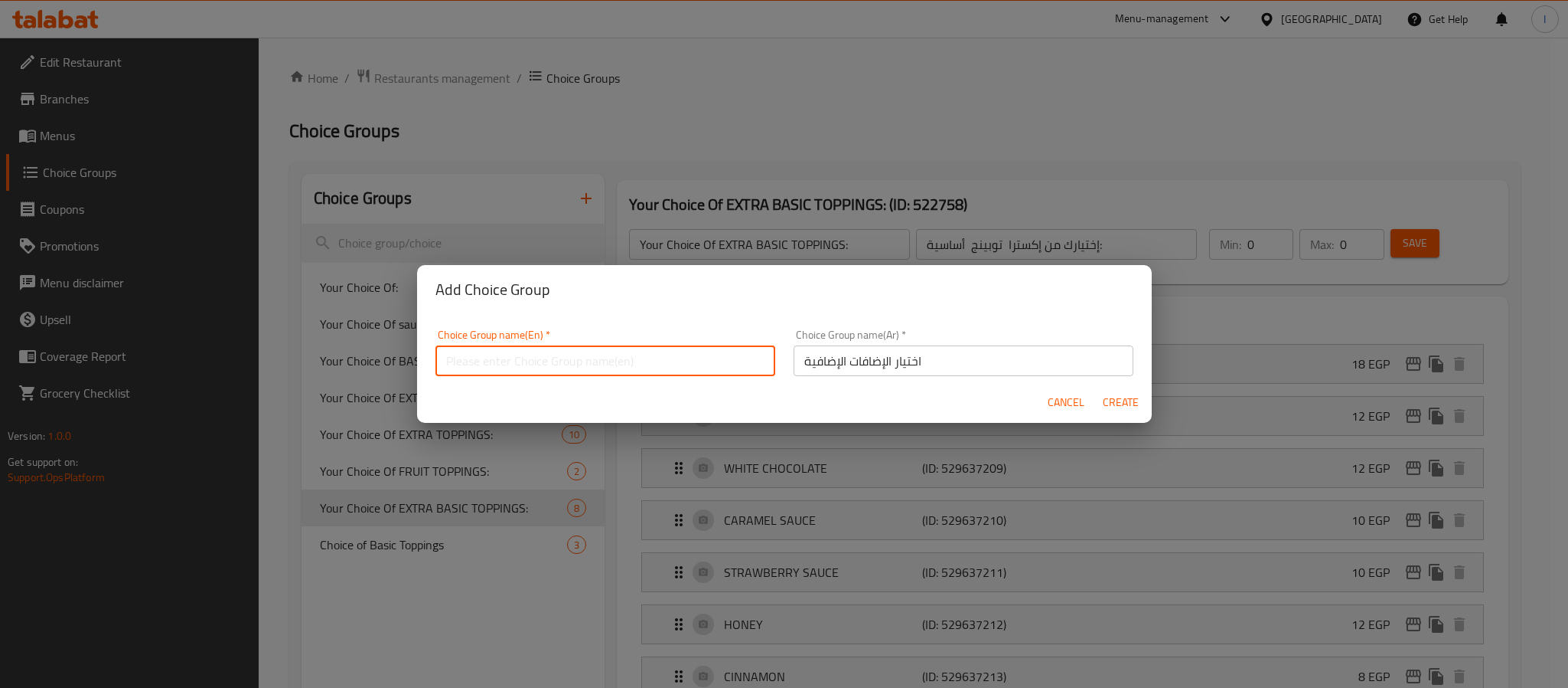
paste input "Choice of Extra Toppings"
type input "Choice of Extra Toppings"
click at [1120, 400] on span "Create" at bounding box center [1121, 402] width 36 height 19
type input "Choice of Extra Toppings"
type input "اختيار الإضافات الإضافية"
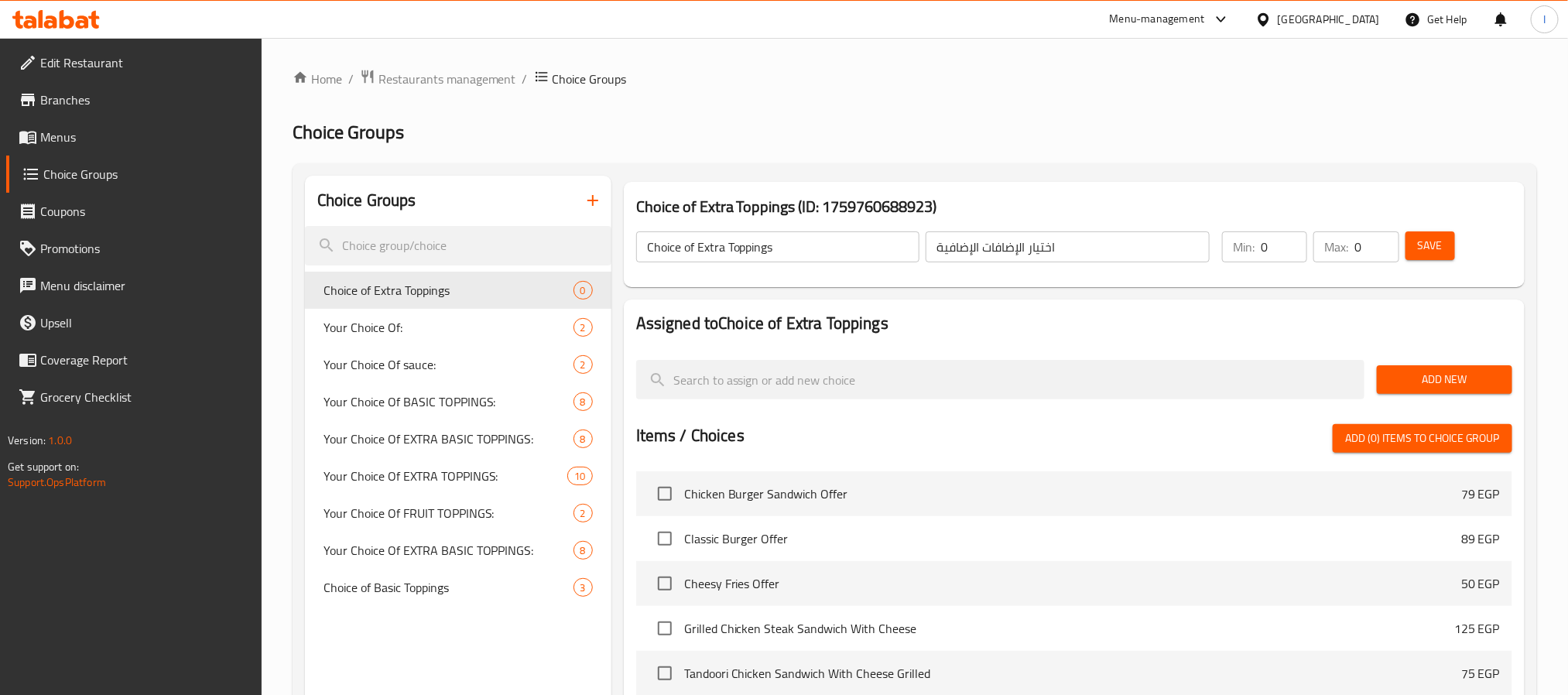
click at [1277, 247] on input "0" at bounding box center [1284, 247] width 47 height 31
type input "1"
click at [1361, 247] on input "0" at bounding box center [1375, 247] width 44 height 31
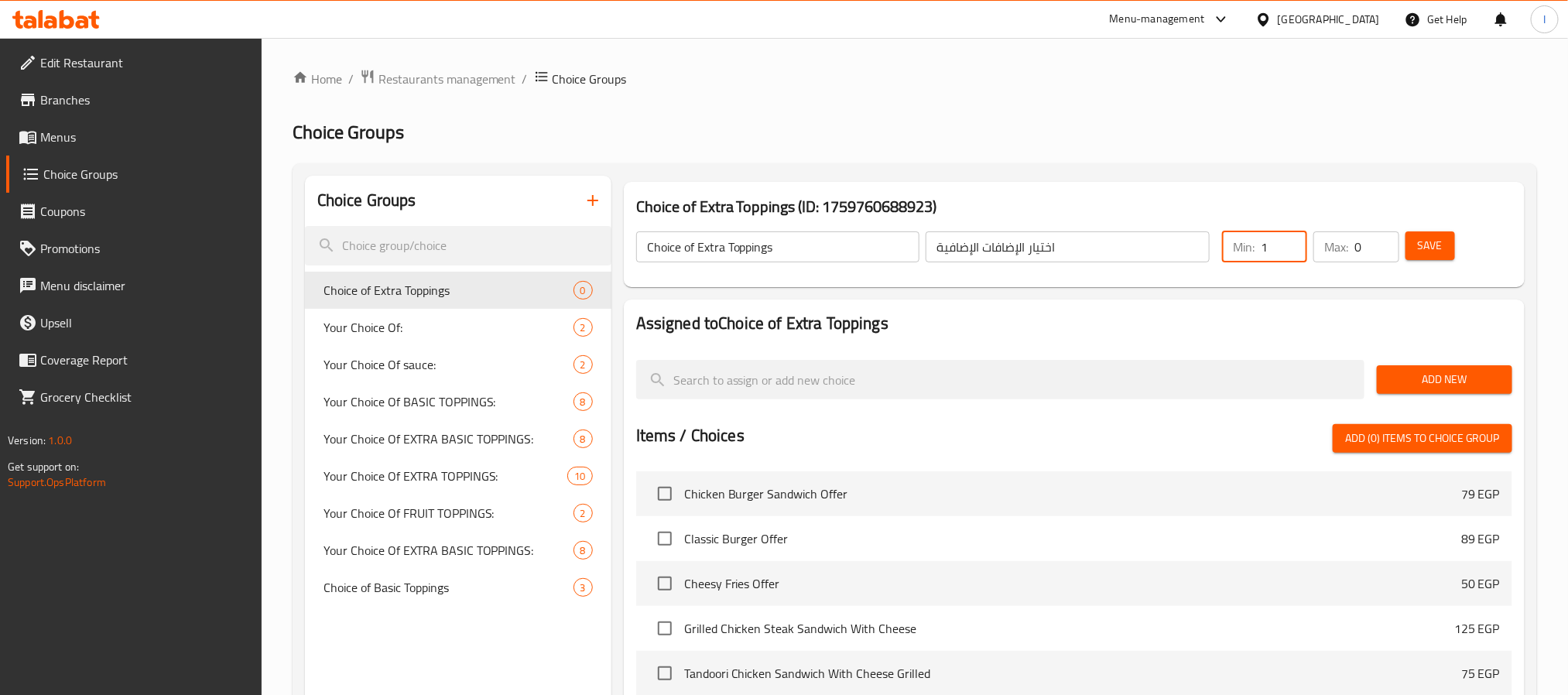
click at [1359, 247] on input "0" at bounding box center [1375, 247] width 44 height 31
click at [1354, 242] on div "Max: 0 ​" at bounding box center [1356, 247] width 85 height 31
type input "1"
click at [1484, 391] on button "Add New" at bounding box center [1445, 380] width 136 height 29
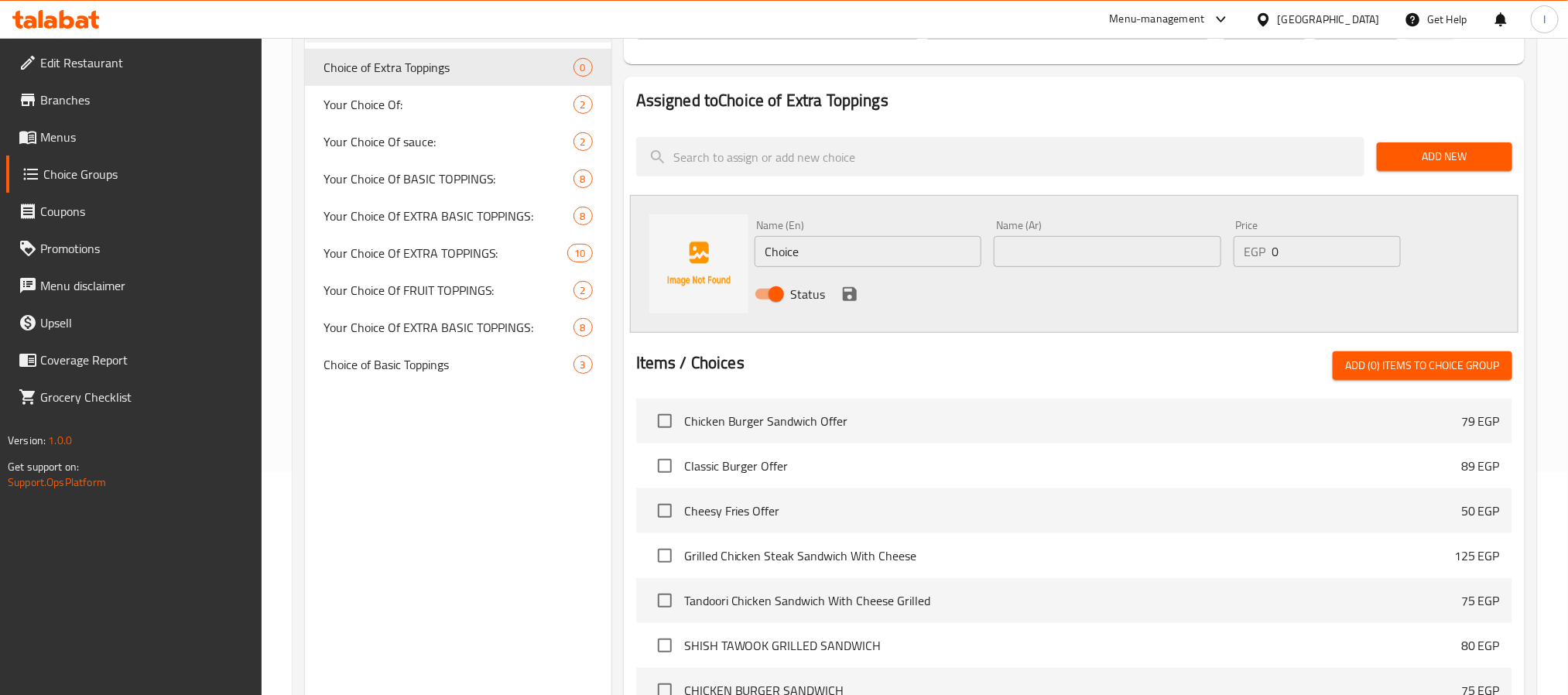
scroll to position [232, 0]
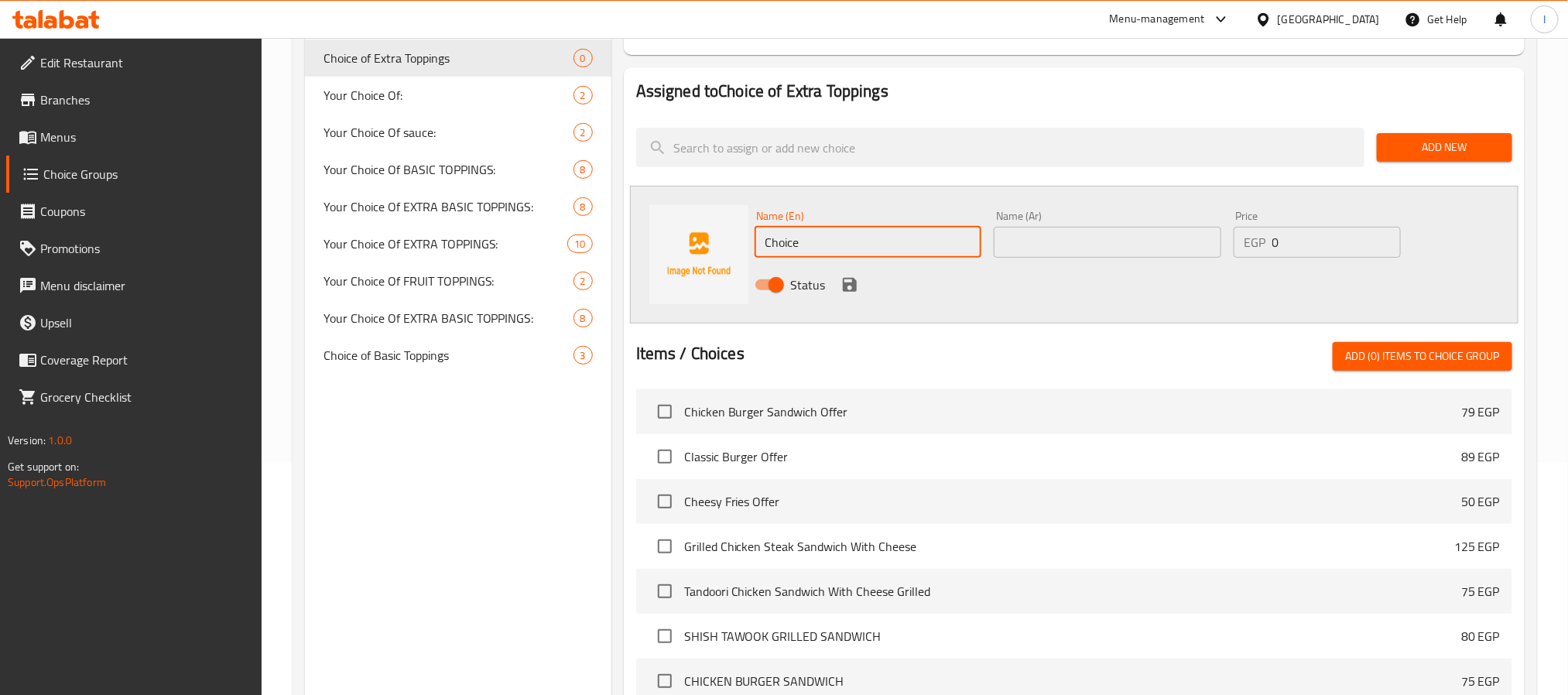
click at [844, 237] on input "Choice" at bounding box center [868, 242] width 228 height 31
paste input "aramel Sauce"
type input "Caramel Sauce"
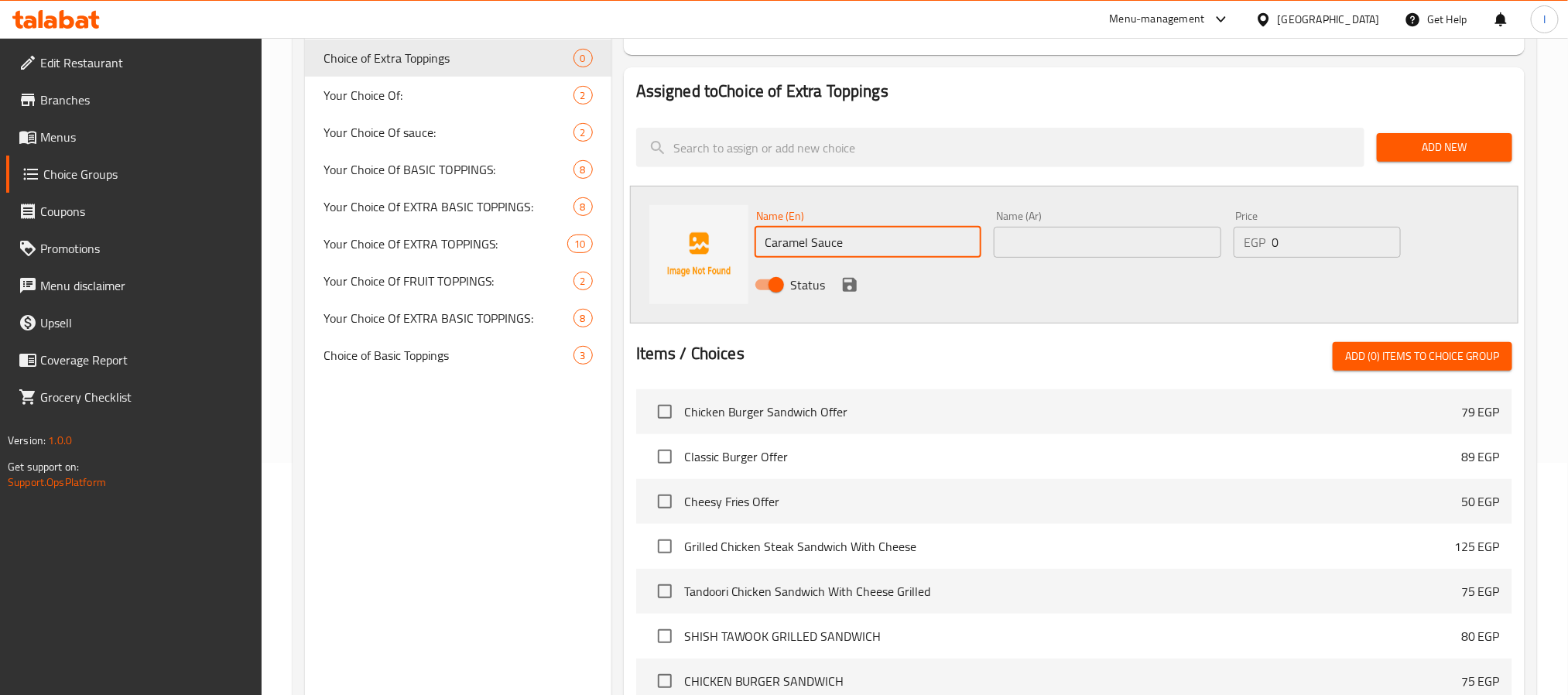
click at [1134, 239] on input "text" at bounding box center [1107, 242] width 228 height 31
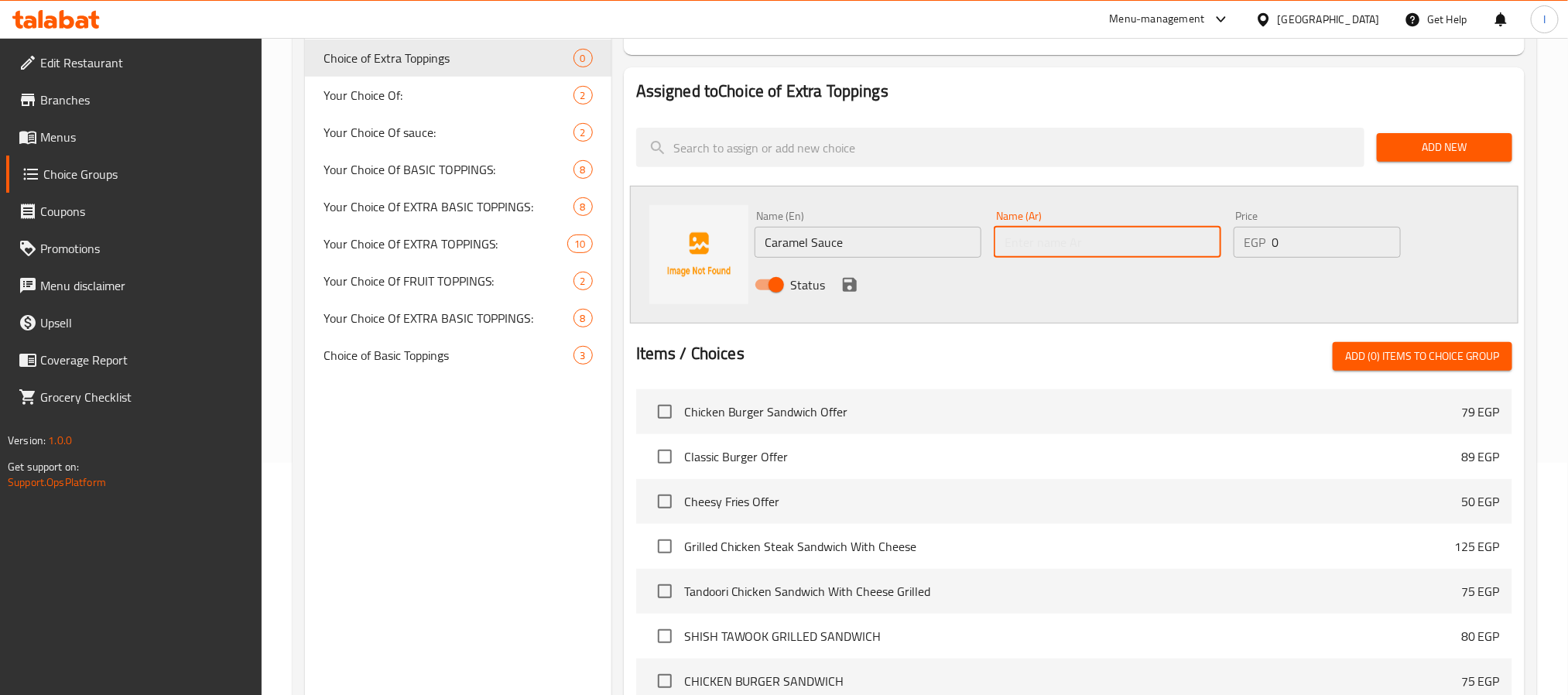
paste input "[PERSON_NAME]"
type input "[PERSON_NAME]"
click at [808, 236] on input "Caramel Sauce" at bounding box center [868, 242] width 228 height 31
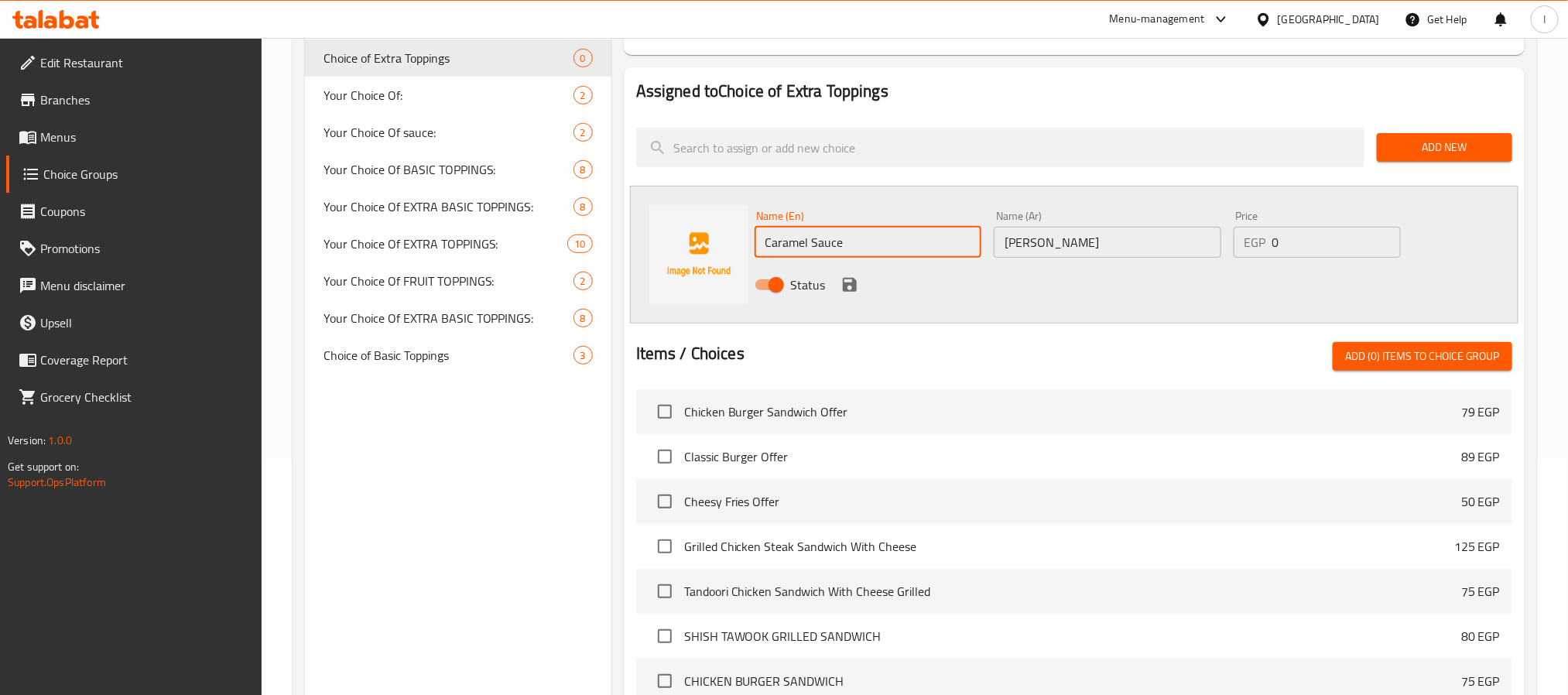
click at [808, 236] on input "Caramel Sauce" at bounding box center [868, 242] width 228 height 31
paste input "Lotus Cream"
type input "Lotus Cream"
click at [1342, 239] on input "0" at bounding box center [1336, 242] width 128 height 31
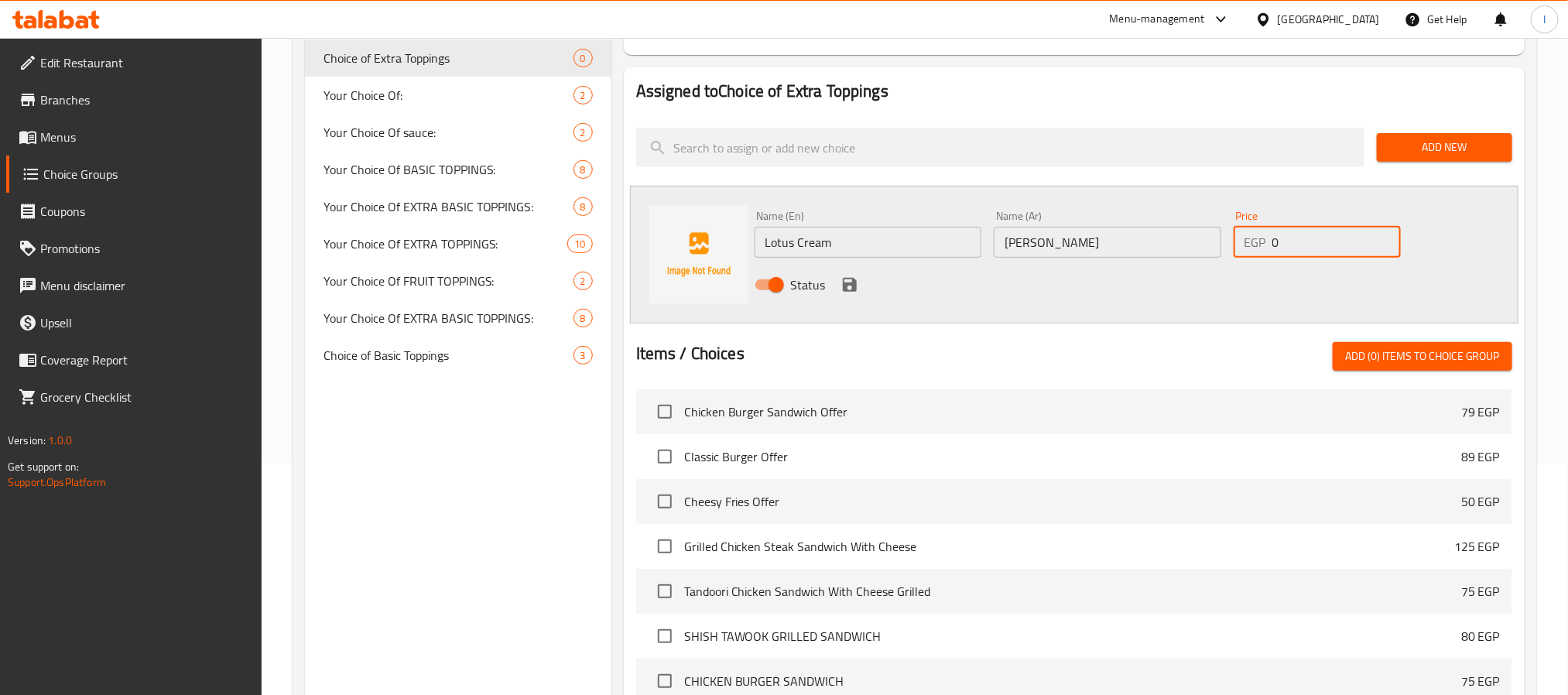
click at [1342, 239] on input "0" at bounding box center [1336, 242] width 128 height 31
type input "30"
click at [844, 286] on icon "save" at bounding box center [849, 284] width 14 height 14
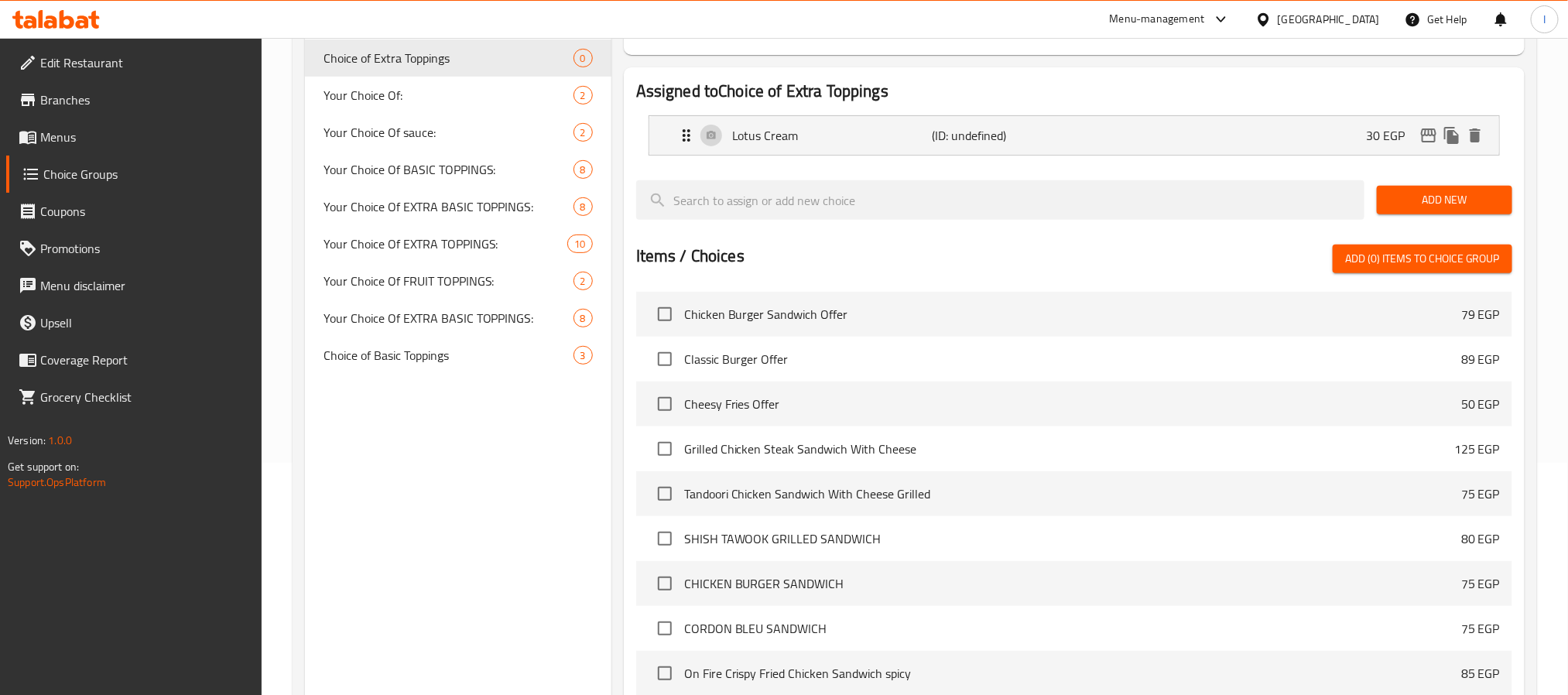
click at [1430, 207] on span "Add New" at bounding box center [1444, 200] width 111 height 19
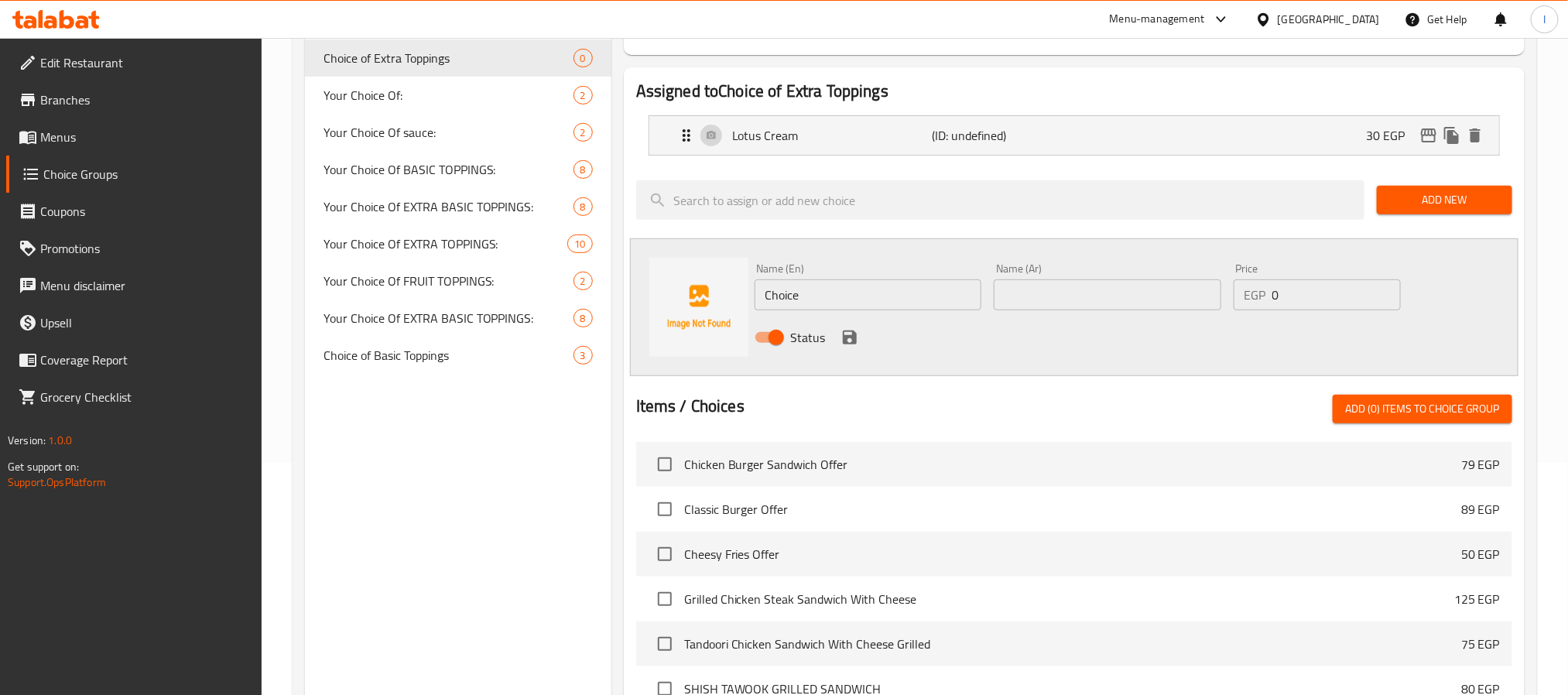
click at [820, 300] on input "Choice" at bounding box center [868, 295] width 228 height 31
paste input "Oreo"
type input "Oreo"
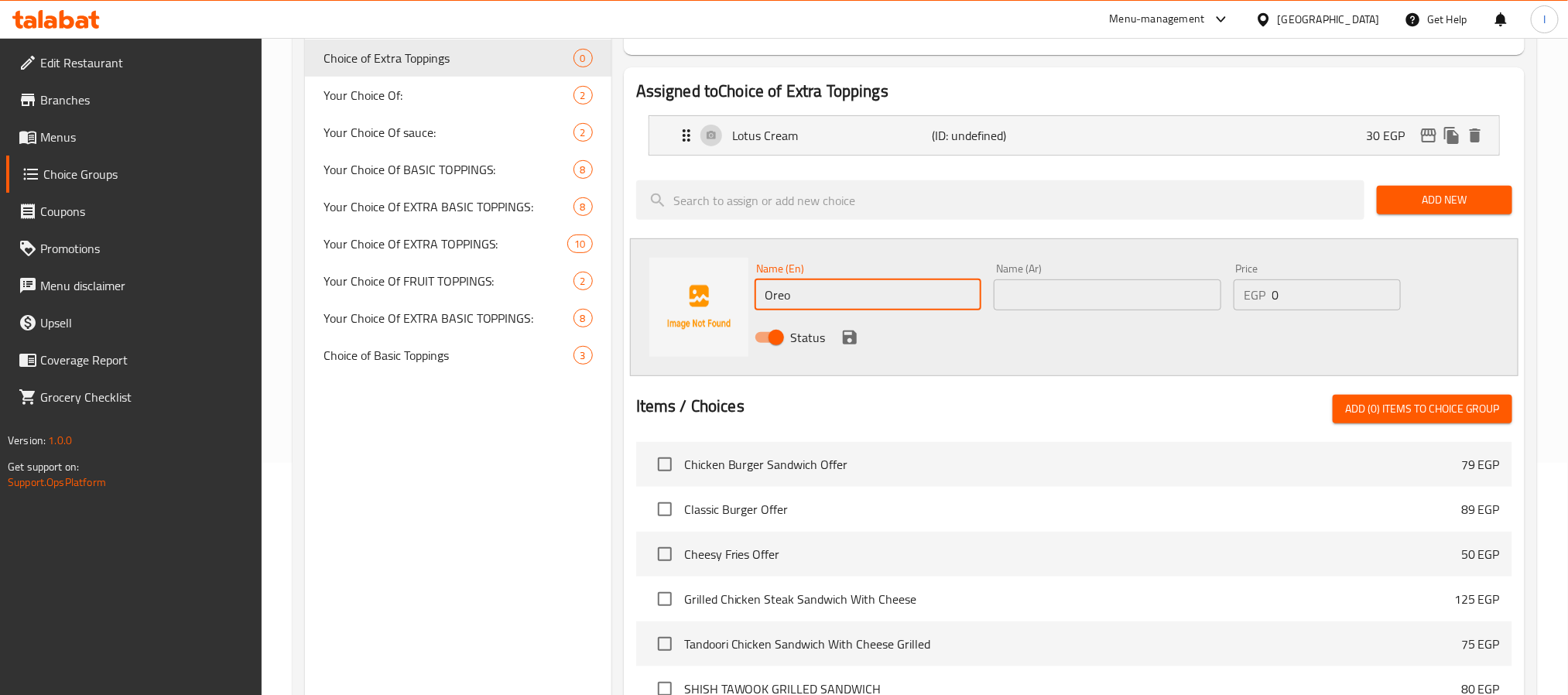
click at [1149, 301] on input "text" at bounding box center [1107, 295] width 228 height 31
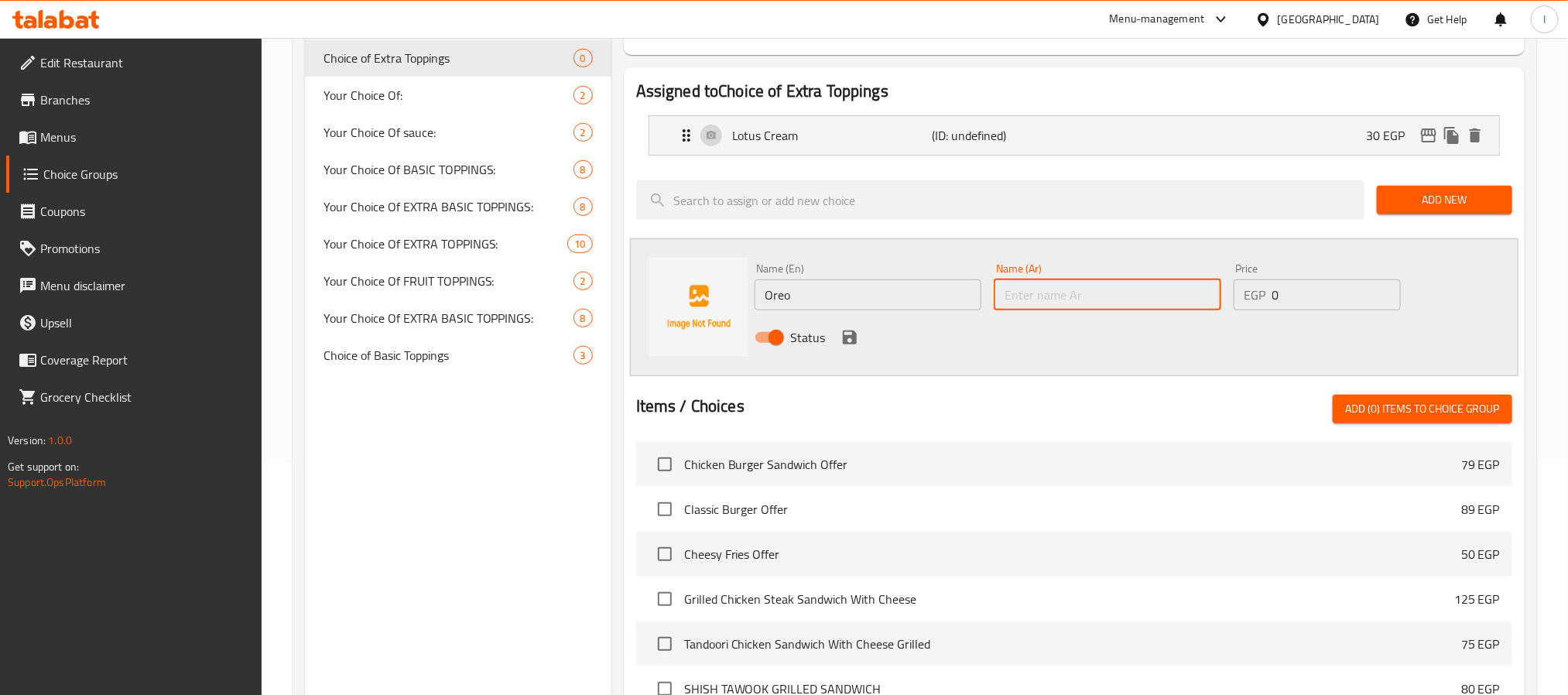
click at [1149, 301] on input "text" at bounding box center [1107, 295] width 228 height 31
paste input "أوريو"
type input "أوريو"
click at [1323, 295] on input "0" at bounding box center [1336, 295] width 128 height 31
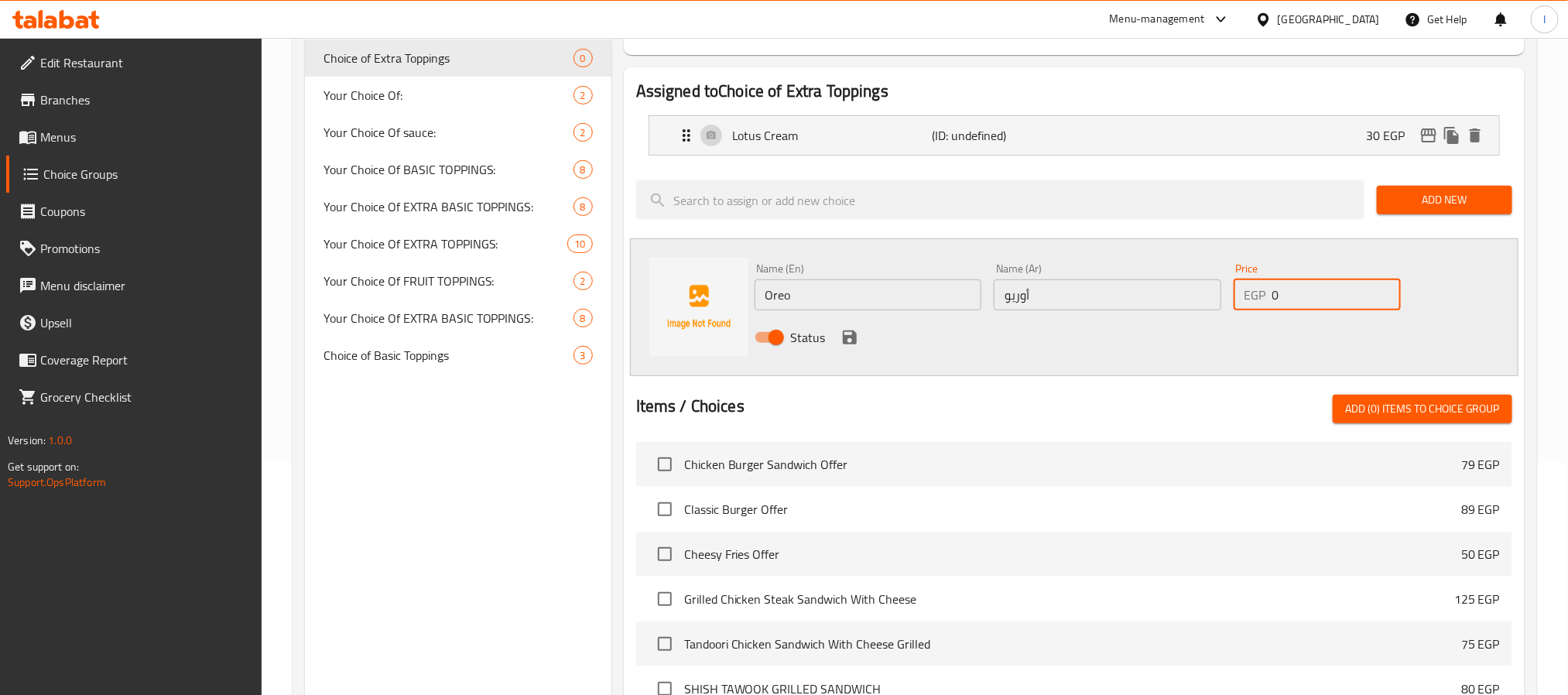
click at [1323, 295] on input "0" at bounding box center [1336, 295] width 128 height 31
type input "30"
click at [843, 342] on icon "save" at bounding box center [849, 337] width 14 height 14
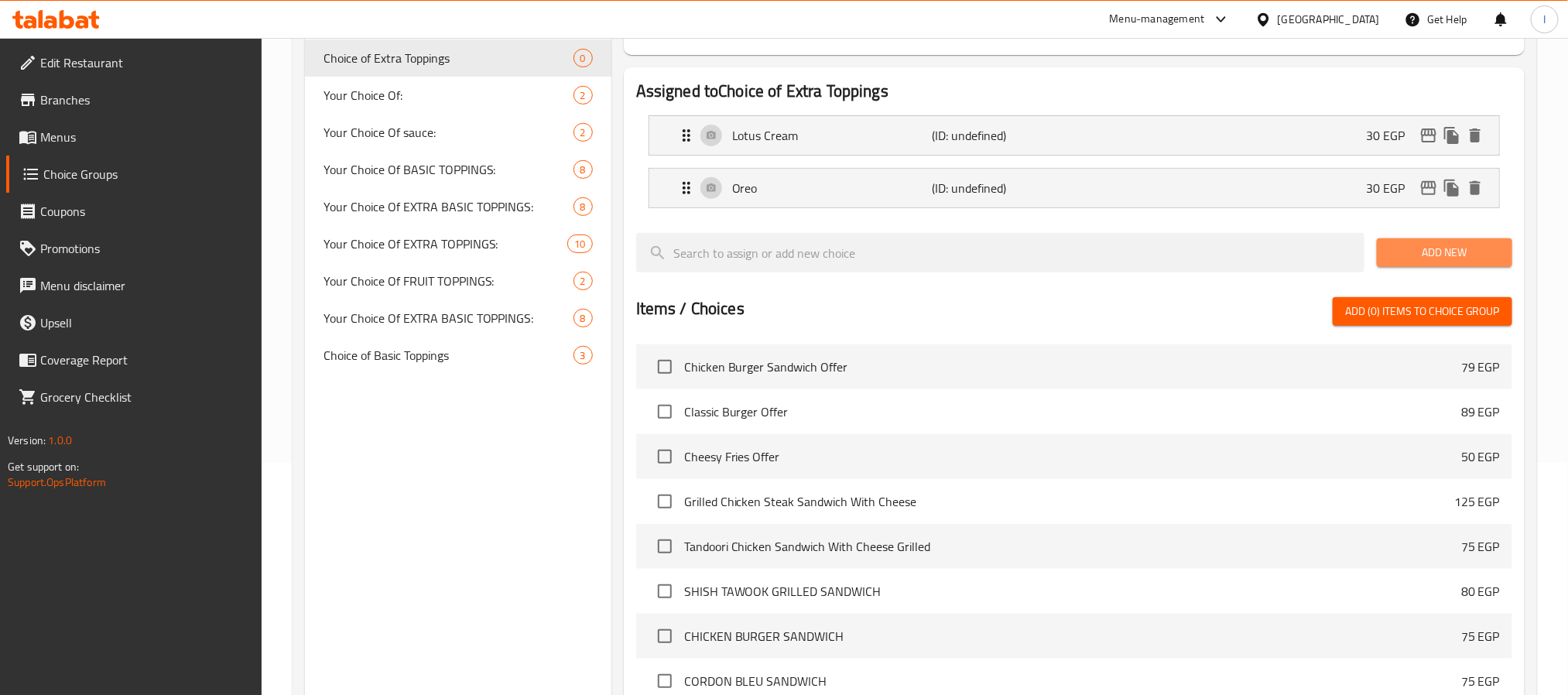
click at [1434, 249] on span "Add New" at bounding box center [1444, 253] width 111 height 19
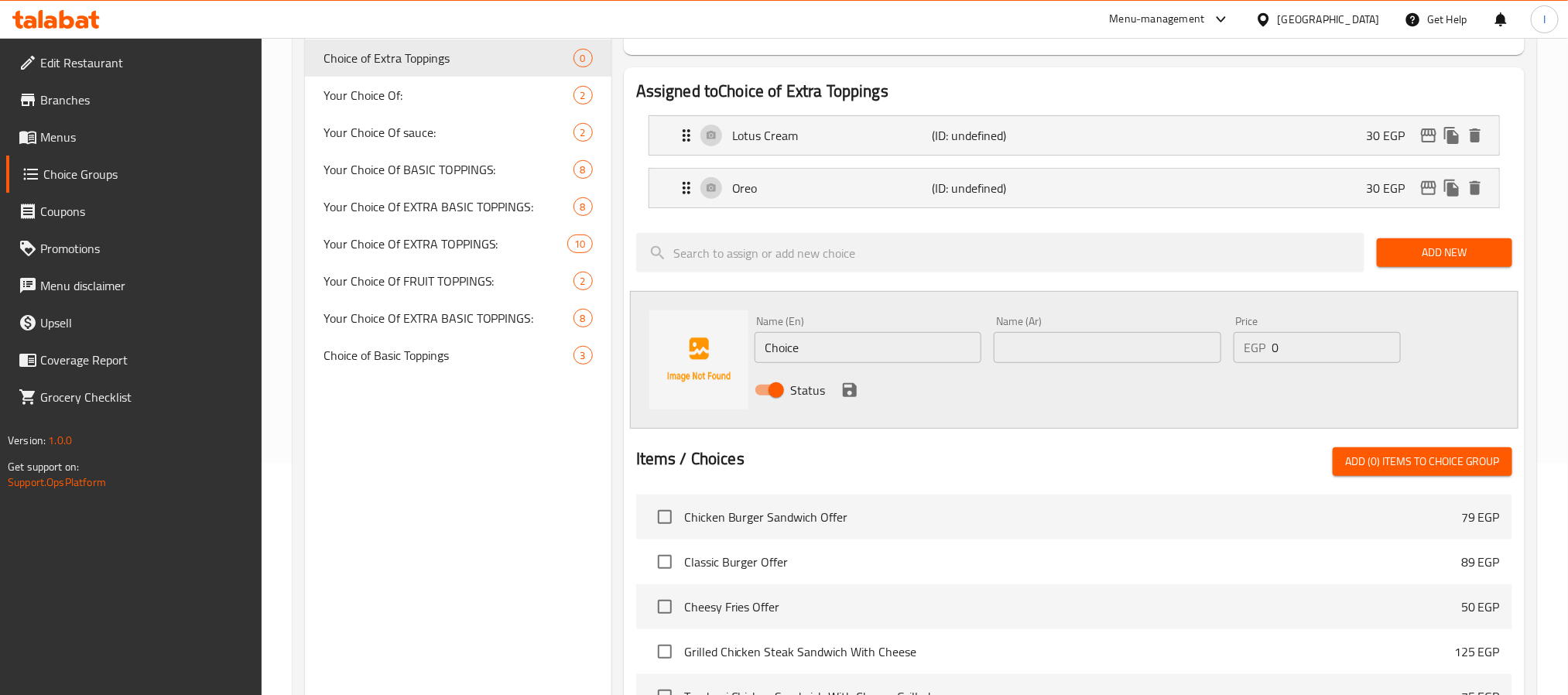
click at [1181, 350] on input "text" at bounding box center [1107, 347] width 228 height 31
paste input "رشة شوكولاتة داكنة"
type input "رشة شوكولاتة داكنة"
click at [925, 353] on input "Choice" at bounding box center [868, 347] width 228 height 31
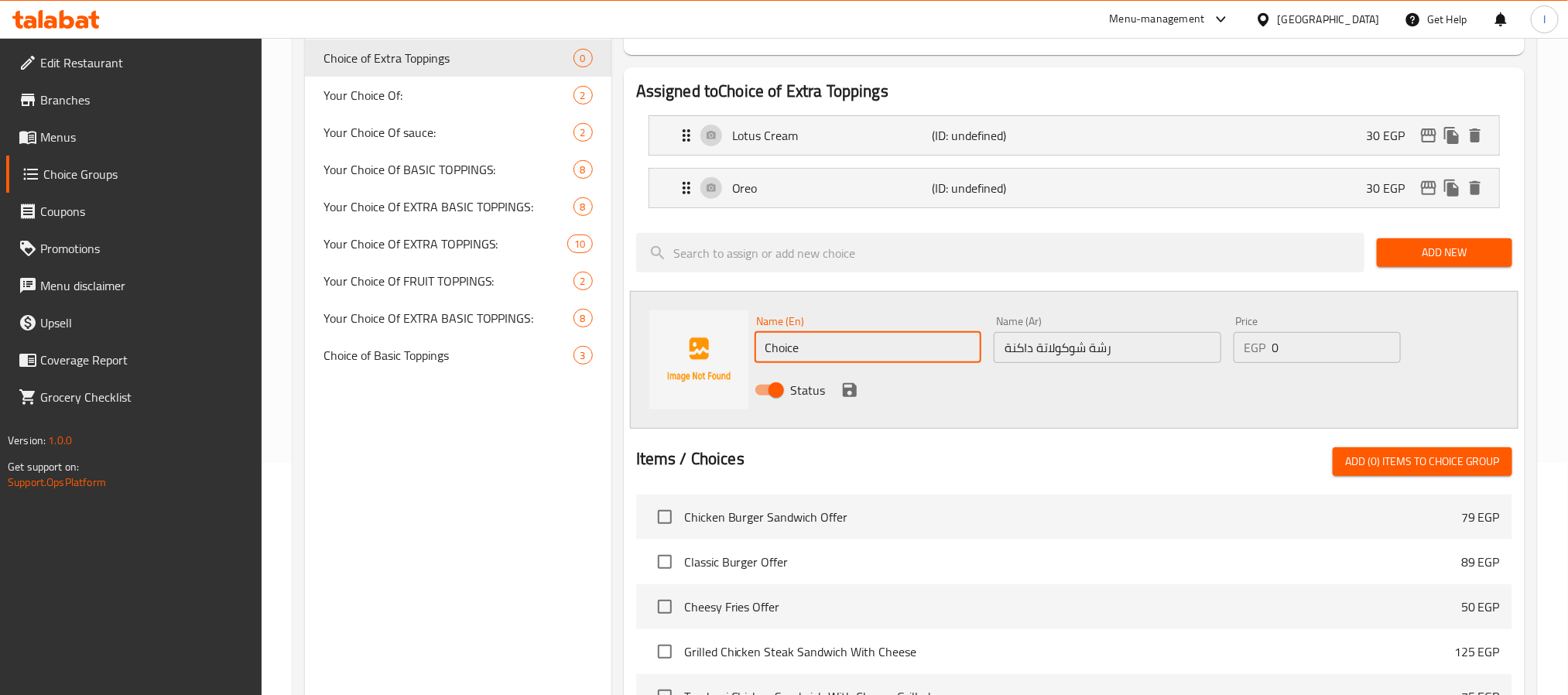
click at [925, 353] on input "Choice" at bounding box center [868, 347] width 228 height 31
paste input "Dark Sprinkl"
type input "Dark Sprinkle"
click at [1347, 346] on input "0" at bounding box center [1336, 347] width 128 height 31
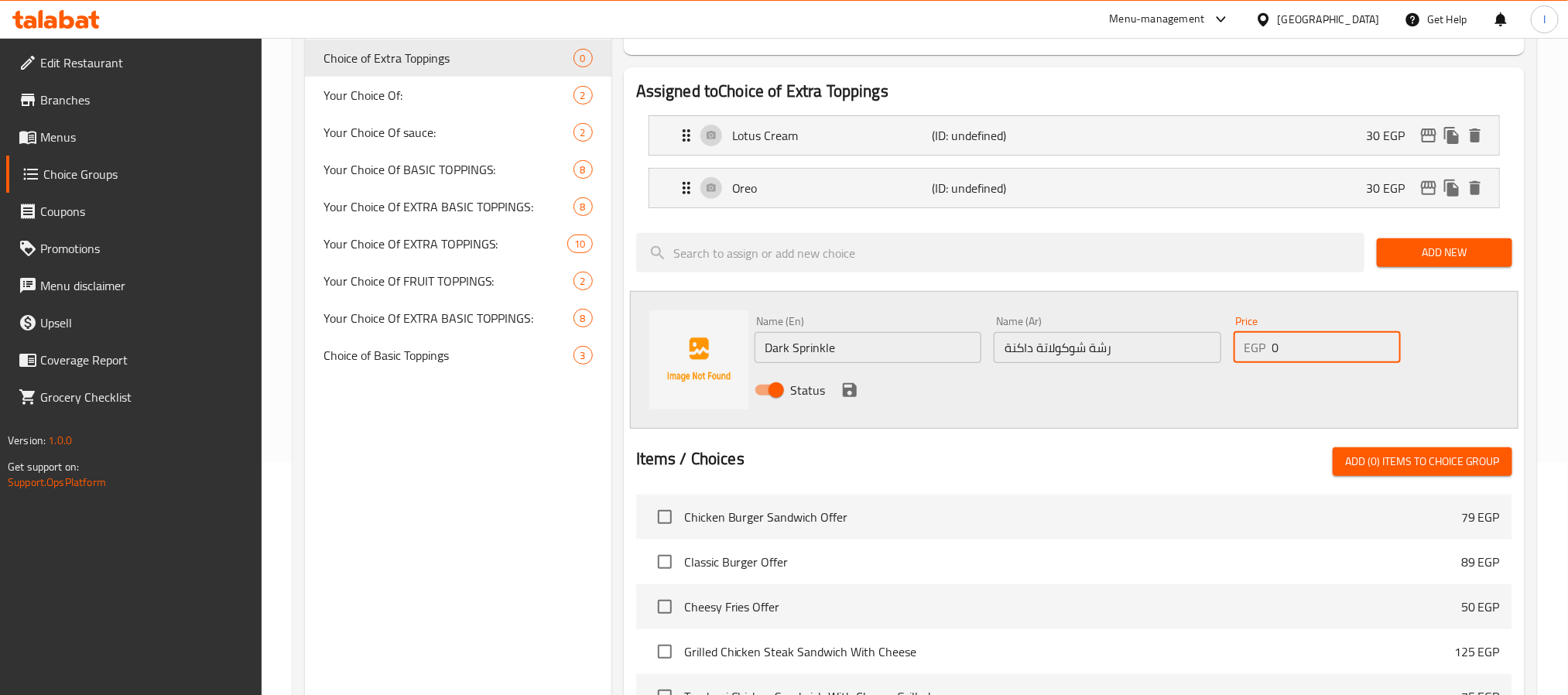
click at [1347, 346] on input "0" at bounding box center [1336, 347] width 128 height 31
type input "25"
click at [841, 393] on icon "save" at bounding box center [849, 390] width 18 height 18
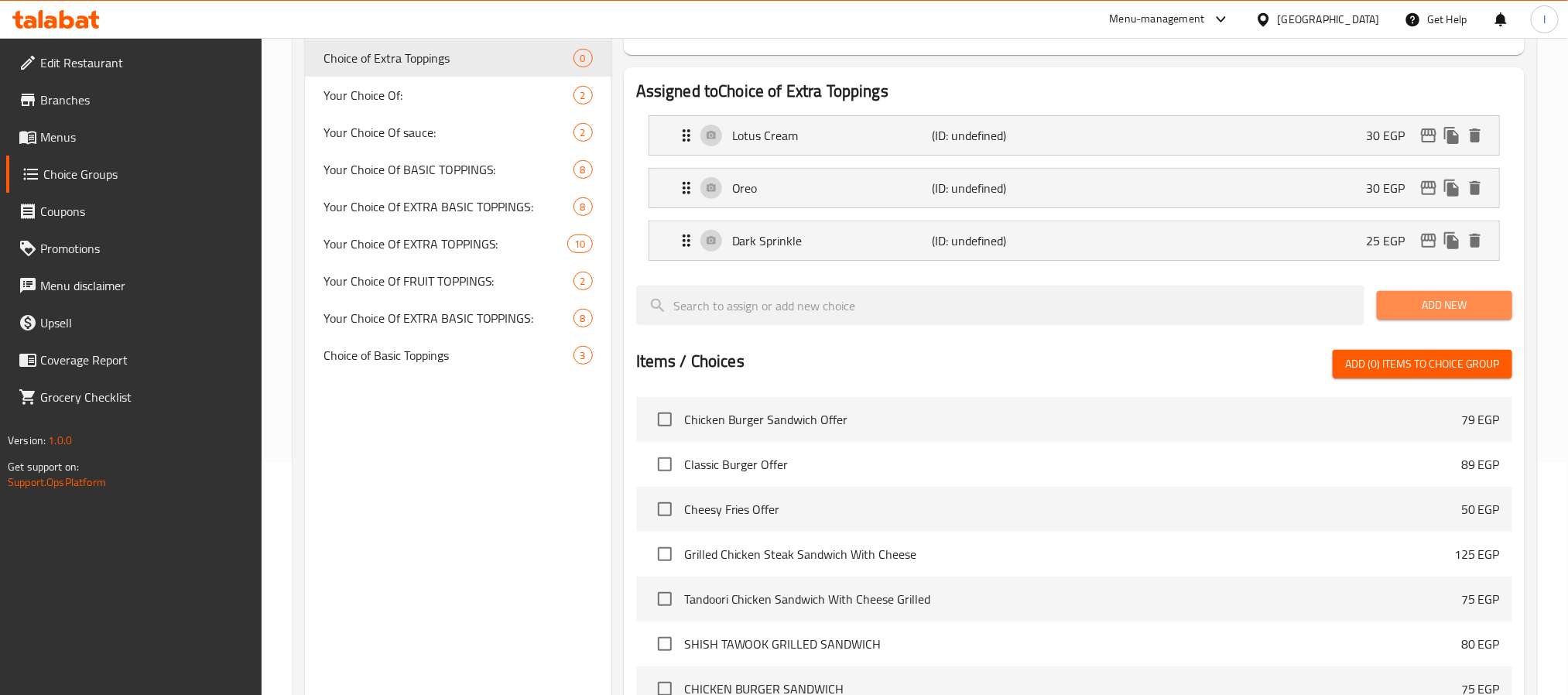
click at [1445, 307] on span "Add New" at bounding box center [1444, 305] width 111 height 19
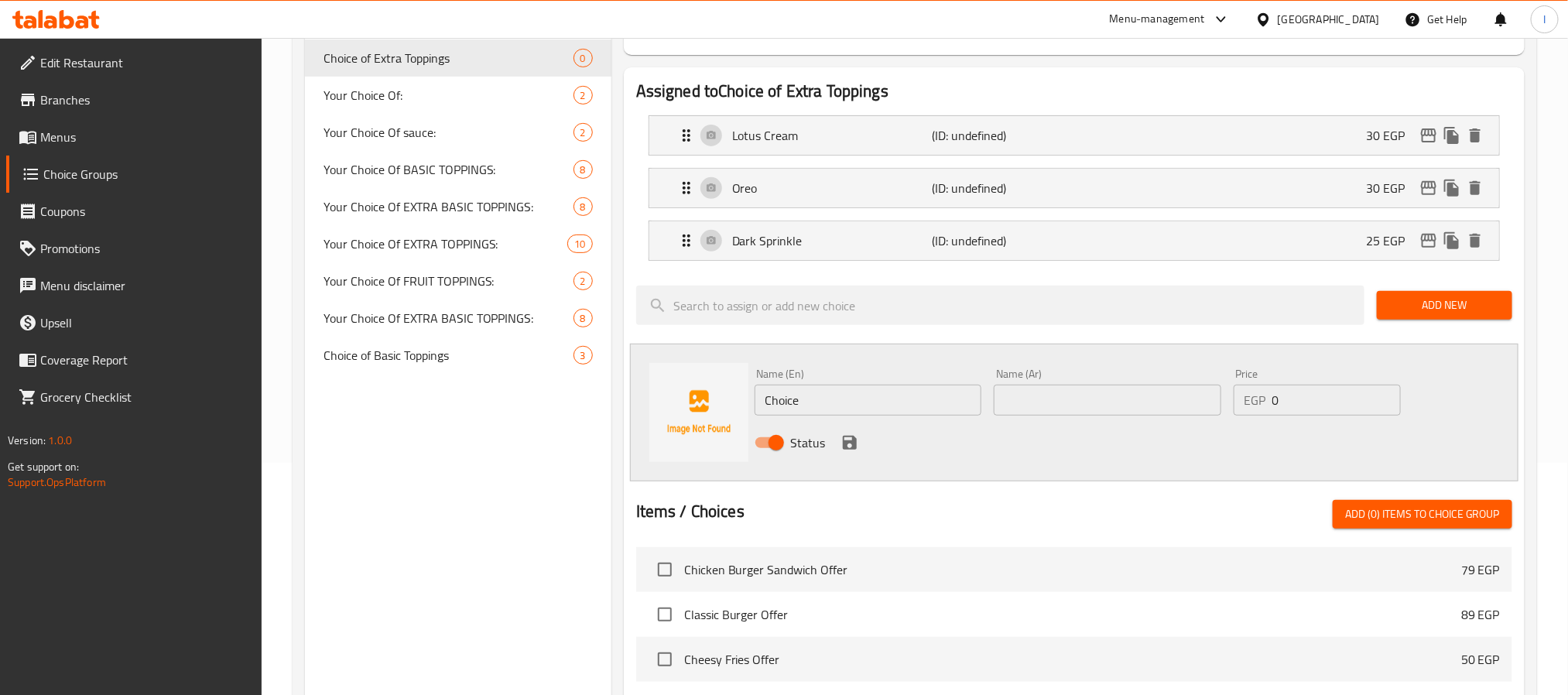
click at [1124, 404] on input "text" at bounding box center [1107, 400] width 228 height 31
paste input "رشة ألوان"
type input "رشة ألوان"
click at [875, 399] on input "Choice" at bounding box center [868, 400] width 228 height 31
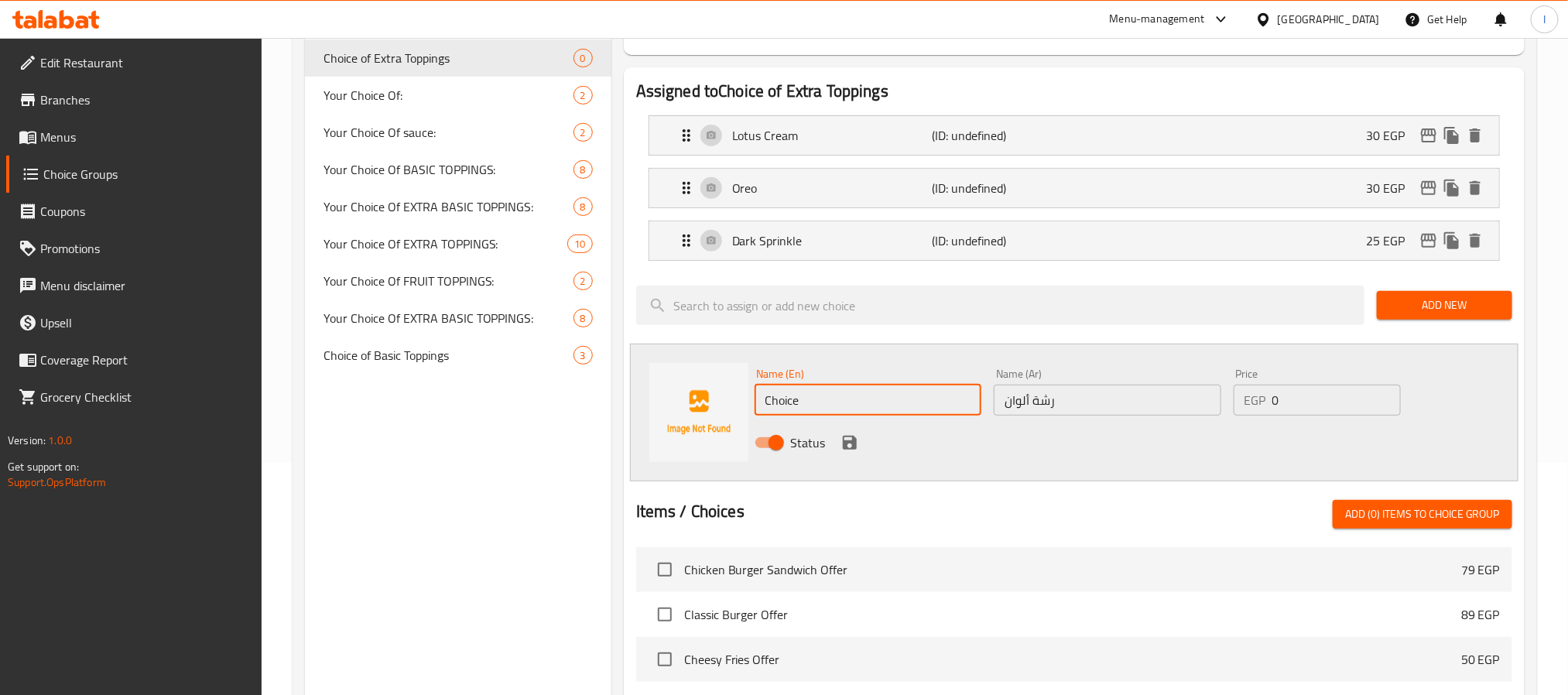
click at [875, 399] on input "Choice" at bounding box center [868, 400] width 228 height 31
paste input "olored Sprinkles"
type input "Colored Sprinkles"
click at [1323, 408] on input "0" at bounding box center [1336, 400] width 128 height 31
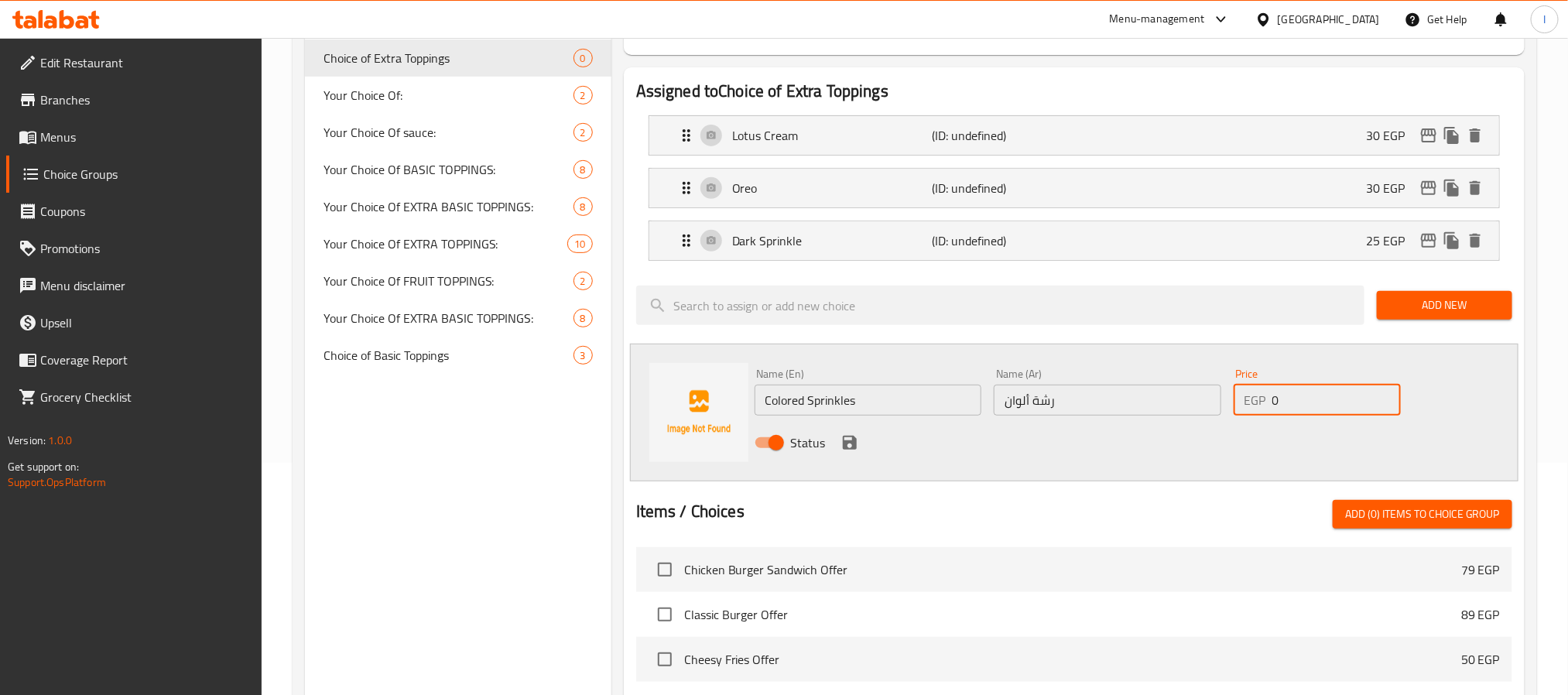
click at [1323, 408] on input "0" at bounding box center [1336, 400] width 128 height 31
type input "25"
click at [1452, 315] on span "Add New" at bounding box center [1444, 305] width 111 height 19
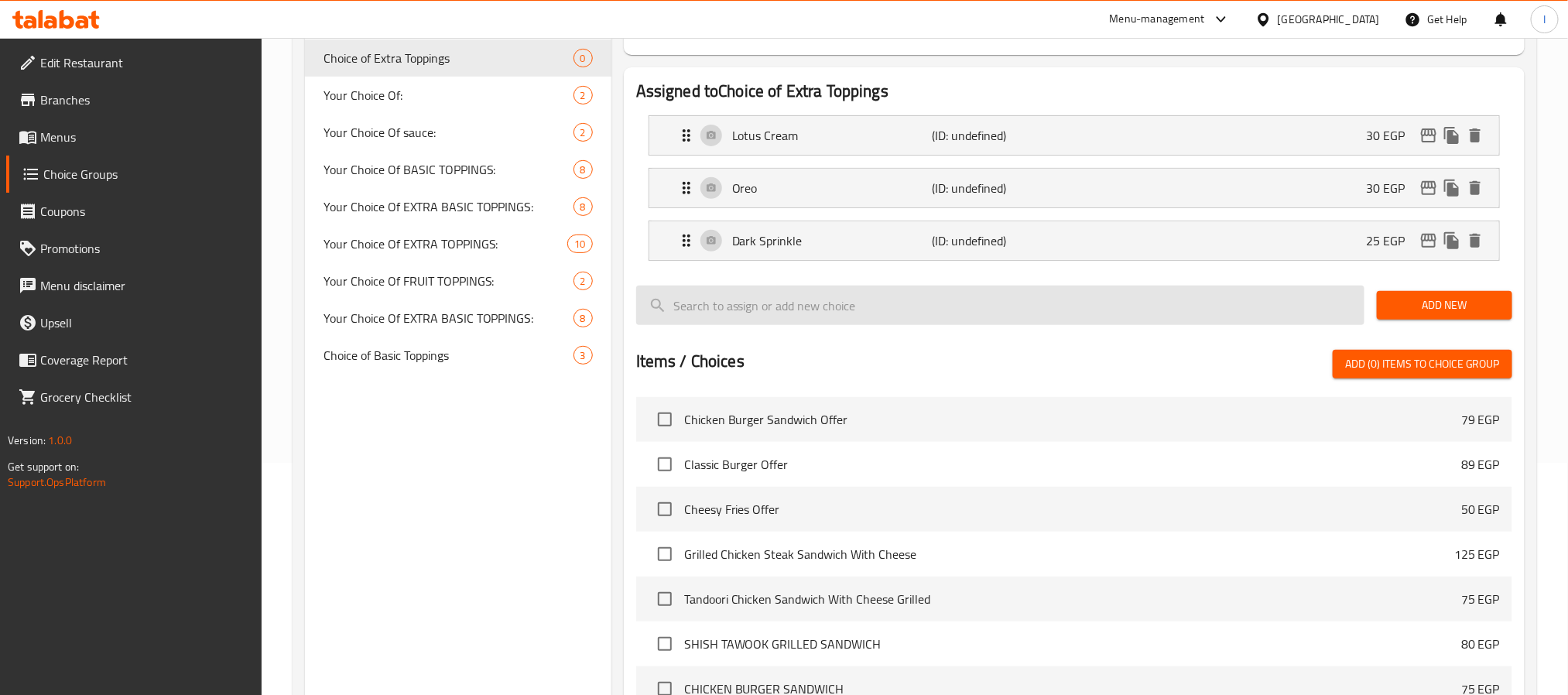
click at [1282, 307] on input "search" at bounding box center [1000, 304] width 728 height 40
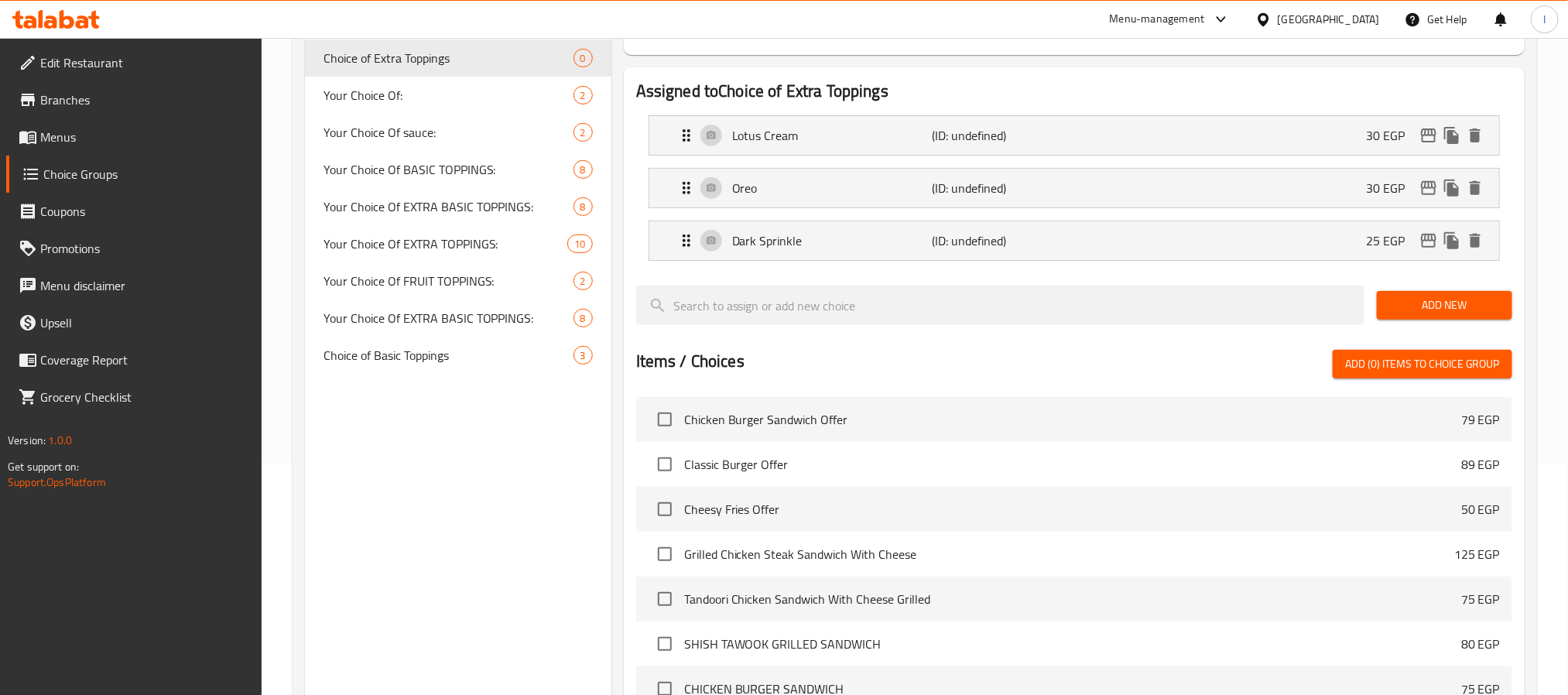
click at [1462, 325] on div "Add New" at bounding box center [1444, 304] width 147 height 51
click at [1457, 315] on span "Add New" at bounding box center [1444, 305] width 111 height 19
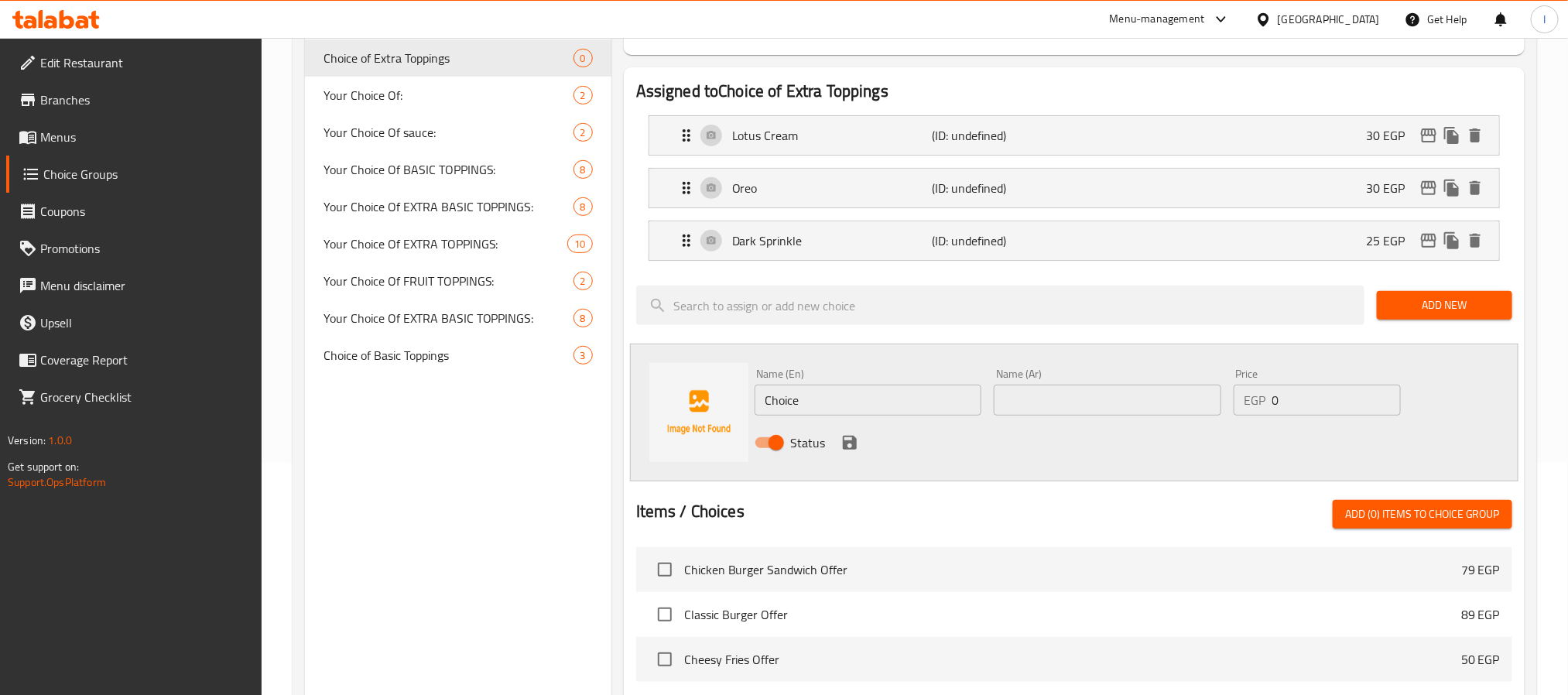
drag, startPoint x: 1107, startPoint y: 390, endPoint x: 1104, endPoint y: 402, distance: 12.4
click at [1107, 390] on input "text" at bounding box center [1107, 400] width 228 height 31
paste input "رشة ألوان"
type input "رشة ألوان"
click at [868, 401] on input "Choice" at bounding box center [868, 400] width 228 height 31
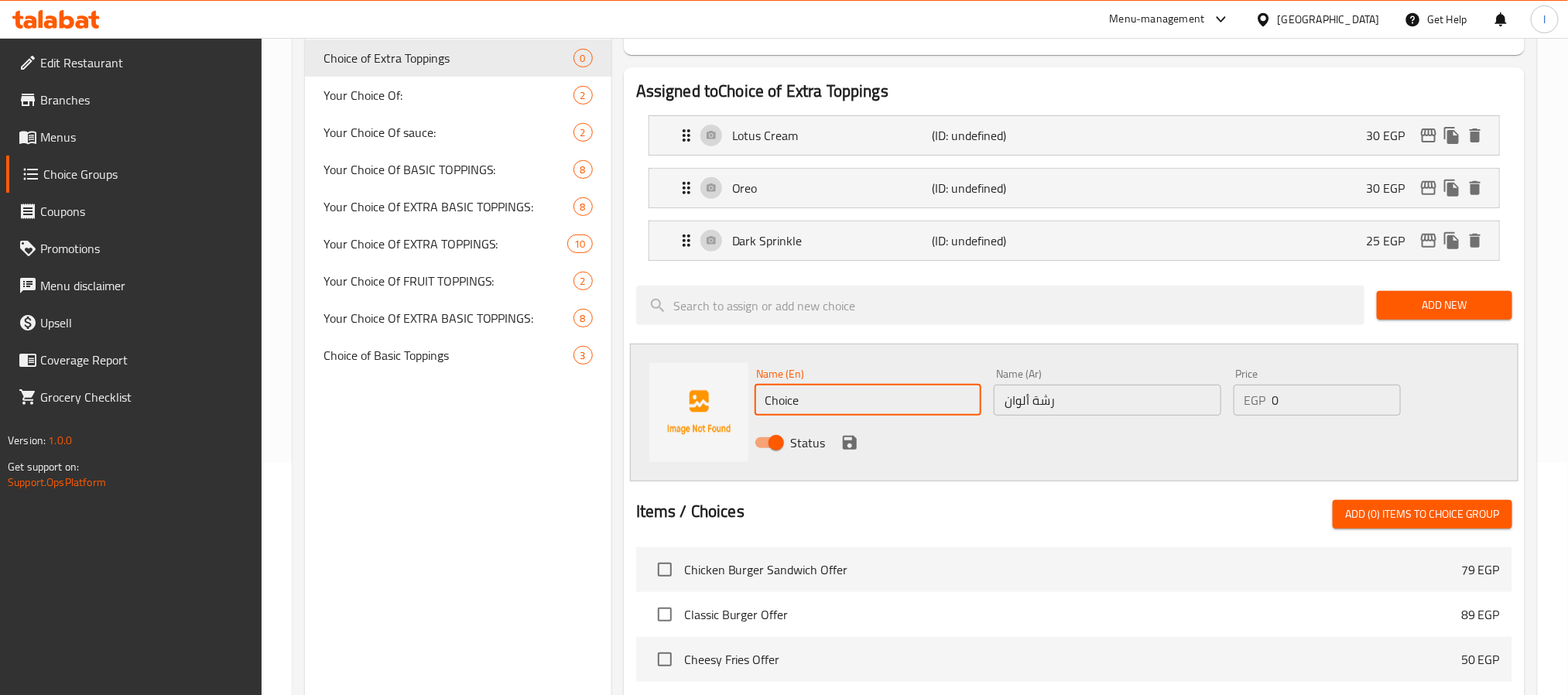
click at [868, 401] on input "Choice" at bounding box center [868, 400] width 228 height 31
paste input "olored Sprinkles"
type input "Colored Sprinkles"
click at [1360, 411] on input "0" at bounding box center [1336, 400] width 128 height 31
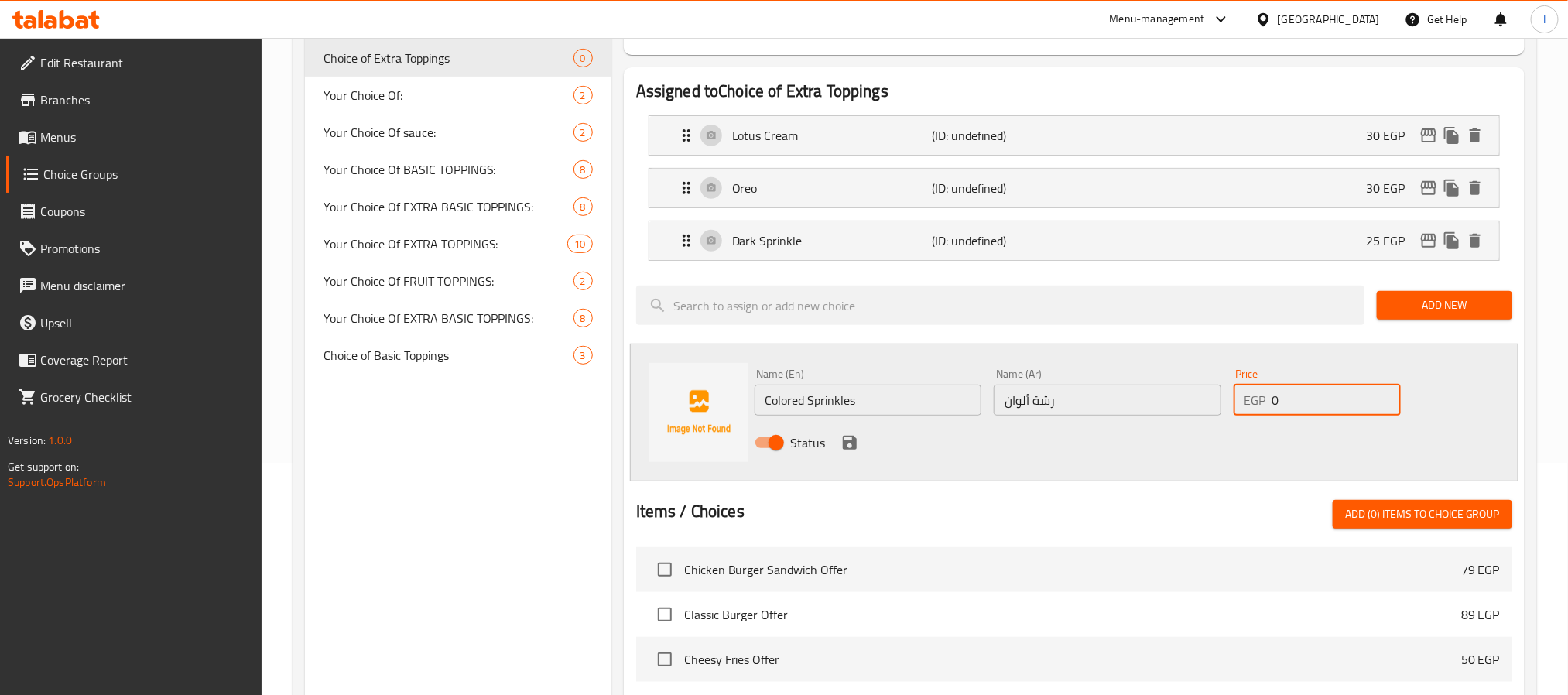
click at [1358, 411] on input "0" at bounding box center [1336, 400] width 128 height 31
type input "25"
click at [850, 448] on icon "save" at bounding box center [849, 442] width 18 height 18
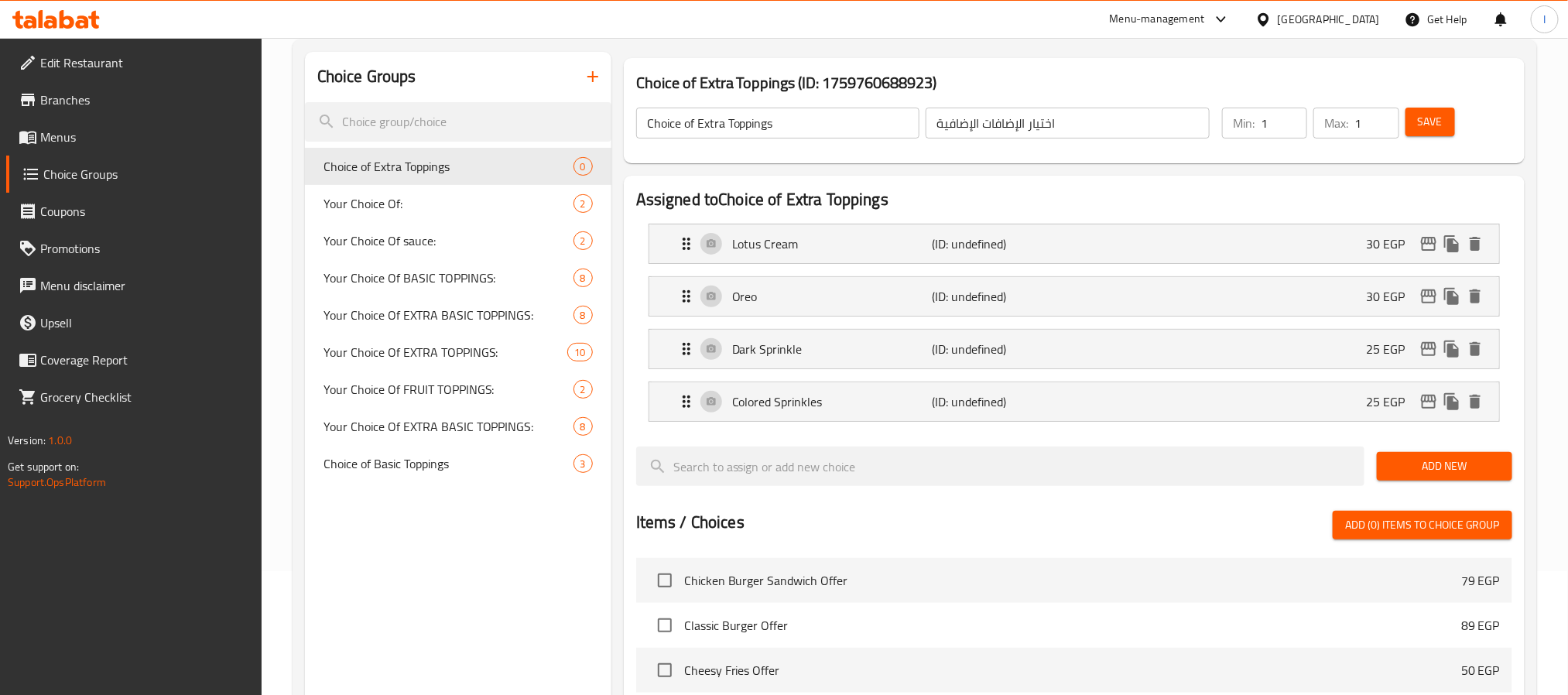
scroll to position [0, 0]
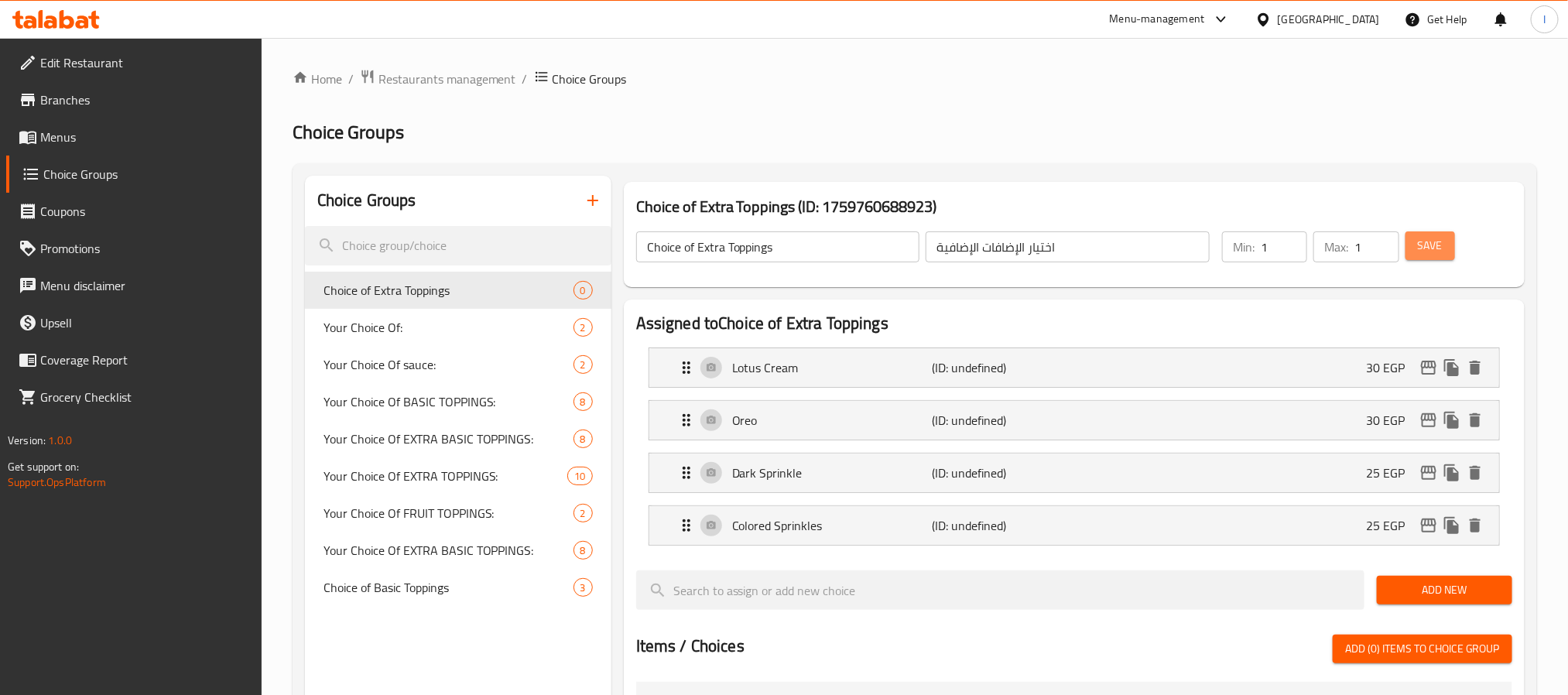
click at [1424, 253] on span "Save" at bounding box center [1430, 245] width 25 height 19
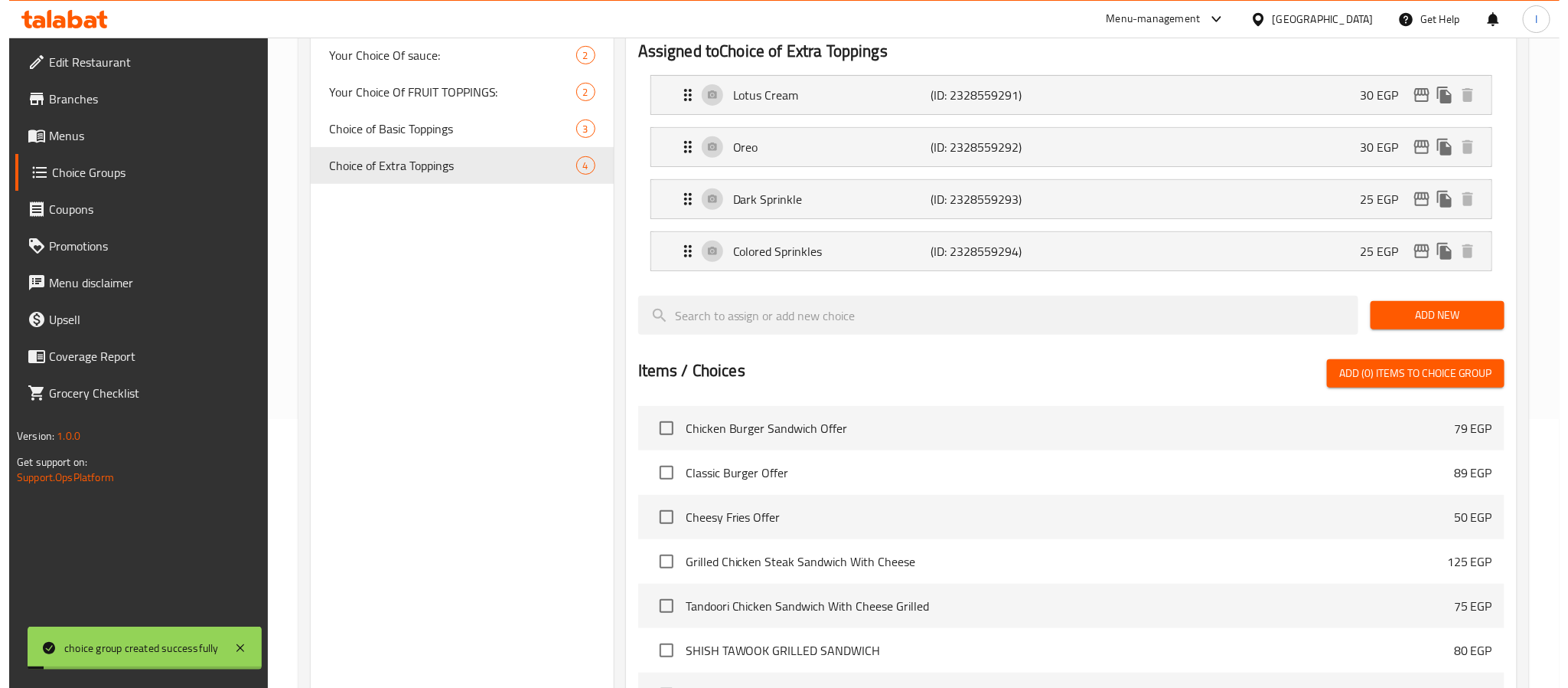
scroll to position [563, 0]
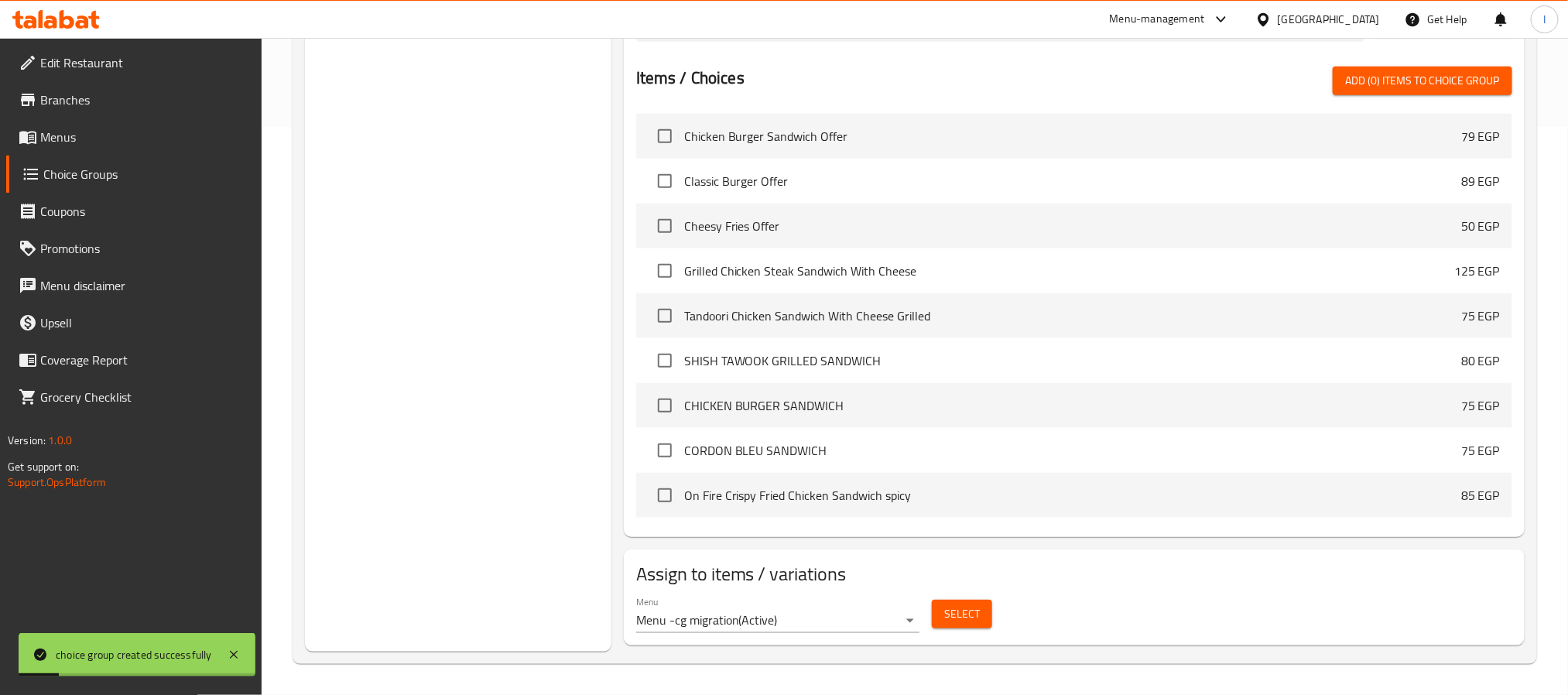
click at [943, 620] on button "Select" at bounding box center [962, 614] width 60 height 29
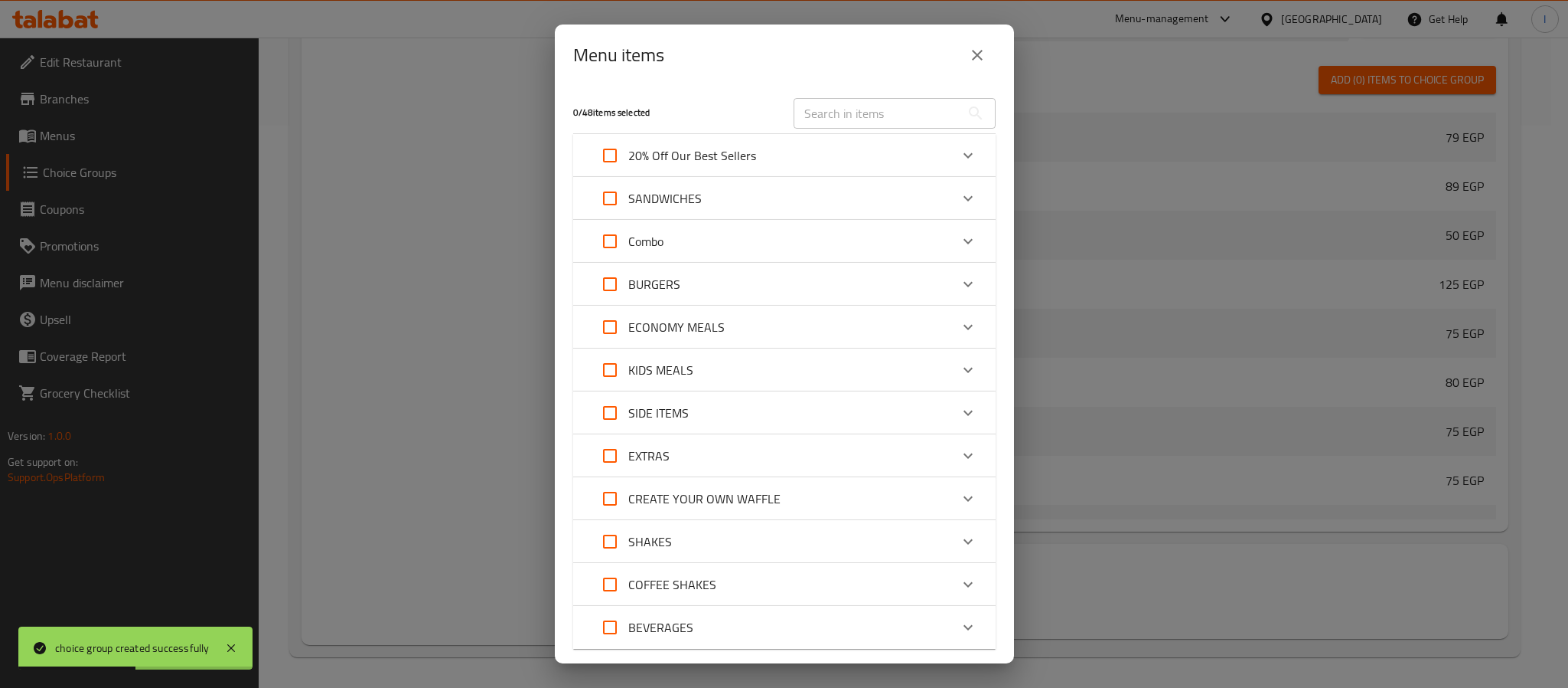
click at [741, 503] on p "CREATE YOUR OWN WAFFLE" at bounding box center [704, 498] width 152 height 18
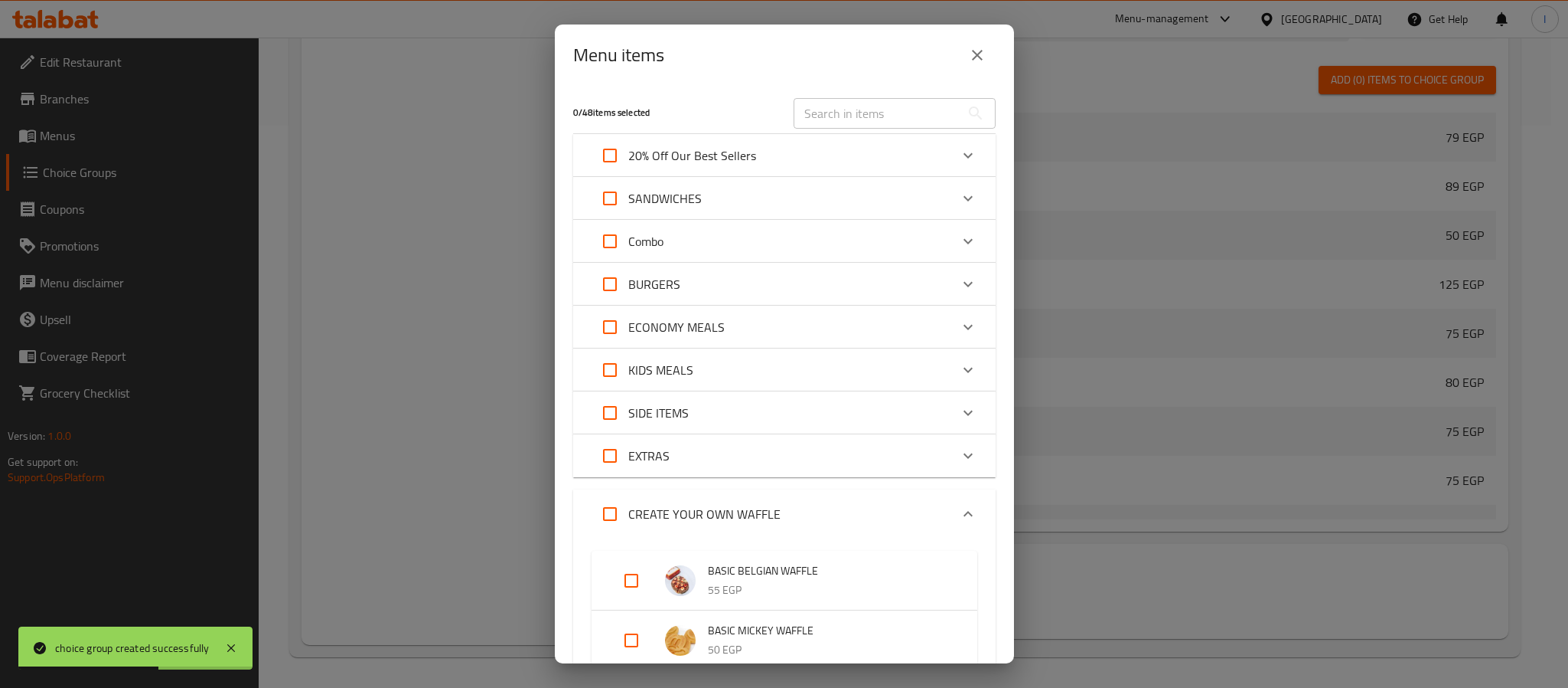
click at [625, 577] on input "Expand" at bounding box center [631, 581] width 36 height 36
checkbox input "true"
click at [629, 631] on li "BASIC MICKEY WAFFLE 50 EGP" at bounding box center [784, 652] width 349 height 54
click at [634, 650] on input "Expand" at bounding box center [631, 652] width 36 height 36
checkbox input "true"
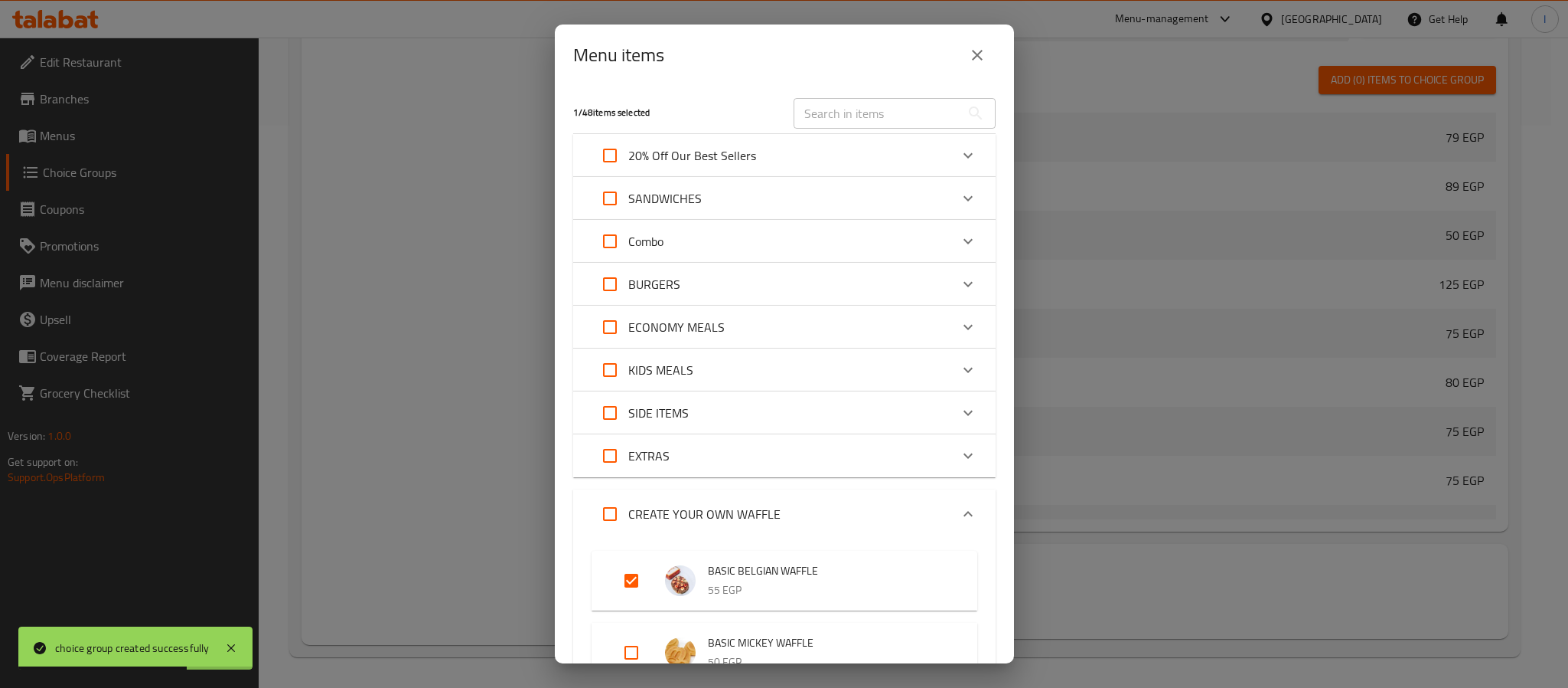
checkbox input "true"
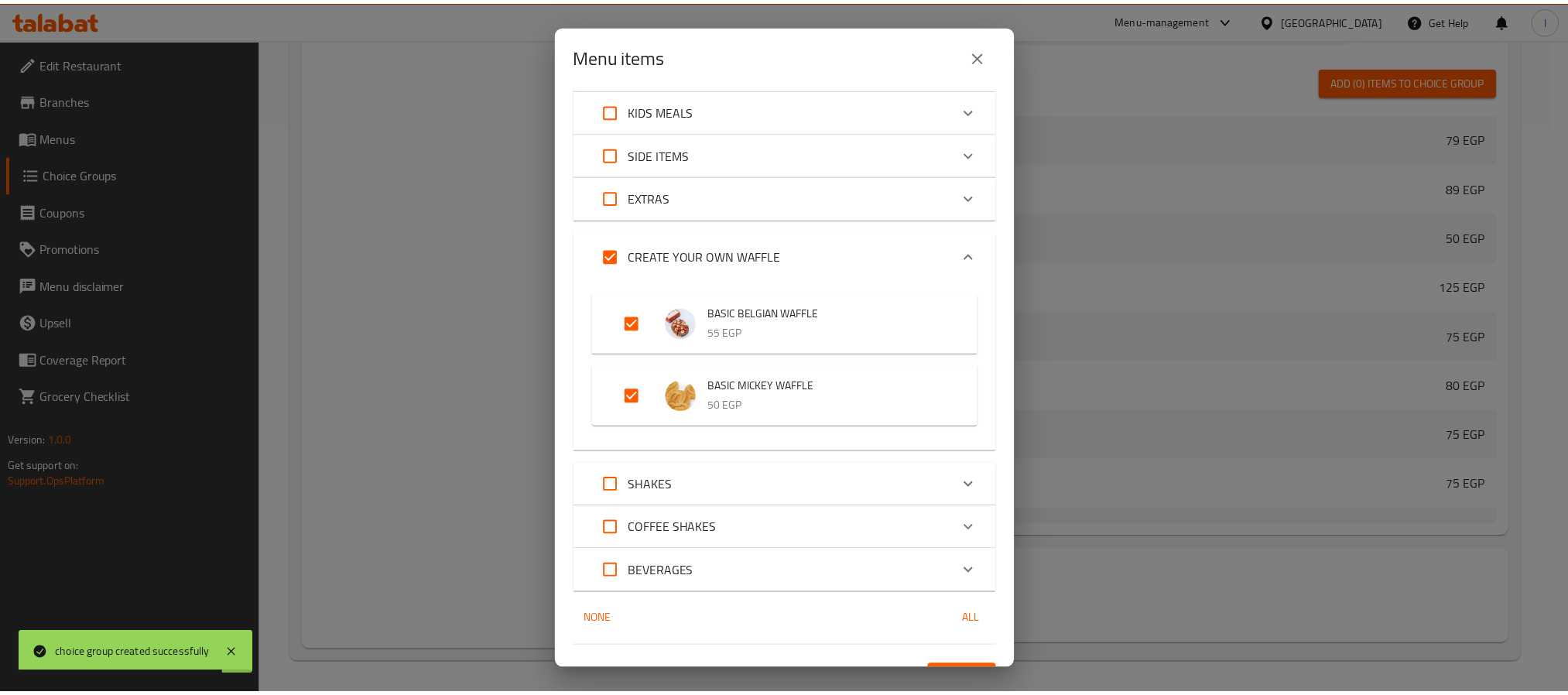
scroll to position [293, 0]
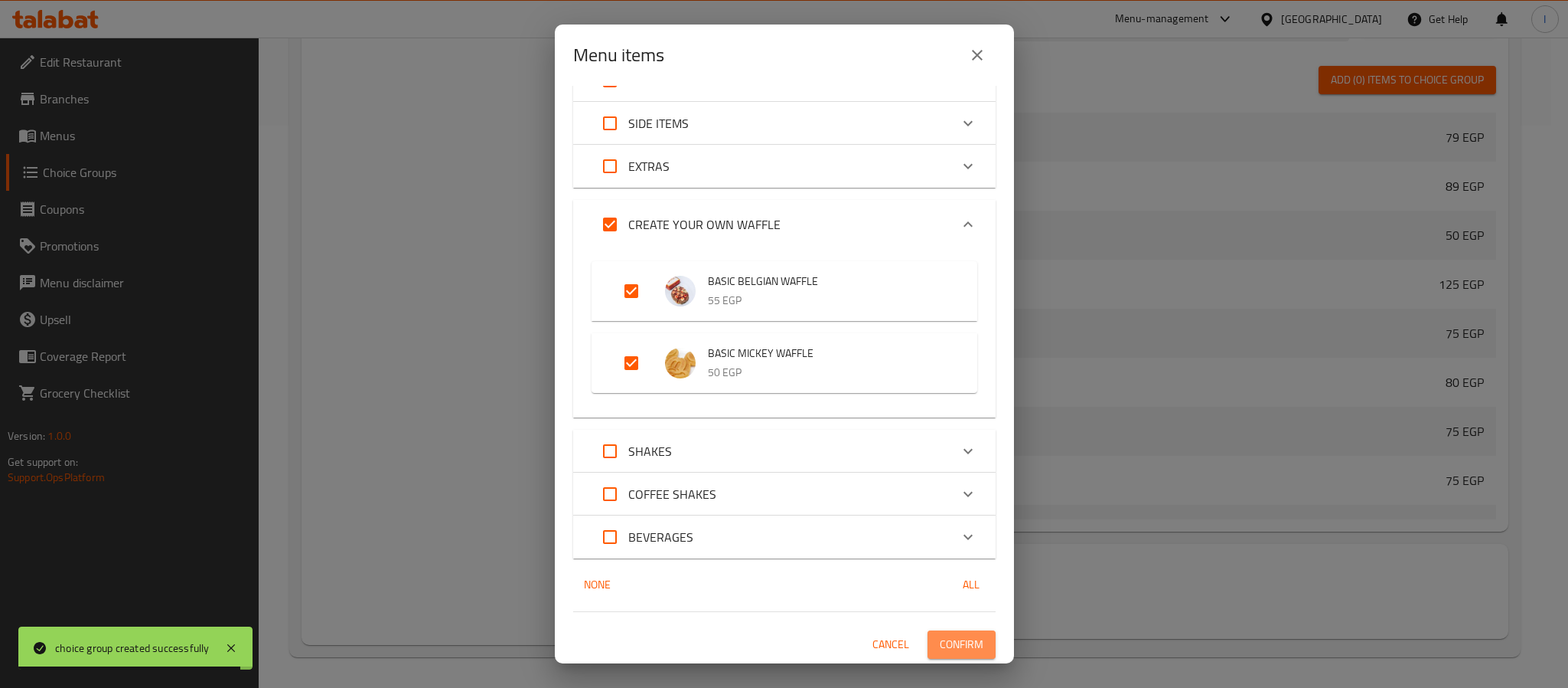
click at [940, 649] on span "Confirm" at bounding box center [961, 644] width 43 height 19
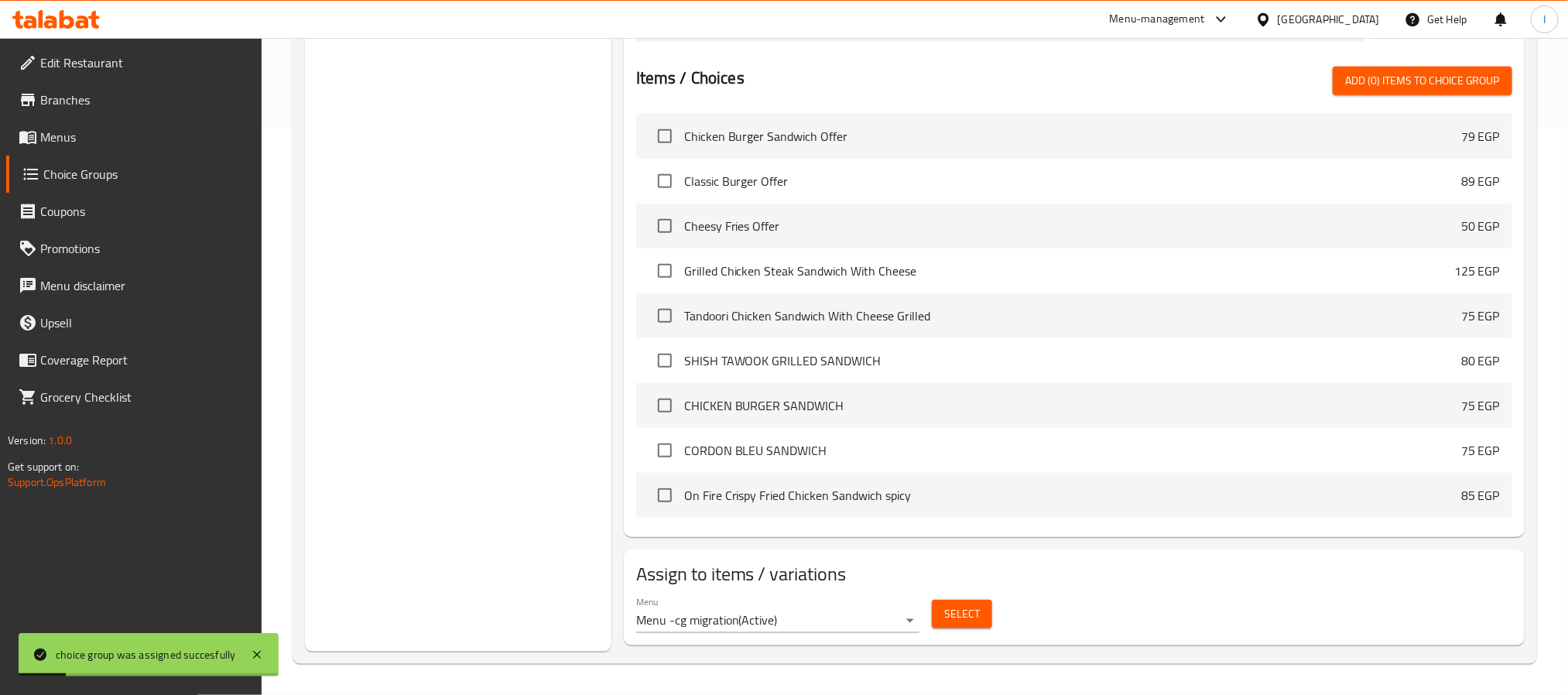
click at [449, 464] on div "Choice Groups Your Choice Of: 2 Your Choice Of sauce: 2 Your Choice Of FRUIT TO…" at bounding box center [458, 129] width 306 height 1043
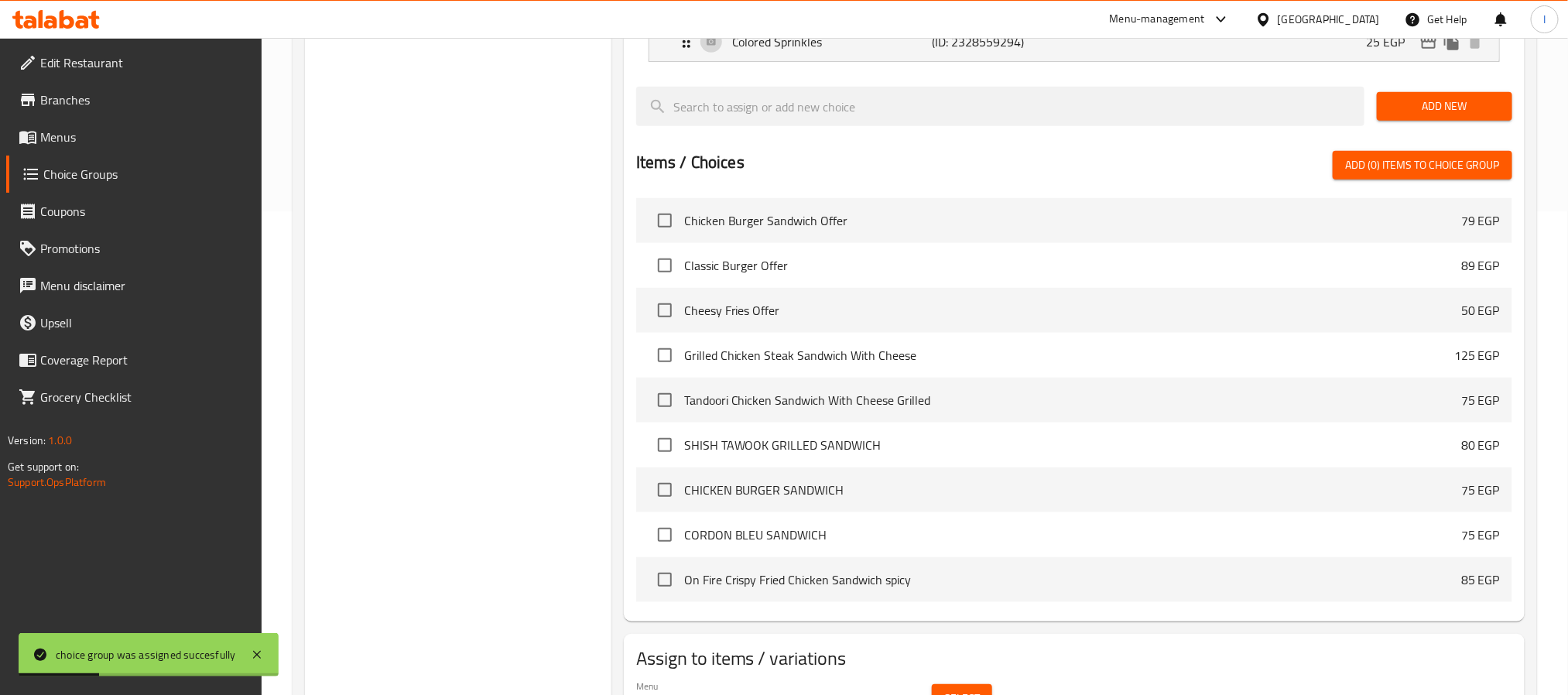
scroll to position [0, 0]
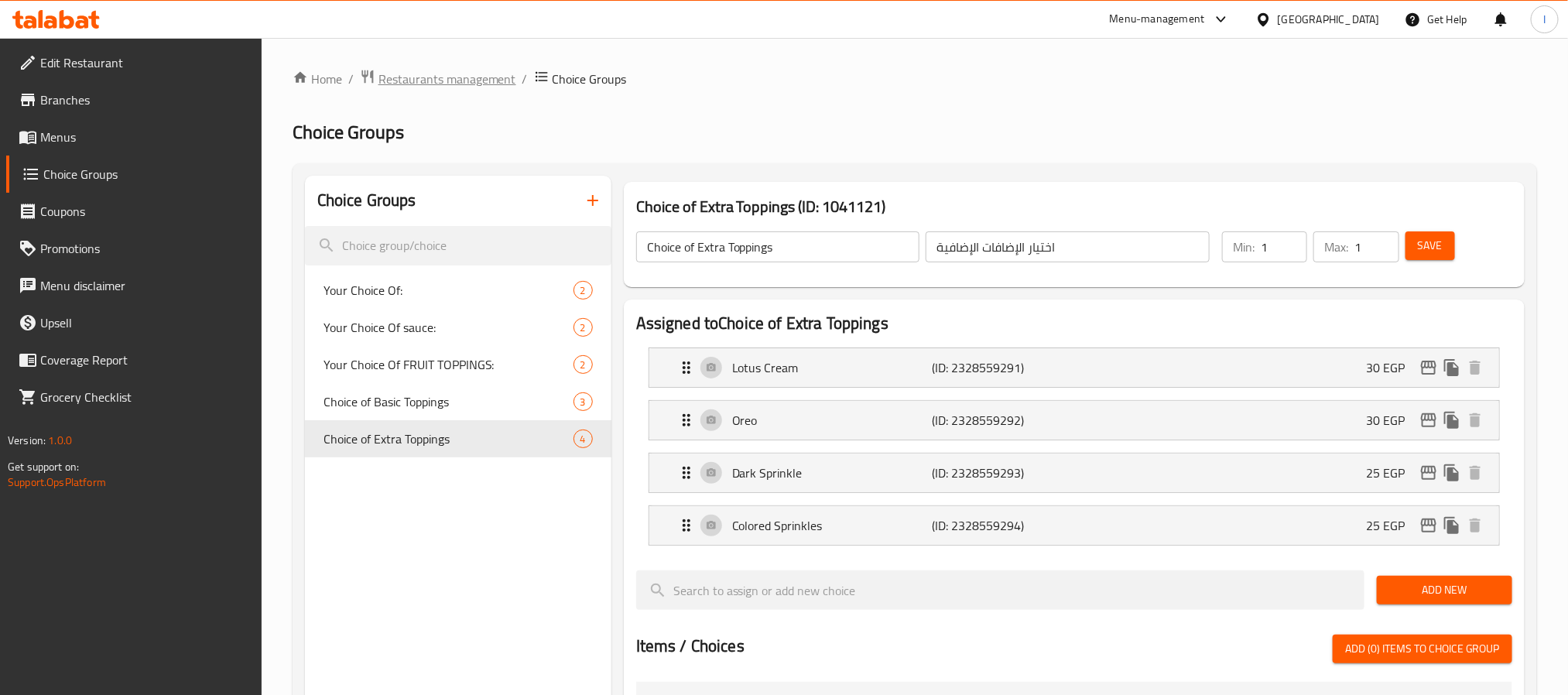
click at [431, 82] on span "Restaurants management" at bounding box center [447, 79] width 138 height 18
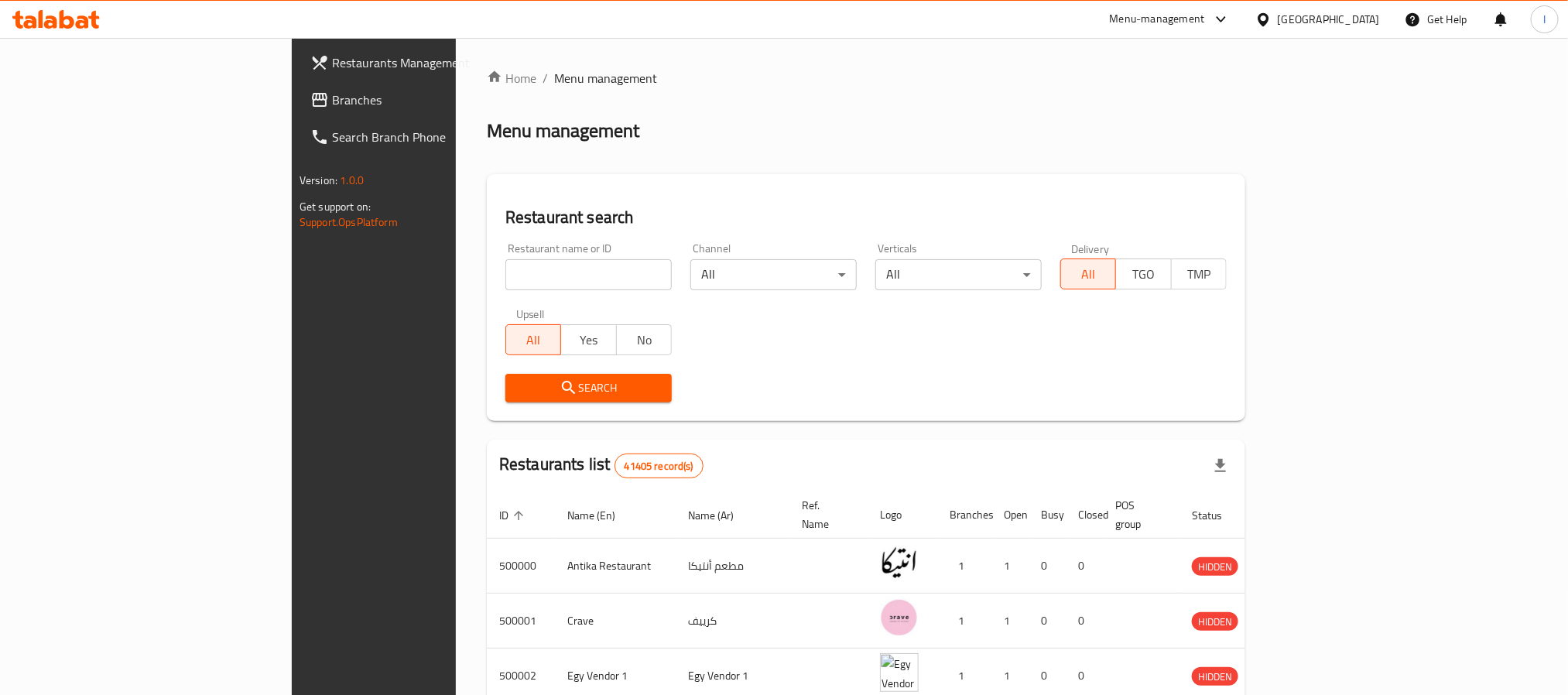
click at [332, 96] on span "Branches" at bounding box center [435, 99] width 208 height 18
